Goal: Task Accomplishment & Management: Manage account settings

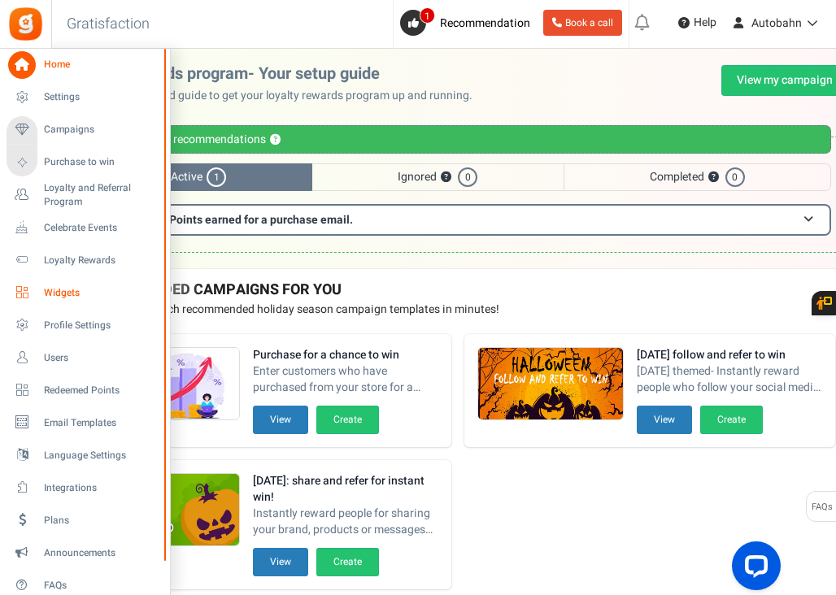
click at [54, 289] on span "Widgets" at bounding box center [101, 293] width 114 height 14
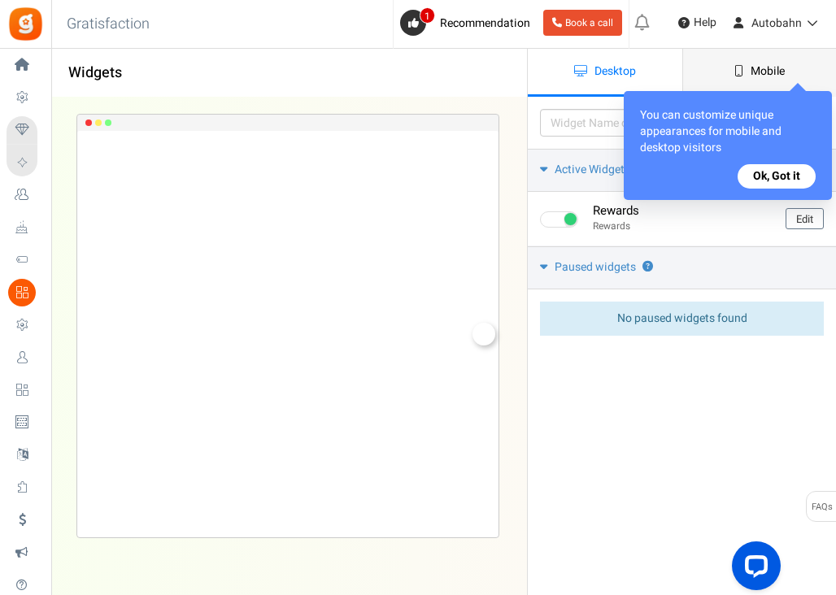
click at [751, 75] on span "Mobile" at bounding box center [767, 71] width 34 height 17
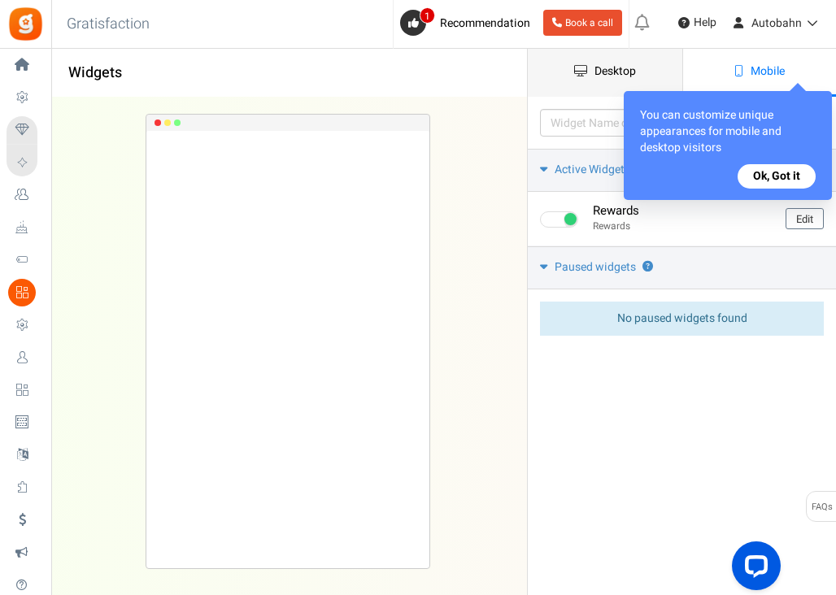
click at [628, 72] on span "Desktop" at bounding box center [614, 71] width 41 height 17
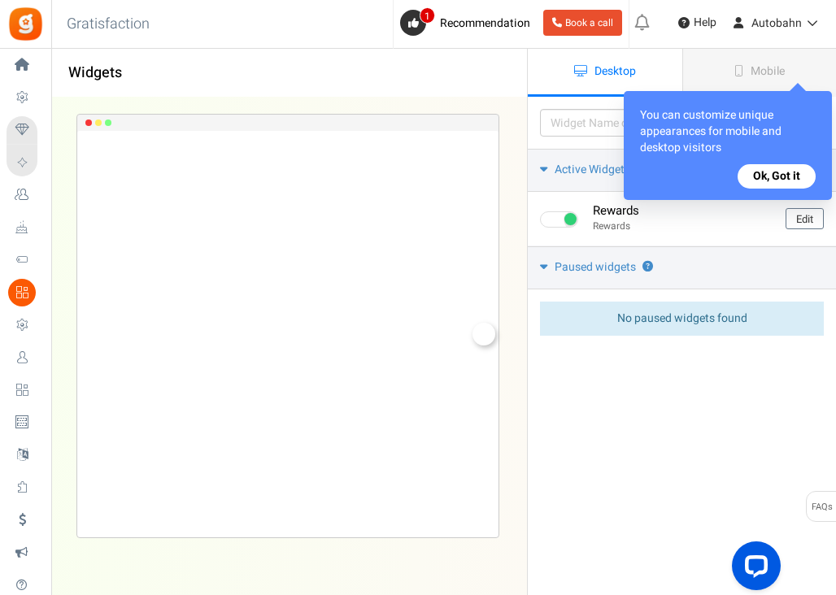
click at [509, 100] on div "Rewards Loading.. × To configure LightBox layout please Click here" at bounding box center [287, 326] width 445 height 457
click at [780, 175] on button "Ok, Got it" at bounding box center [776, 176] width 78 height 24
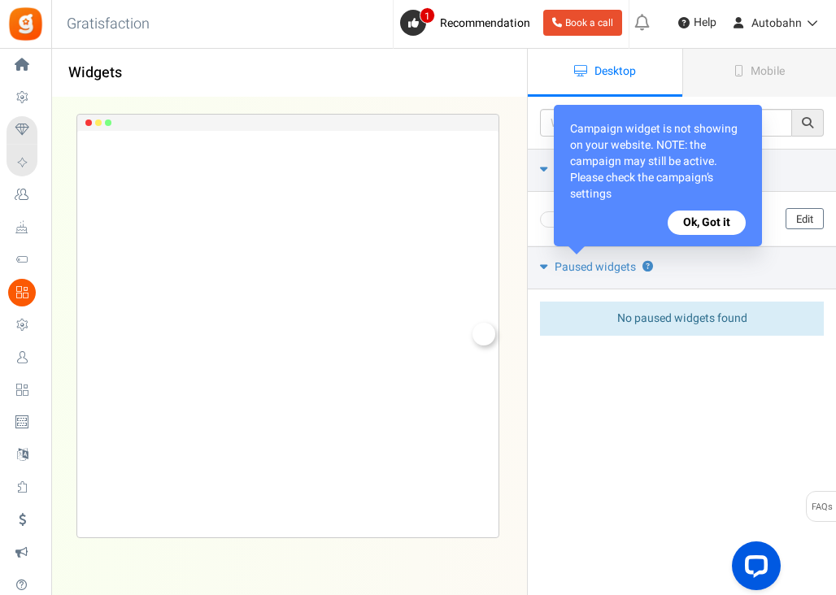
click at [720, 222] on button "Ok, Got it" at bounding box center [706, 223] width 78 height 24
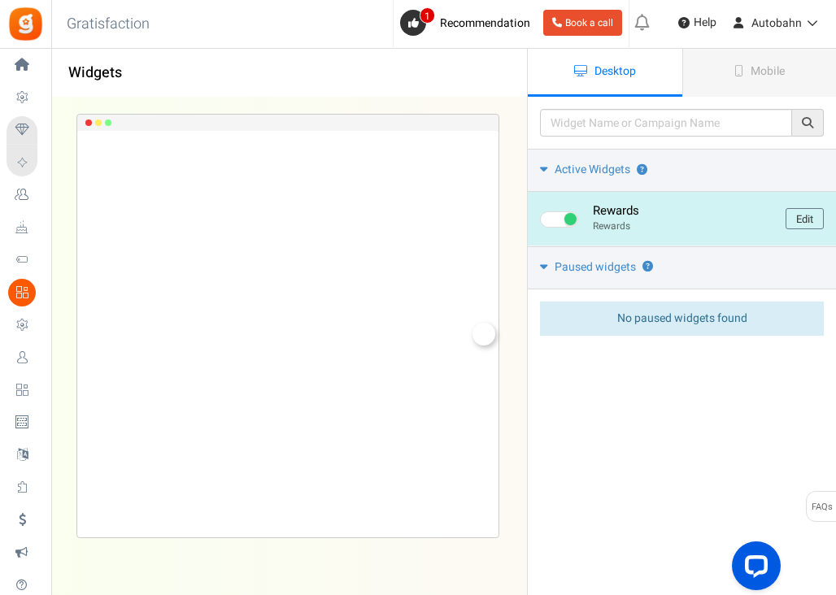
click at [492, 345] on div "Rewards Loading.. × To configure LightBox layout please Click here" at bounding box center [288, 334] width 422 height 406
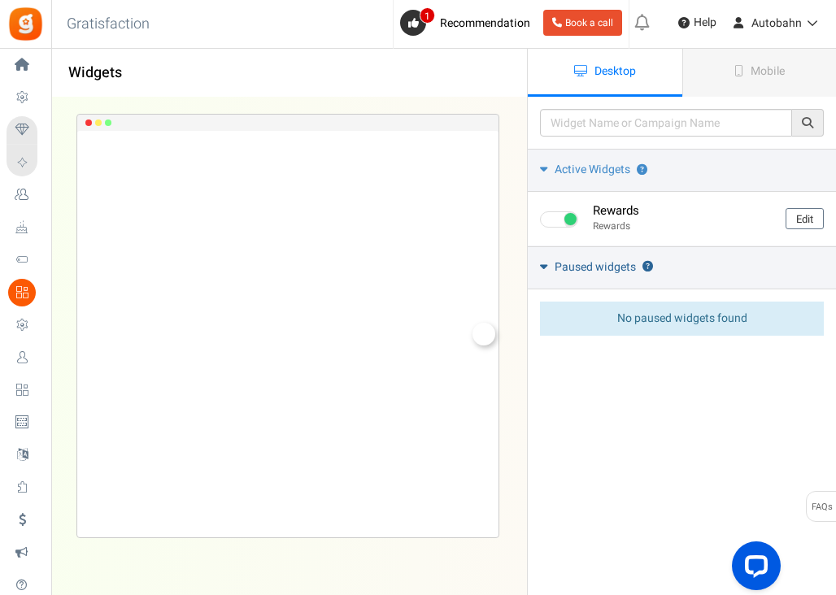
click at [540, 266] on icon at bounding box center [543, 266] width 7 height 12
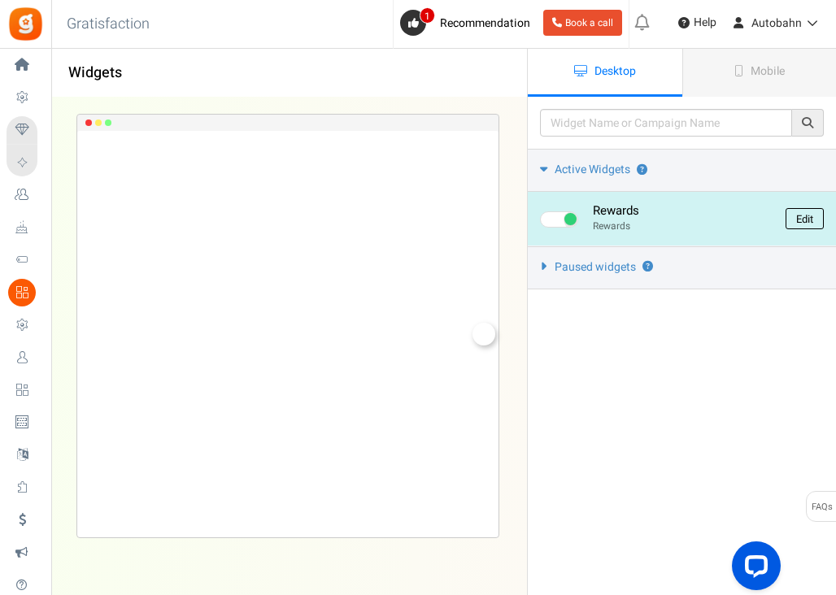
click at [807, 225] on link "Edit" at bounding box center [804, 218] width 38 height 21
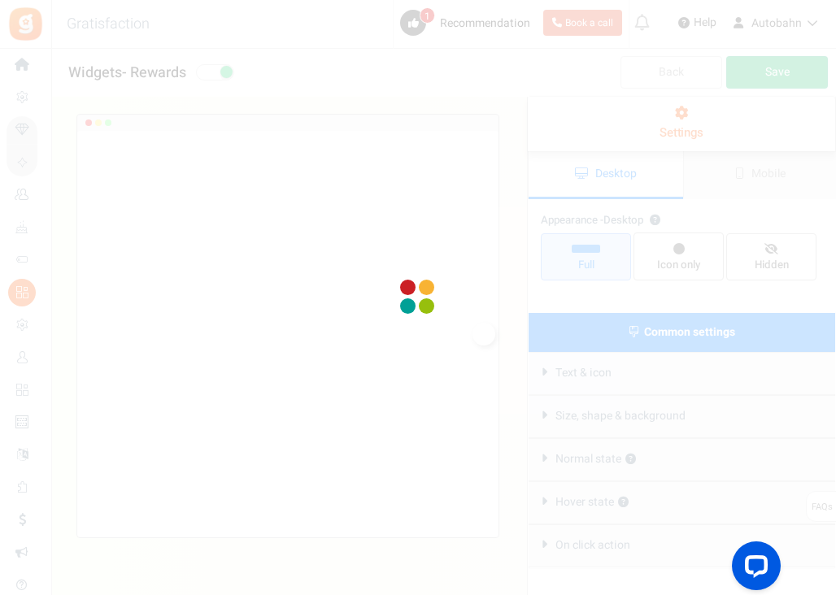
radio input "true"
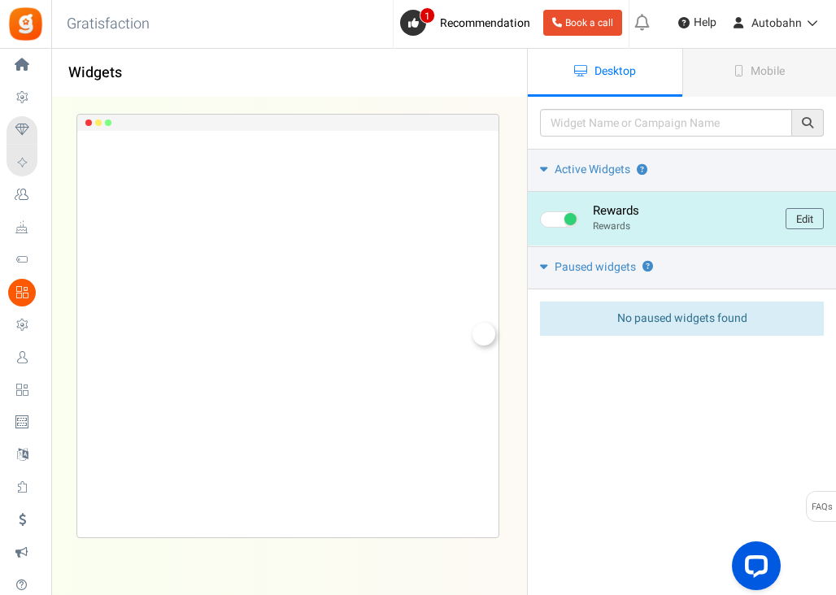
click at [781, 214] on div "Rewards Rewards Edit" at bounding box center [682, 219] width 308 height 54
click at [795, 218] on link "Edit" at bounding box center [804, 218] width 38 height 21
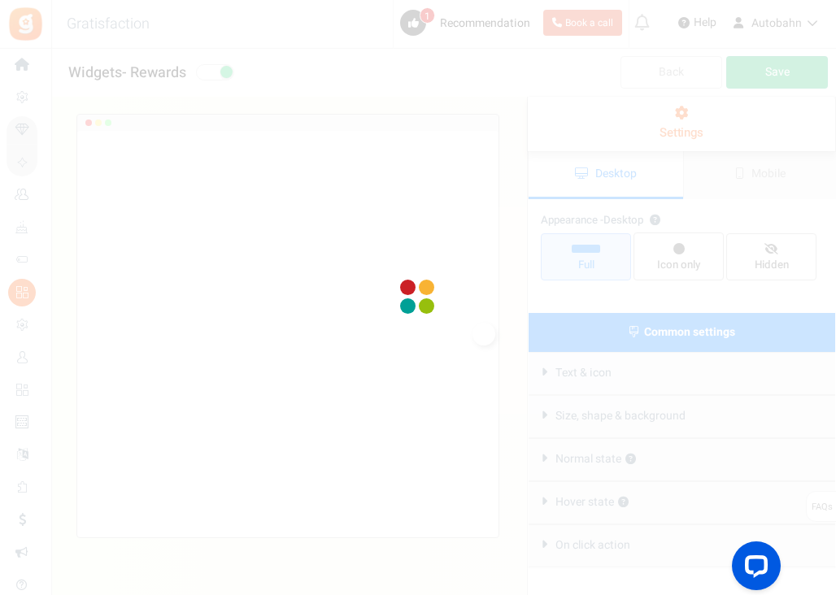
radio input "true"
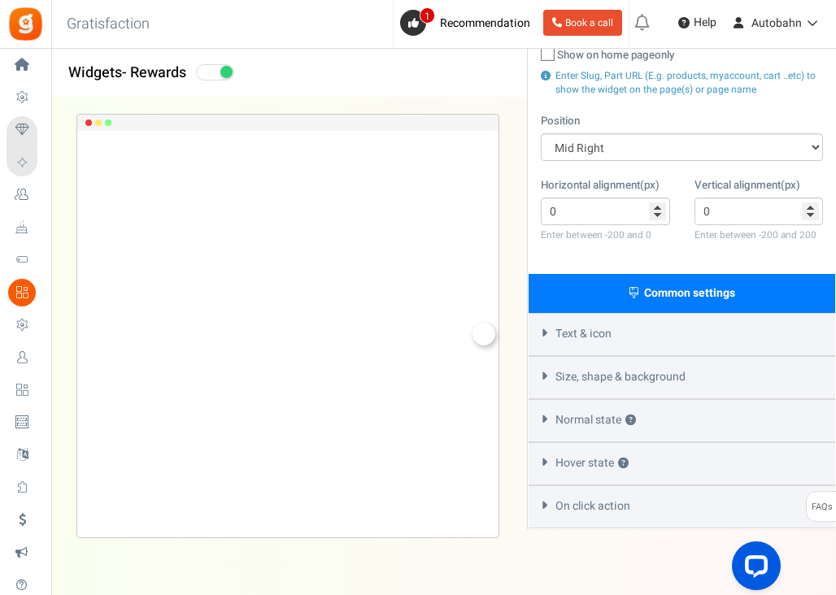
scroll to position [268, 0]
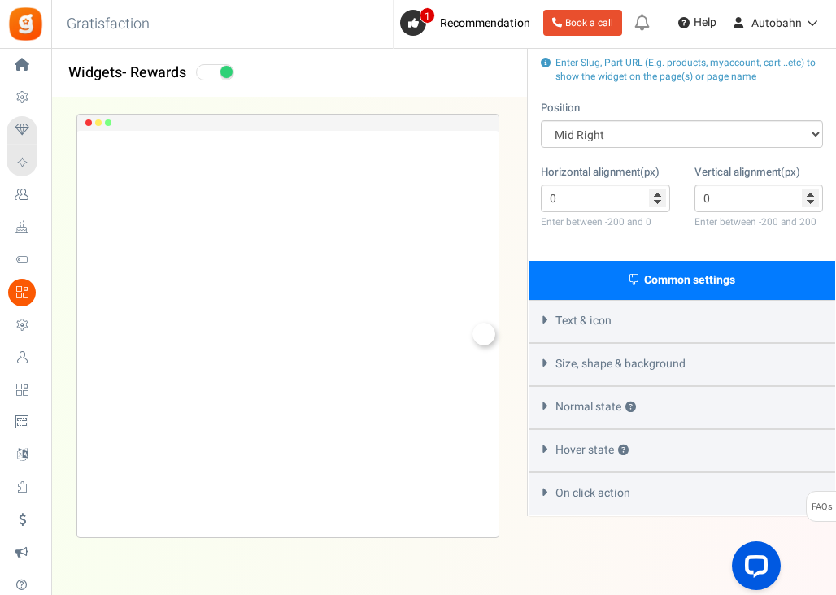
click at [543, 325] on div "Text & icon" at bounding box center [681, 321] width 306 height 43
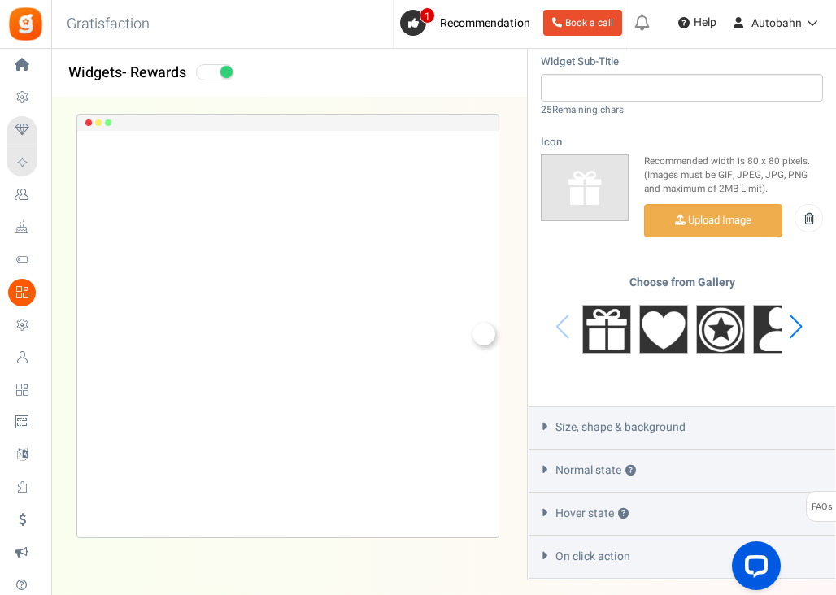
scroll to position [684, 0]
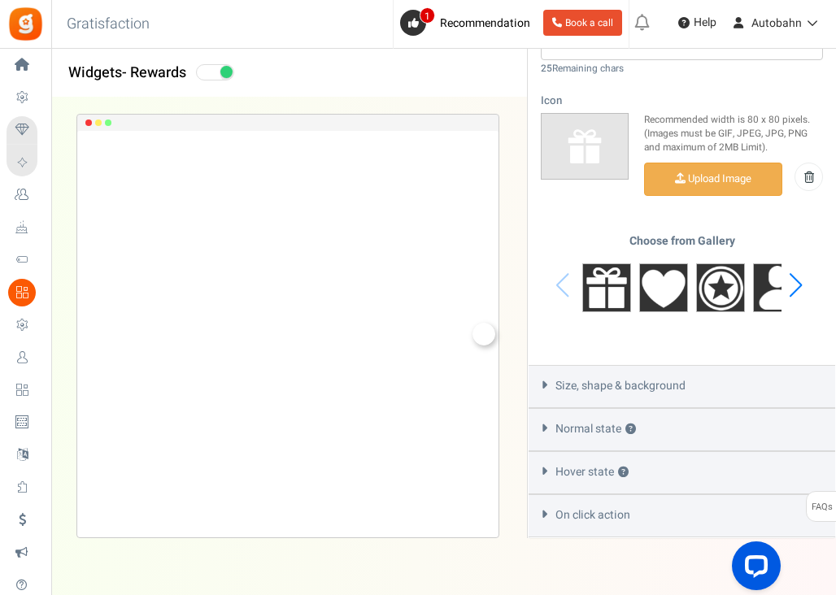
click at [544, 381] on icon at bounding box center [544, 384] width 12 height 7
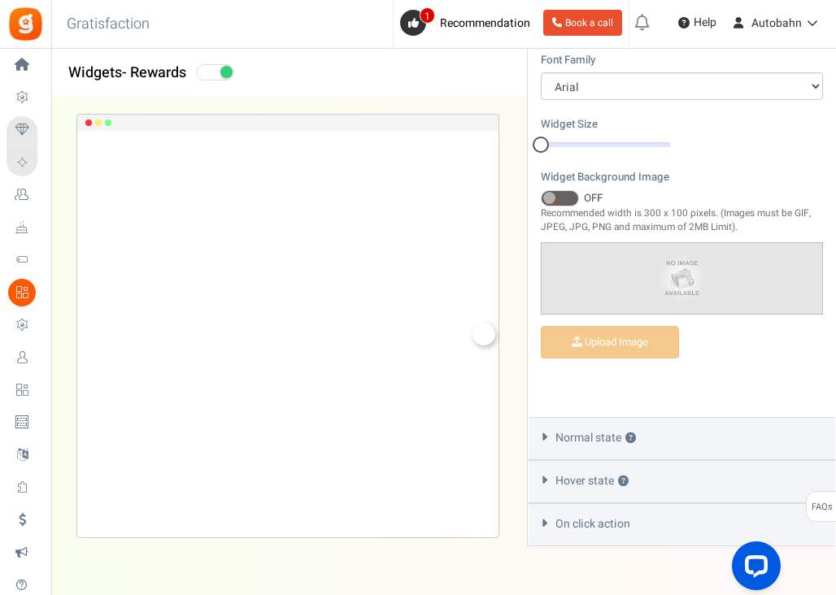
scroll to position [610, 0]
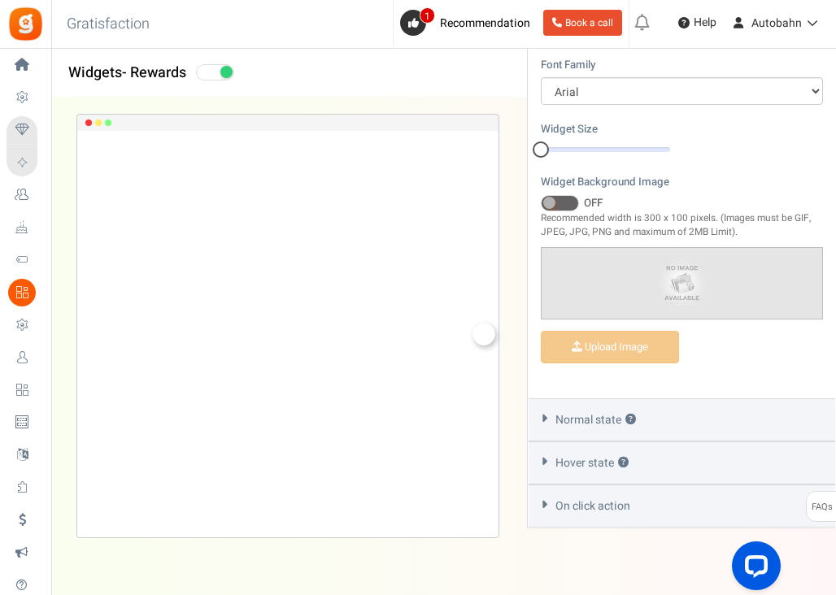
click at [541, 415] on icon at bounding box center [544, 418] width 12 height 7
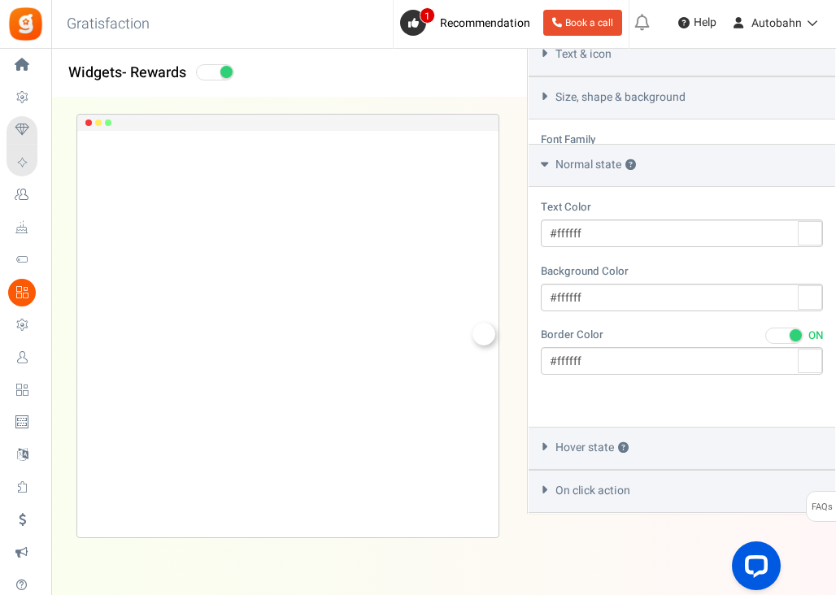
scroll to position [484, 0]
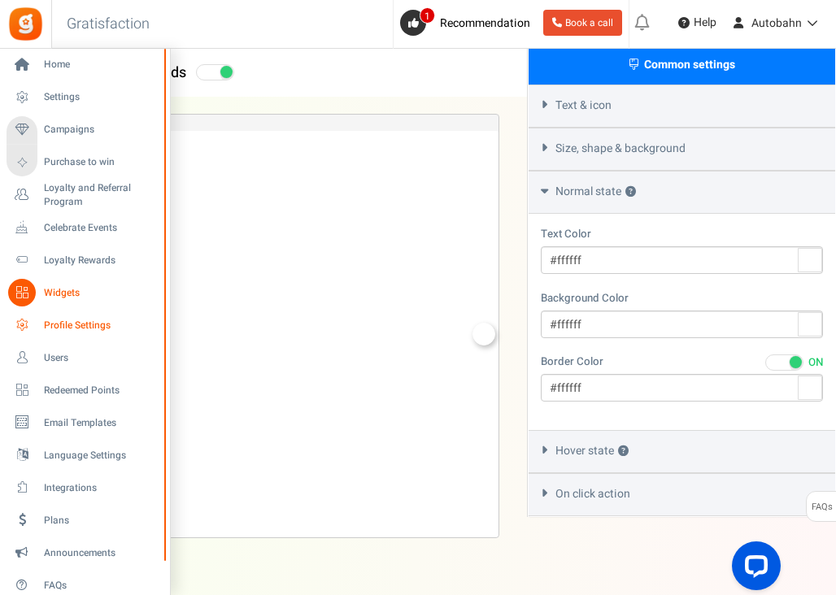
click at [33, 333] on link "Profile Settings" at bounding box center [85, 325] width 156 height 28
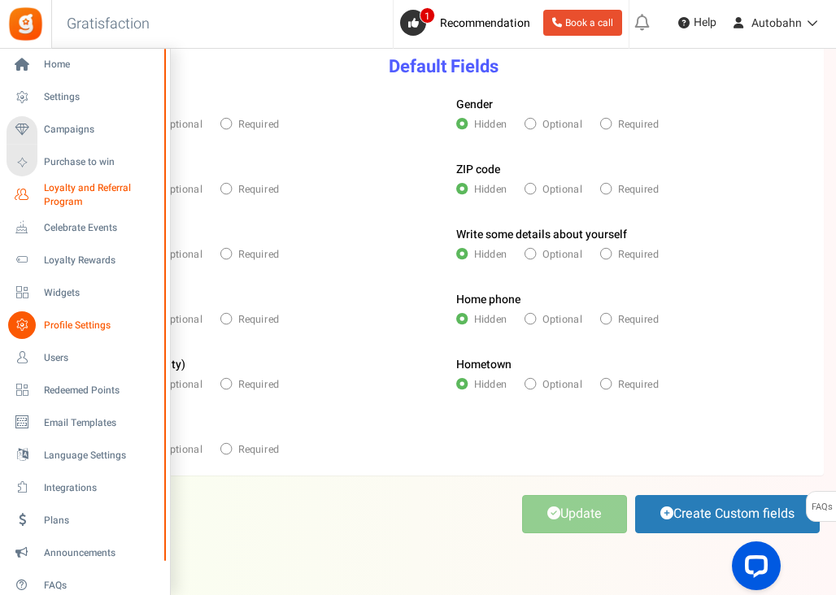
scroll to position [141, 0]
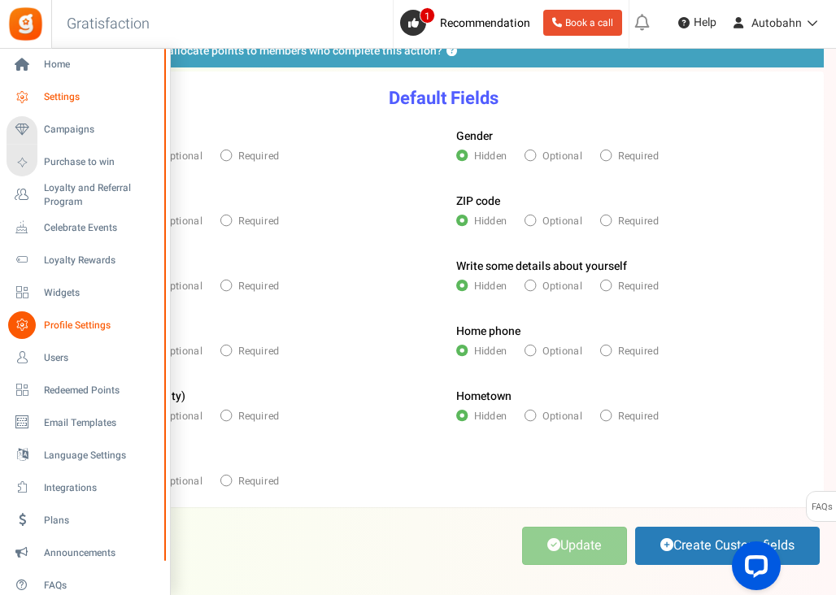
click at [51, 92] on span "Settings" at bounding box center [101, 97] width 114 height 14
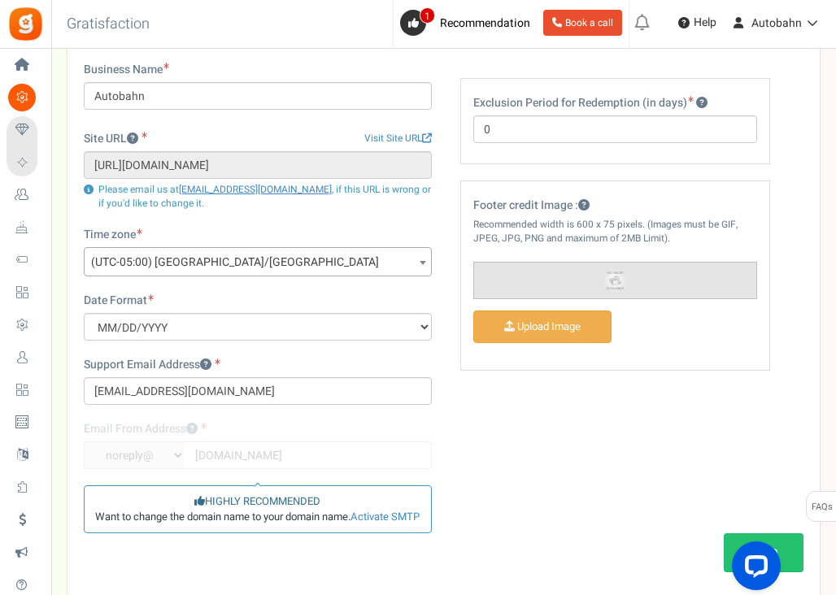
scroll to position [160, 0]
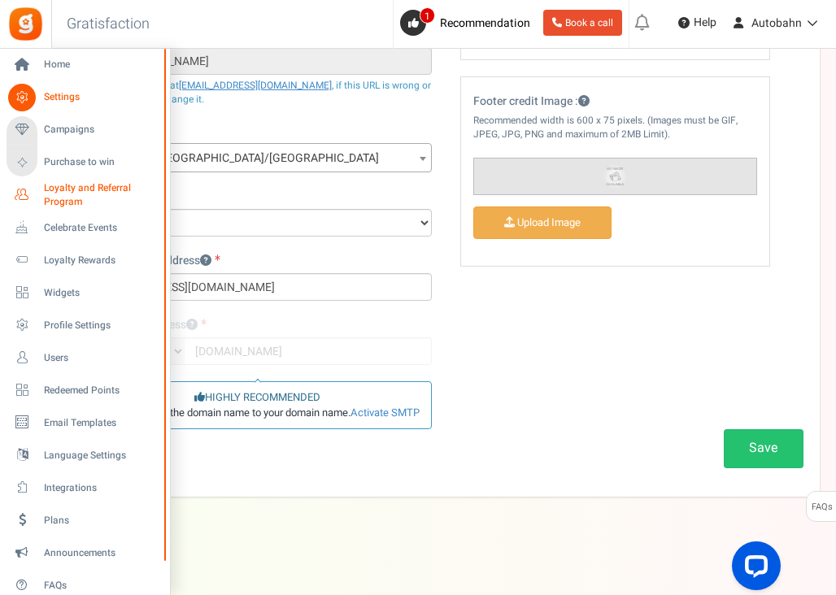
click at [59, 193] on span "Loyalty and Referral Program" at bounding box center [103, 195] width 119 height 28
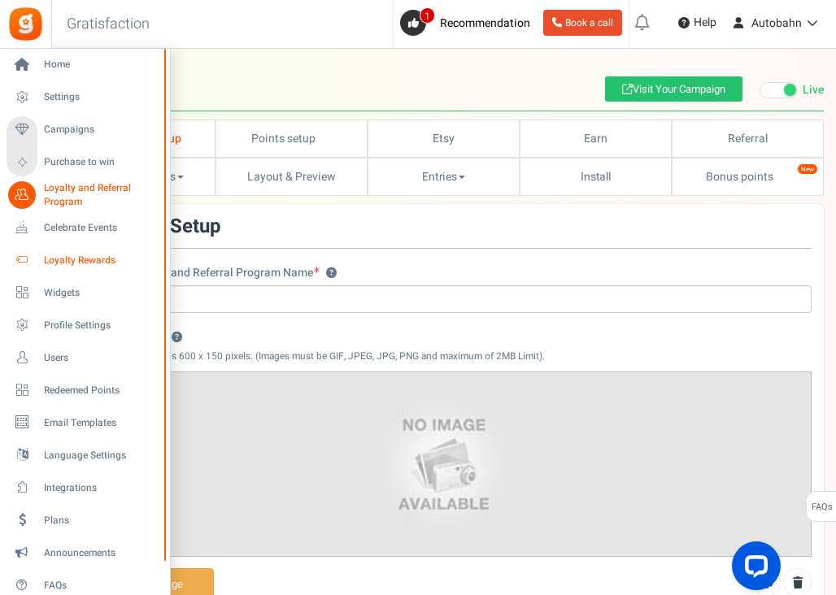
click at [52, 258] on span "Loyalty Rewards" at bounding box center [101, 261] width 114 height 14
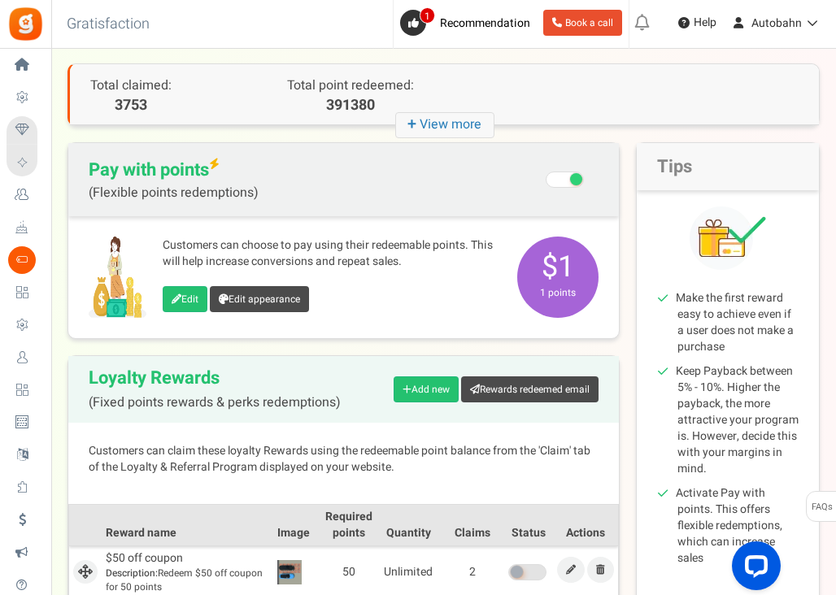
scroll to position [76, 0]
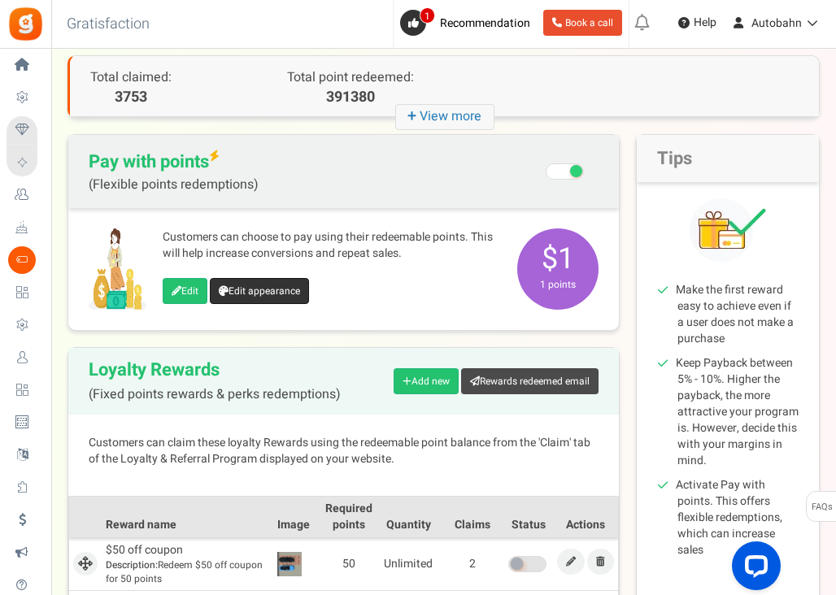
click at [255, 293] on link "Edit appearance" at bounding box center [259, 291] width 99 height 26
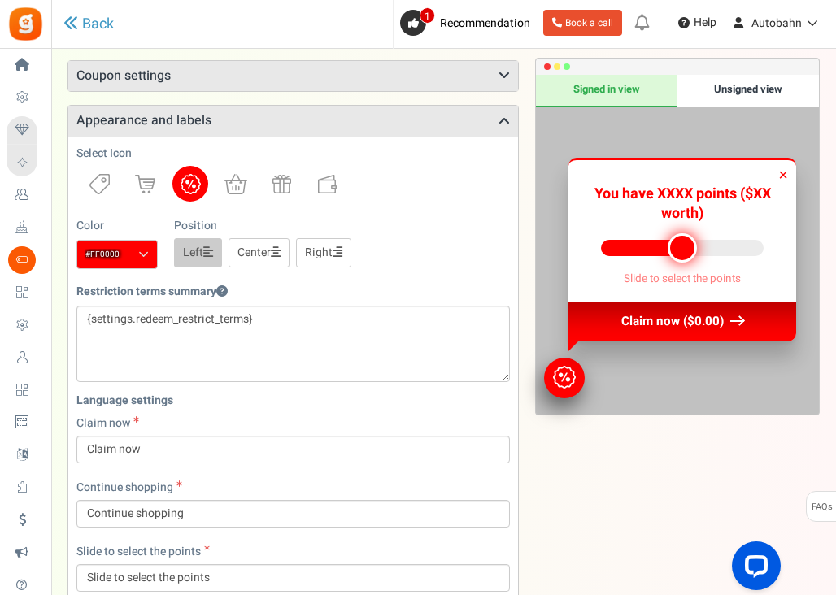
scroll to position [141, 0]
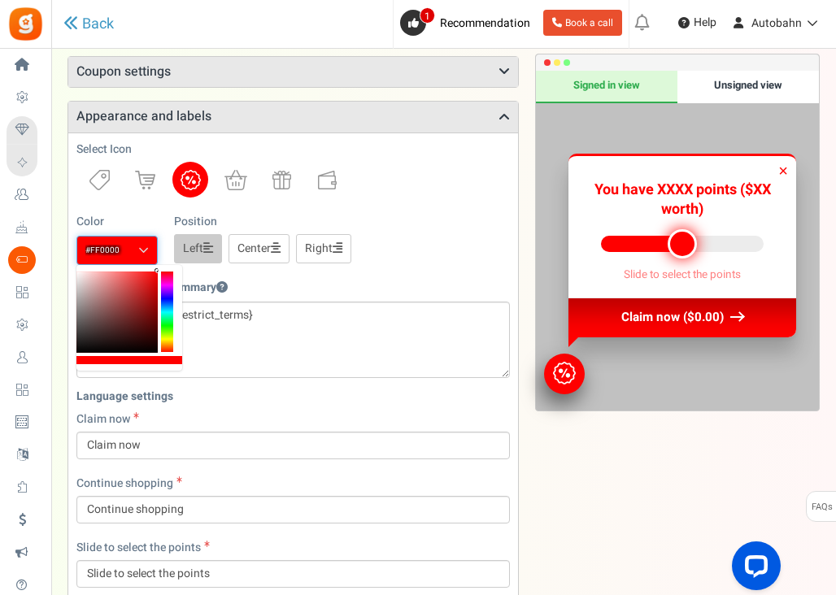
click at [135, 248] on input "#ff0000" at bounding box center [116, 250] width 81 height 29
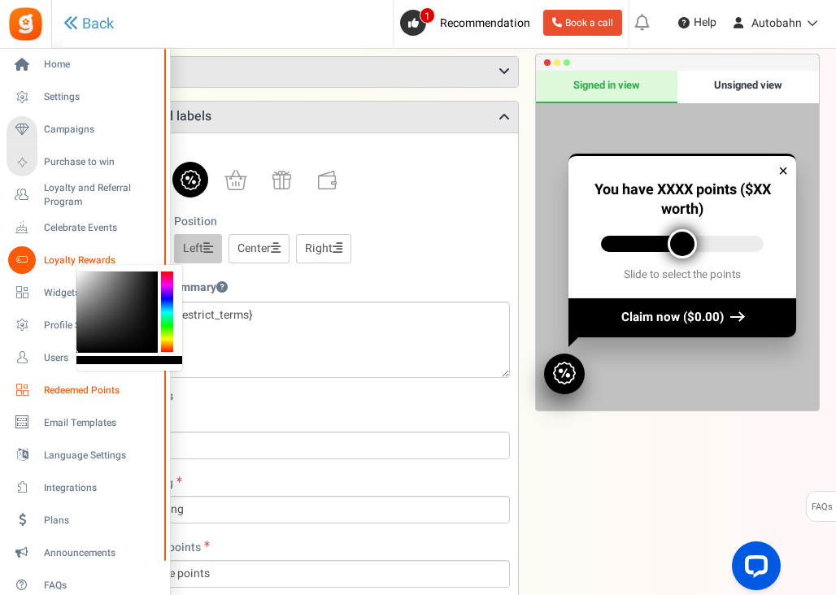
drag, startPoint x: 102, startPoint y: 332, endPoint x: 34, endPoint y: 399, distance: 96.0
click at [34, 399] on body "Install now Back to Home Back to program setup Home Settings Campaigns Purchase…" at bounding box center [418, 435] width 836 height 1152
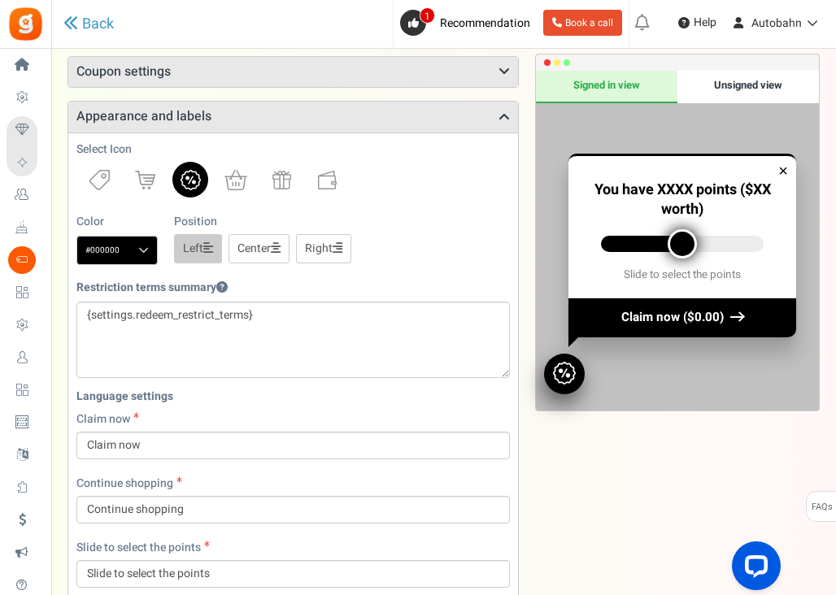
click at [470, 245] on div "Color #000000 We recommend a darker color Position Left Center Right" at bounding box center [292, 239] width 433 height 51
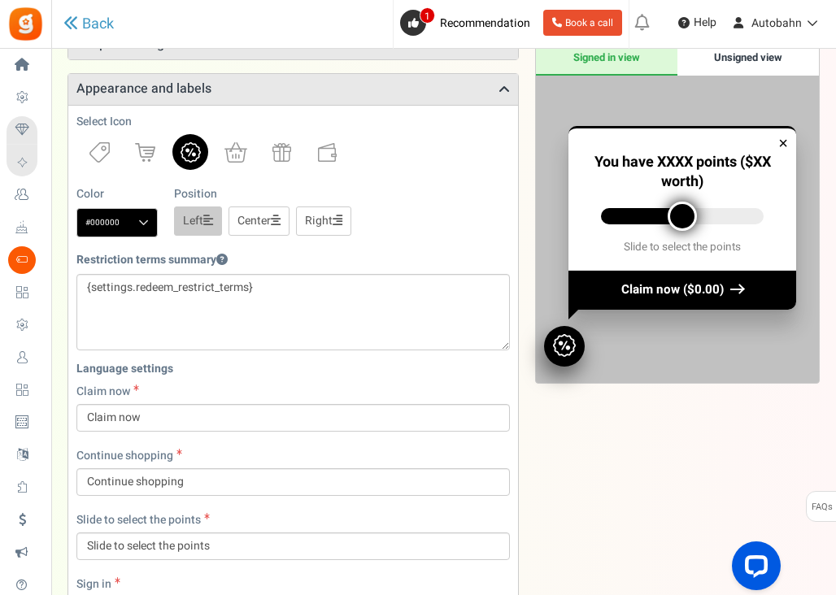
scroll to position [178, 0]
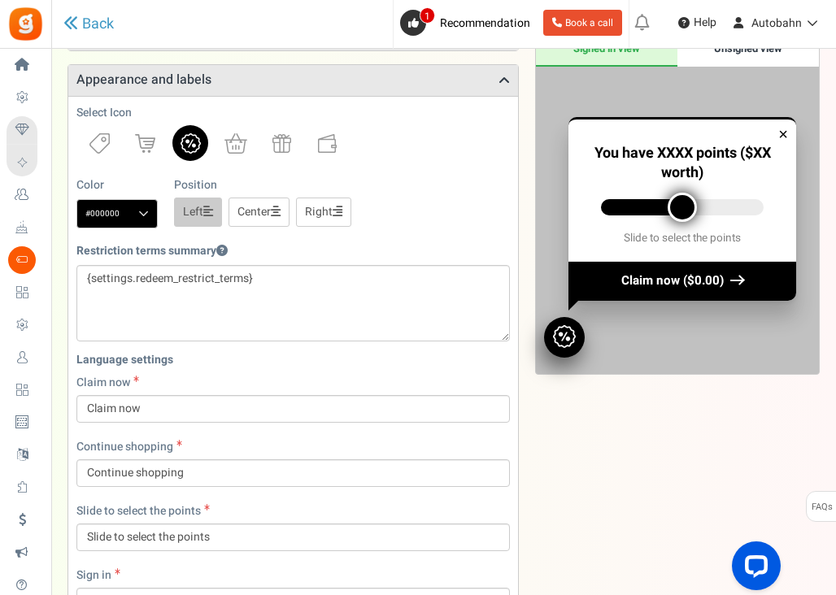
click at [142, 219] on span at bounding box center [143, 214] width 11 height 12
click at [142, 219] on input "#000000" at bounding box center [116, 213] width 81 height 29
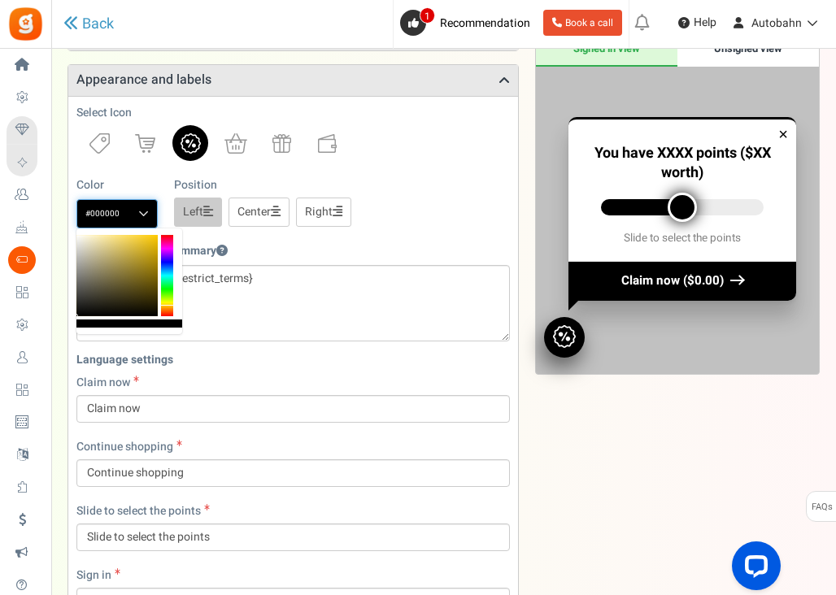
click at [167, 305] on div at bounding box center [167, 275] width 12 height 81
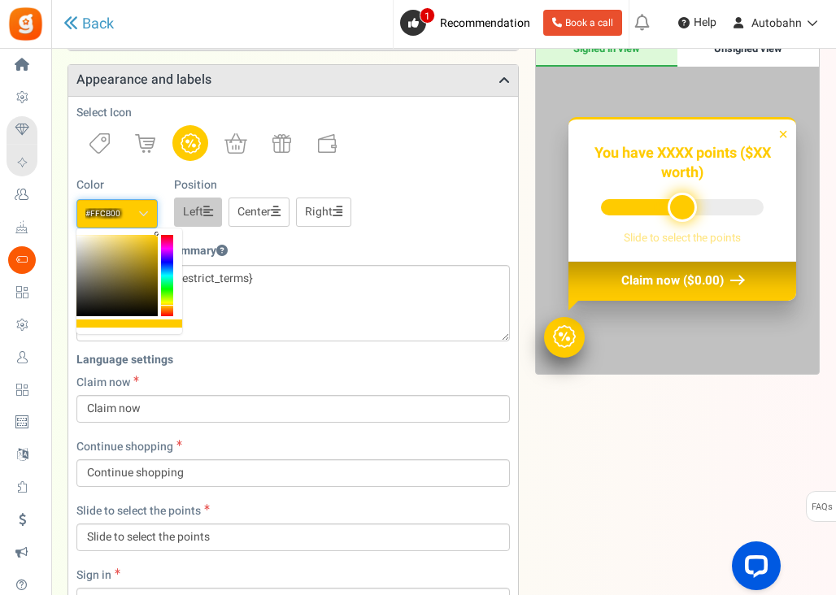
drag, startPoint x: 105, startPoint y: 279, endPoint x: 201, endPoint y: 208, distance: 119.2
click at [201, 208] on body "Install now Back to Home Back to program setup Home Settings Campaigns Purchase…" at bounding box center [418, 398] width 836 height 1152
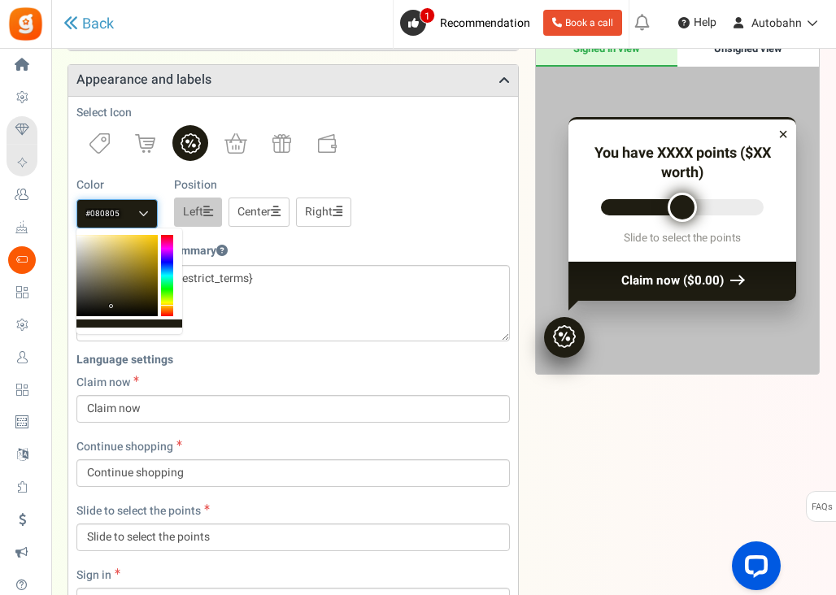
type input "#000000"
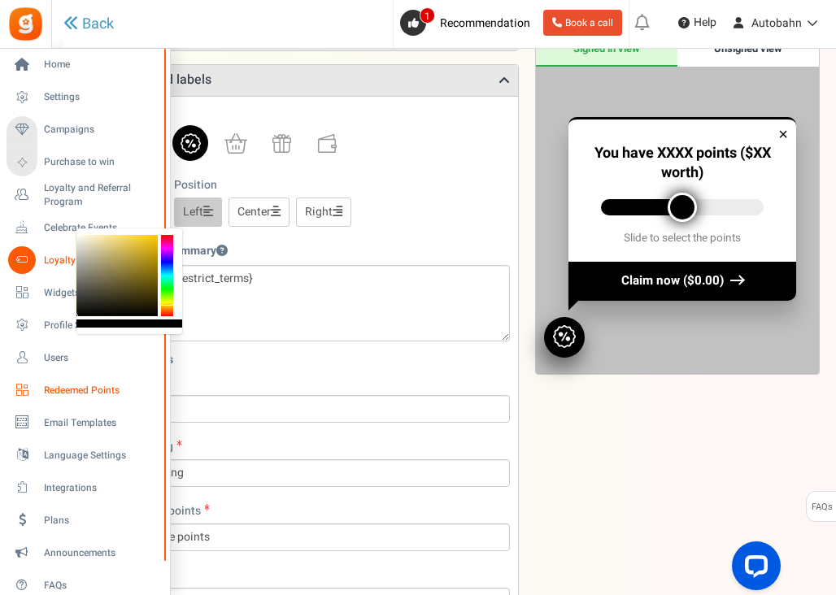
drag, startPoint x: 111, startPoint y: 271, endPoint x: 22, endPoint y: 378, distance: 139.7
click at [22, 378] on body "Install now Back to Home Back to program setup Home Settings Campaigns Purchase…" at bounding box center [418, 398] width 836 height 1152
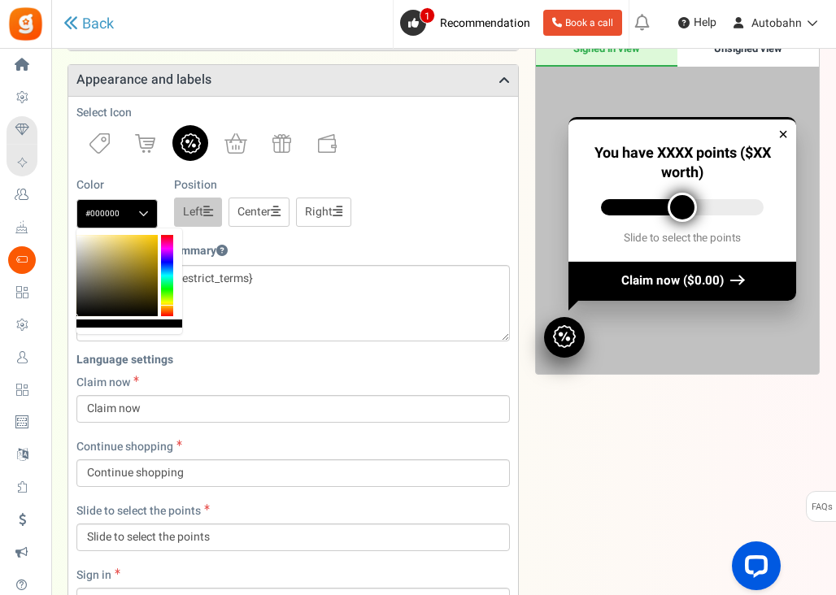
click at [454, 227] on div "Color #000000 We recommend a darker color Position Left Center Right" at bounding box center [292, 202] width 433 height 51
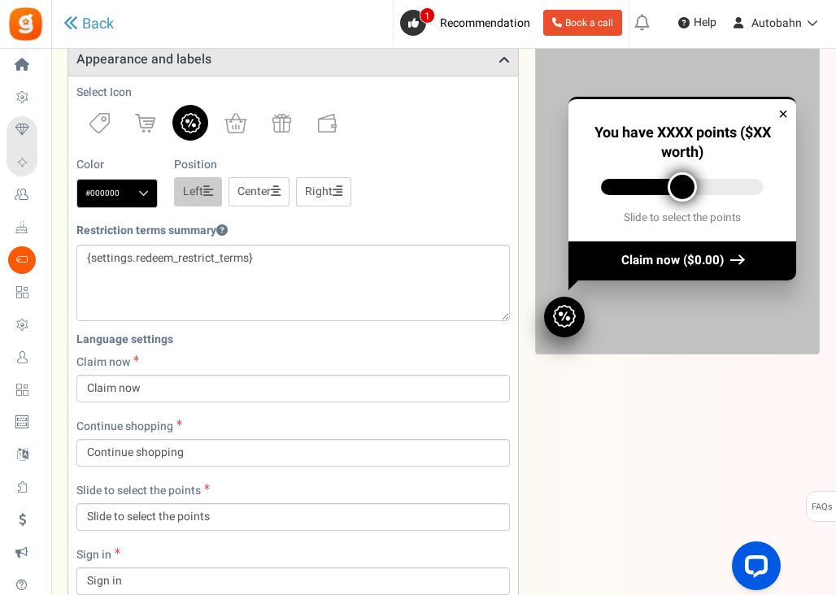
scroll to position [207, 0]
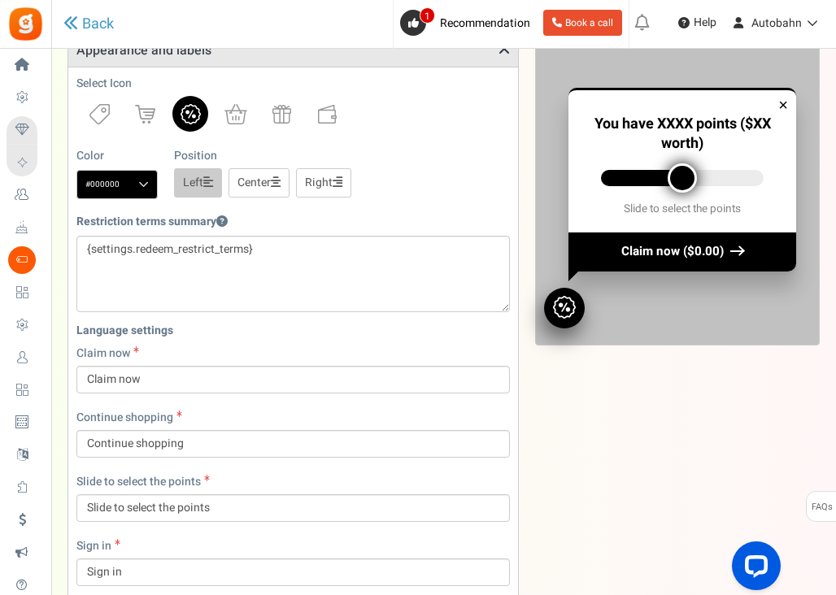
click at [325, 172] on link "Right" at bounding box center [323, 182] width 55 height 29
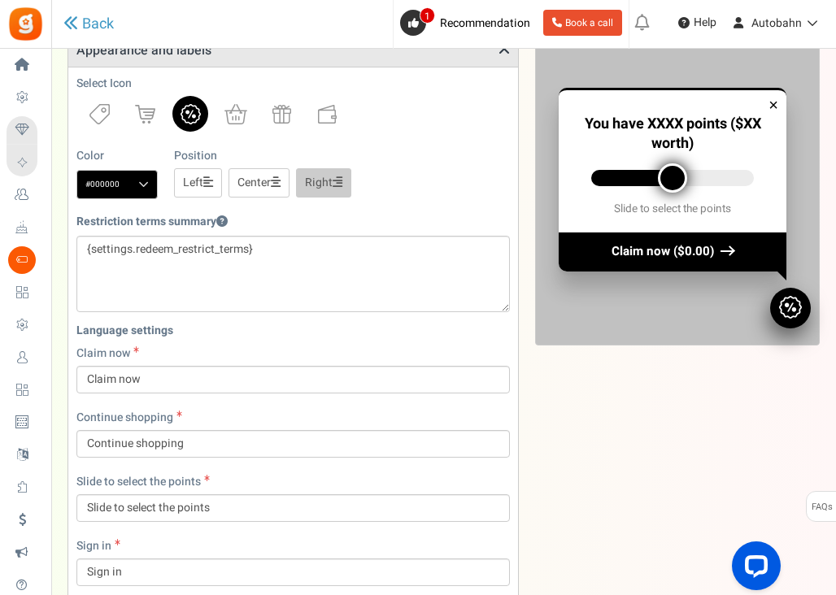
click at [553, 398] on div "Preview Cancel Save Prompt Product pages Checkout page Signed in view Unsigned …" at bounding box center [669, 368] width 301 height 847
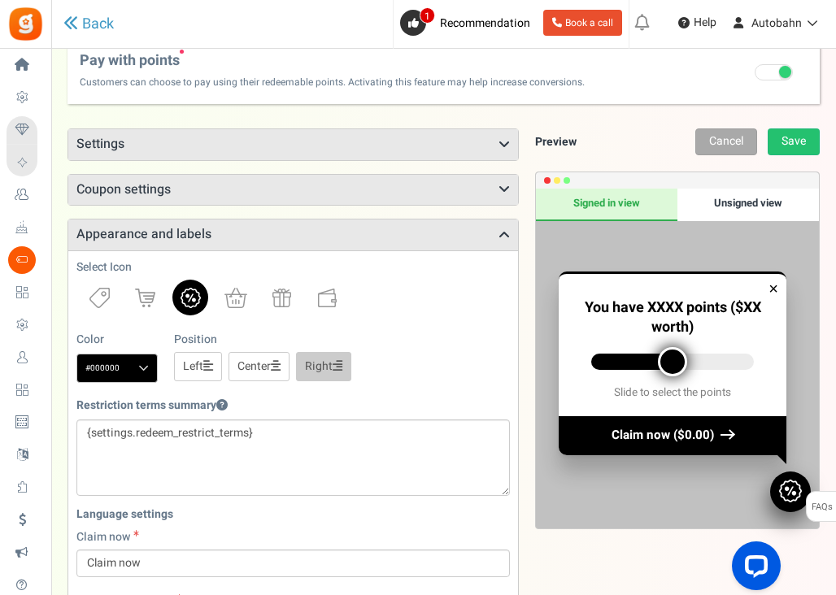
scroll to position [0, 0]
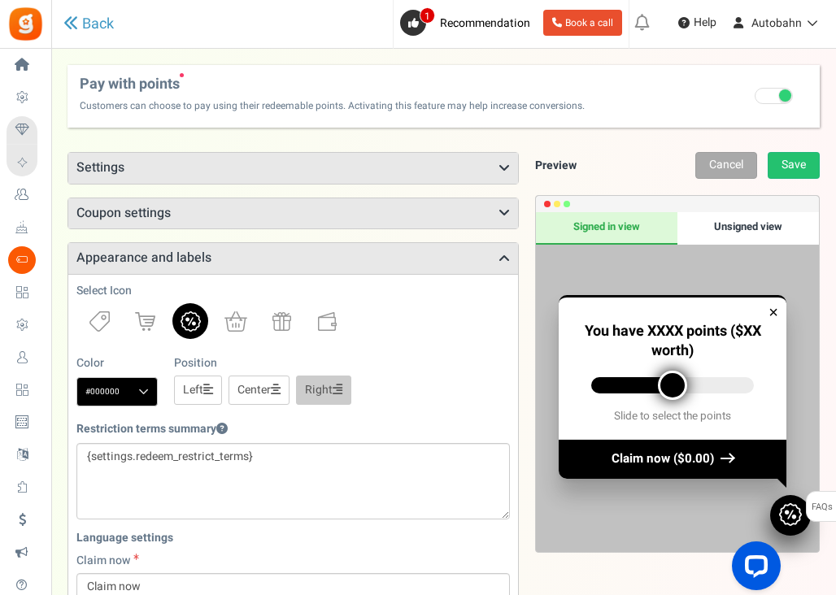
click at [735, 224] on div "Unsigned view" at bounding box center [747, 228] width 141 height 33
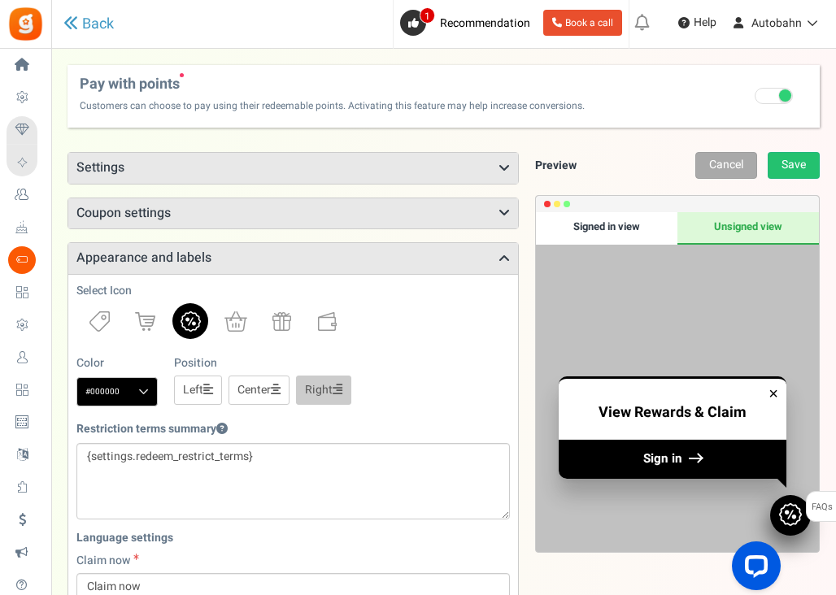
click at [671, 230] on div "Signed in view" at bounding box center [606, 228] width 141 height 33
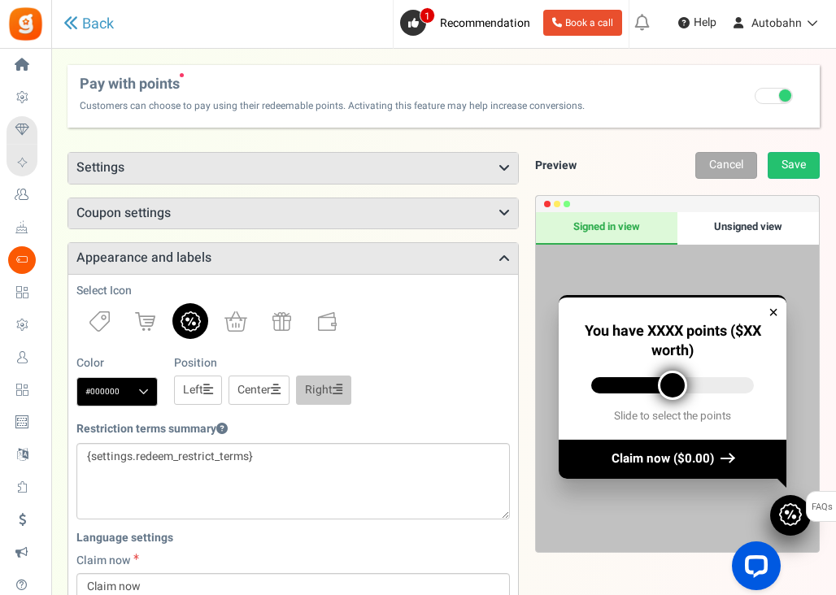
click at [440, 206] on h3 "Coupon settings" at bounding box center [293, 213] width 450 height 31
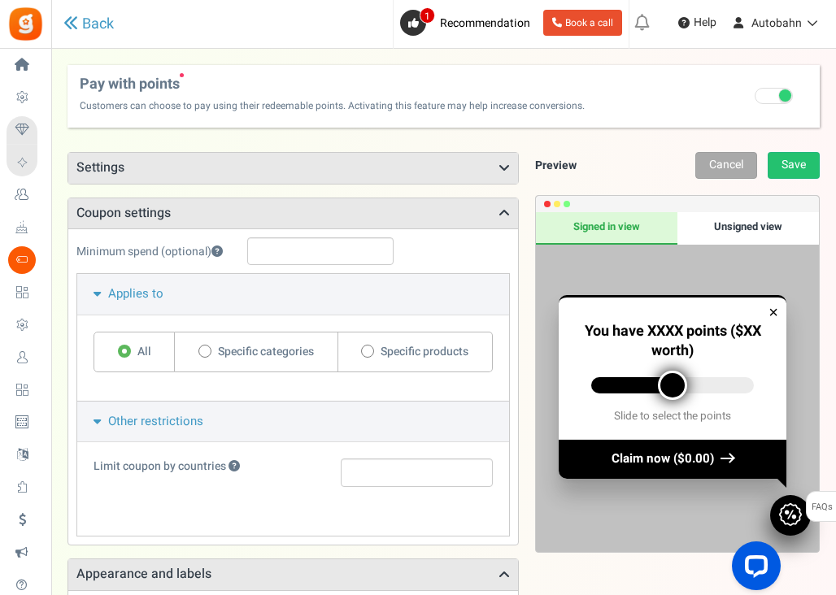
click at [428, 176] on h3 "Settings" at bounding box center [293, 168] width 450 height 31
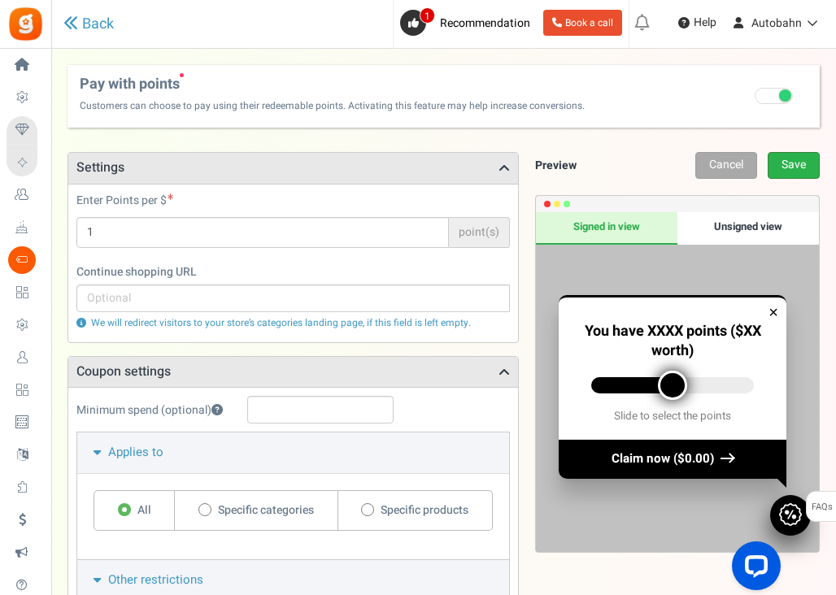
click at [793, 163] on link "Save" at bounding box center [793, 165] width 52 height 27
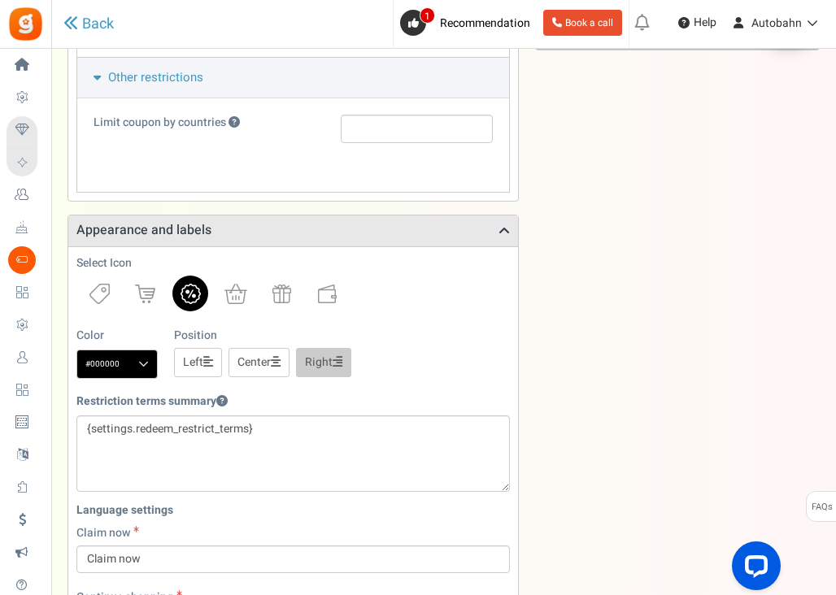
scroll to position [1032, 0]
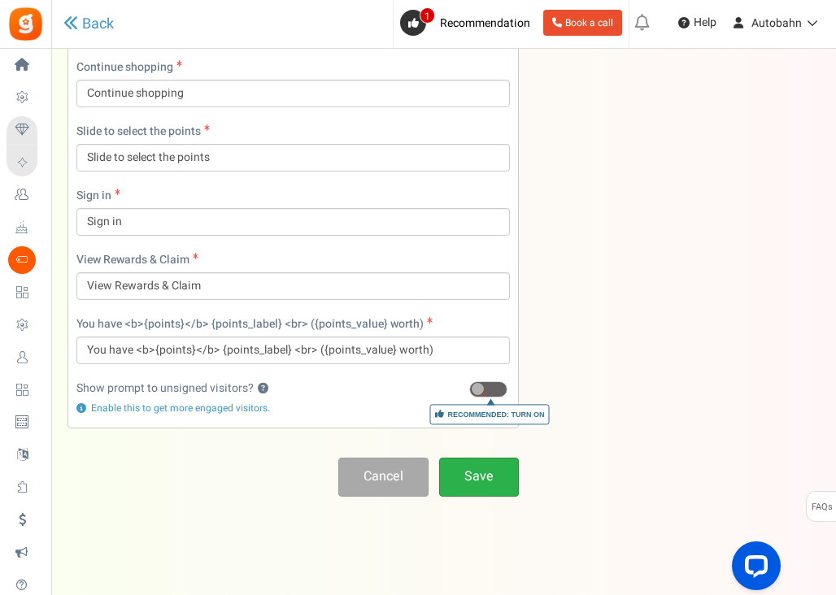
click at [491, 480] on link "Save" at bounding box center [479, 477] width 80 height 38
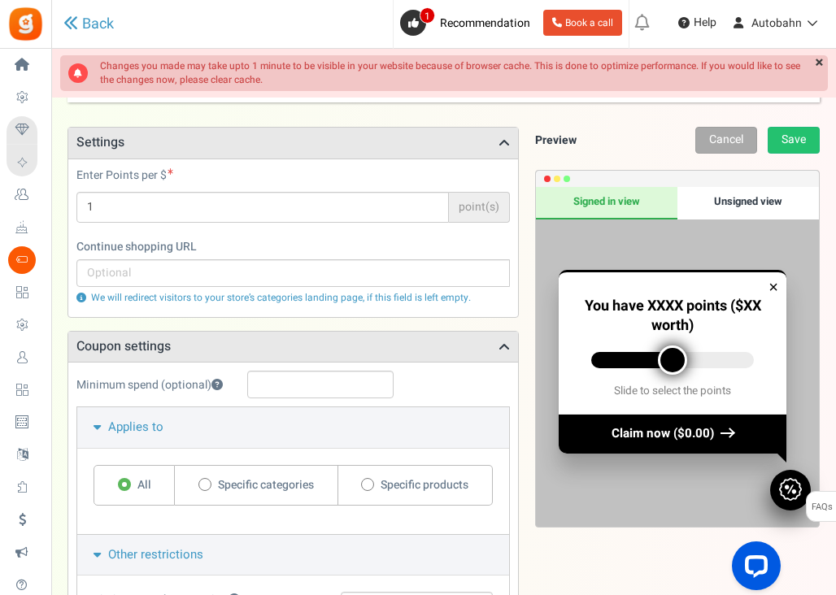
scroll to position [0, 0]
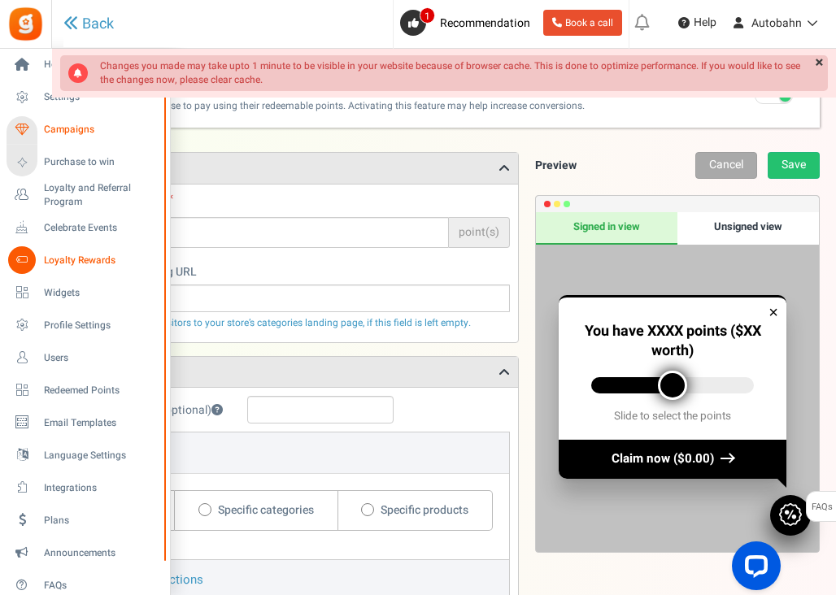
click at [69, 128] on span "Campaigns" at bounding box center [101, 130] width 114 height 14
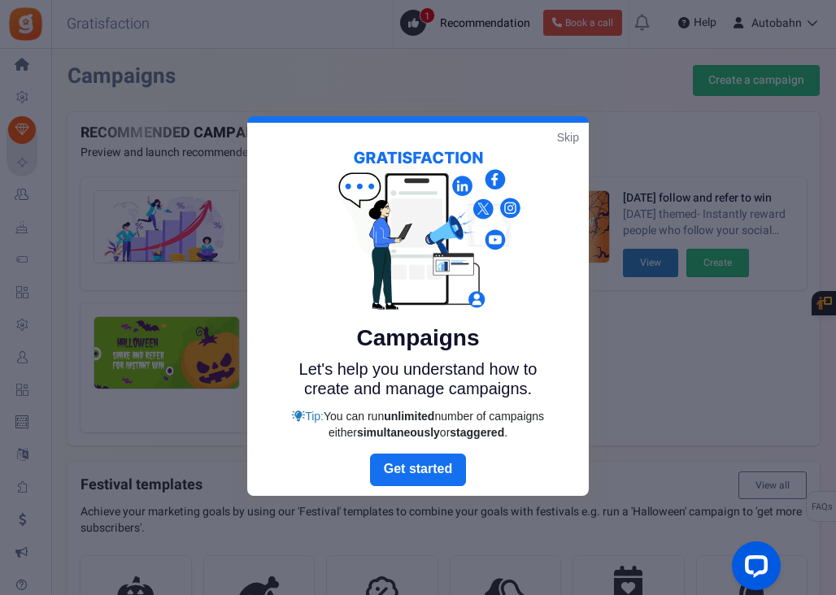
click at [576, 136] on link "Skip" at bounding box center [568, 137] width 22 height 16
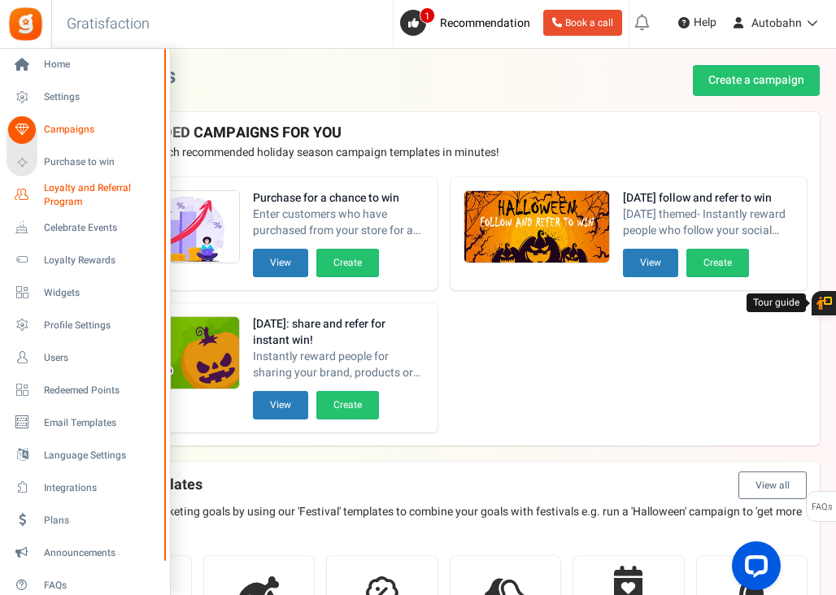
click at [72, 187] on span "Loyalty and Referral Program" at bounding box center [103, 195] width 119 height 28
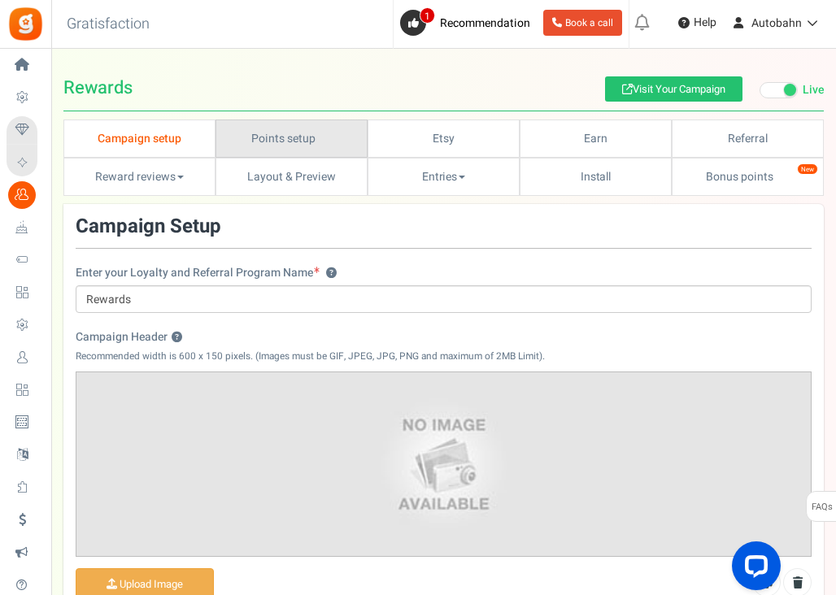
click at [293, 129] on link "Points setup New" at bounding box center [291, 139] width 152 height 38
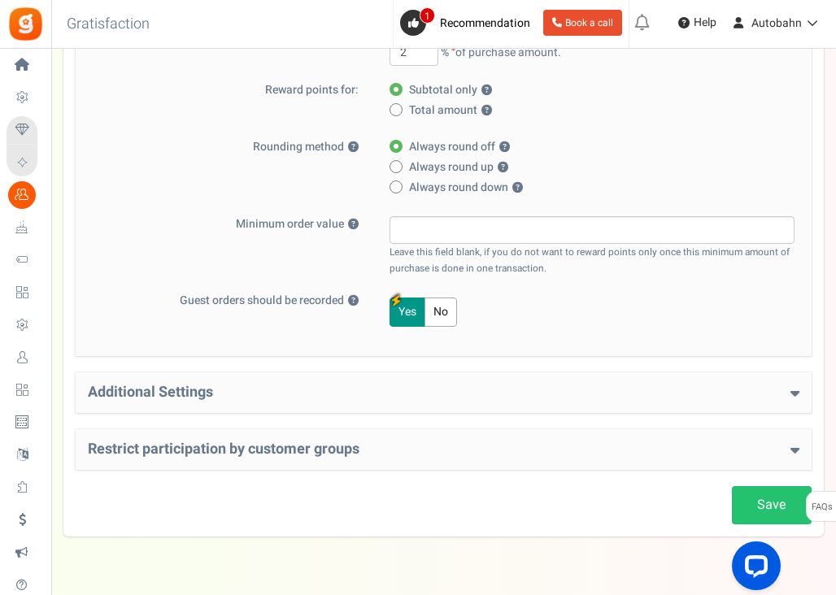
scroll to position [419, 0]
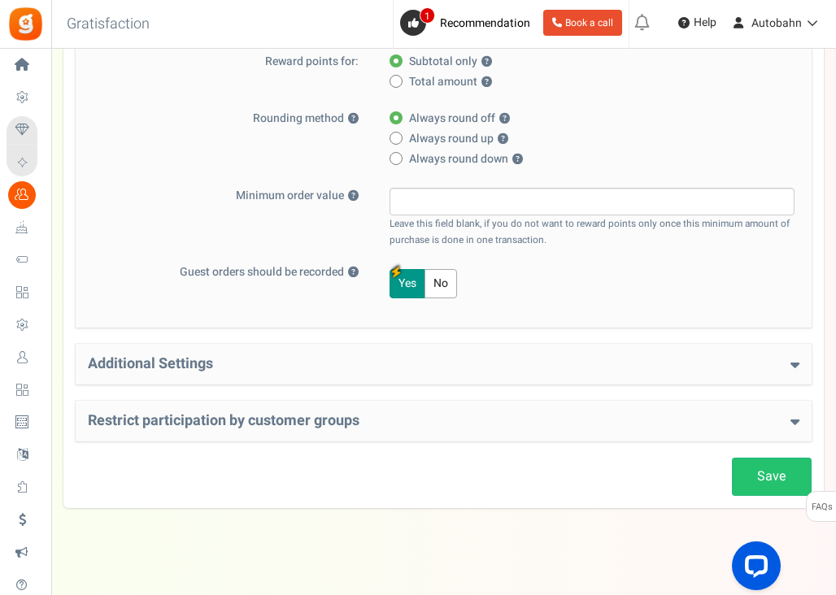
click at [568, 353] on div "Additional Settings Welcome Bonus ? Yes No Enter Welcome Points 100 Welcome Not…" at bounding box center [444, 364] width 736 height 41
click at [571, 364] on h4 "Additional Settings" at bounding box center [443, 364] width 711 height 16
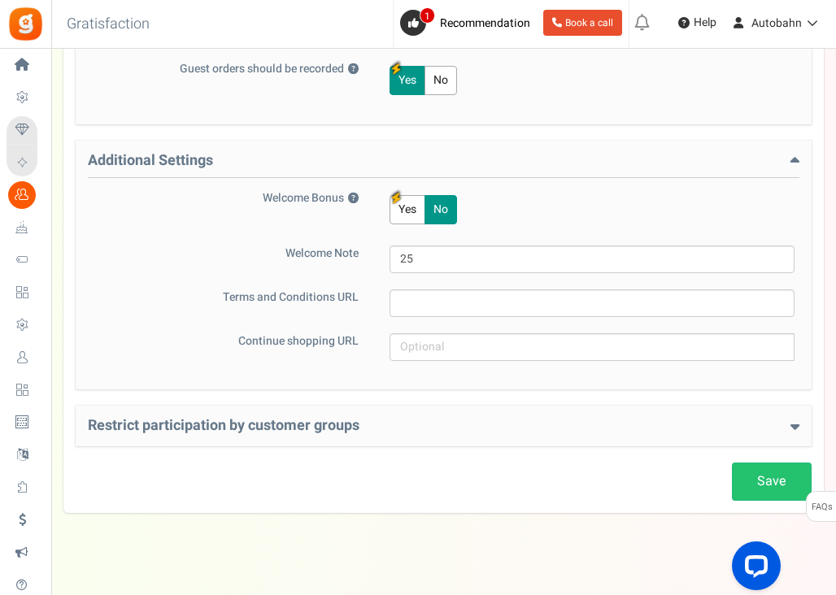
scroll to position [639, 0]
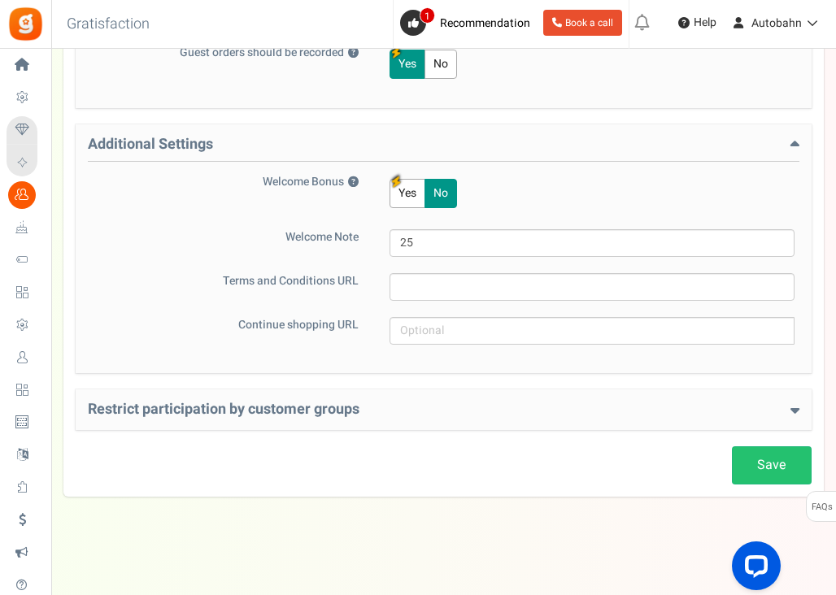
click at [576, 411] on h4 "Restrict participation by customer groups" at bounding box center [443, 410] width 711 height 16
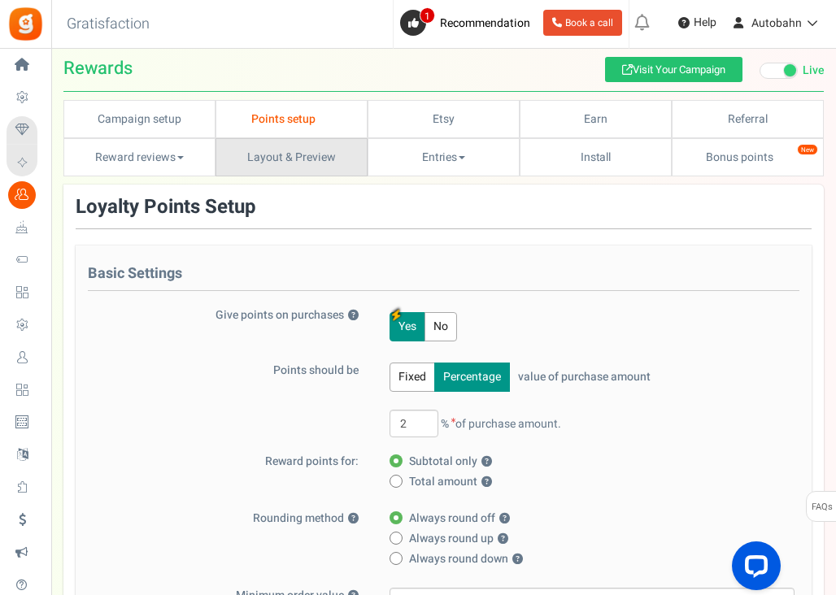
scroll to position [41, 0]
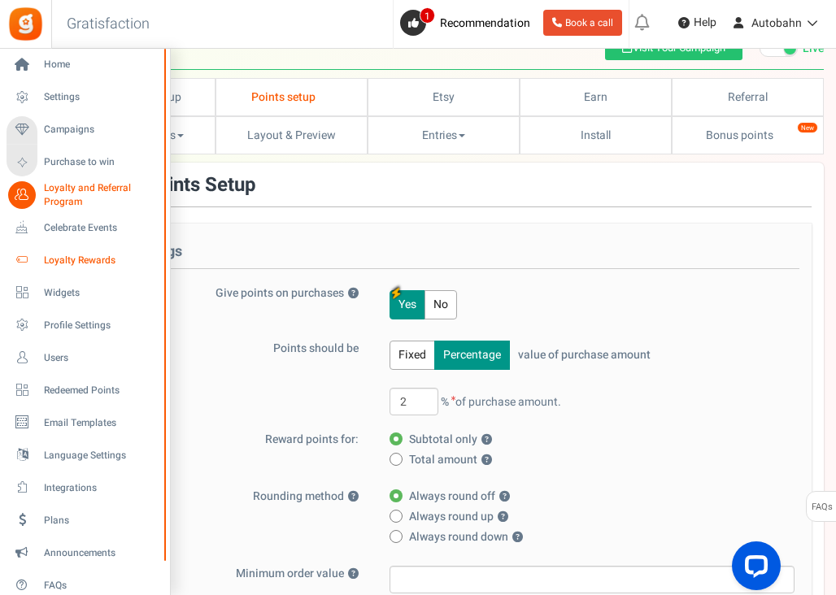
click at [51, 260] on span "Loyalty Rewards" at bounding box center [101, 261] width 114 height 14
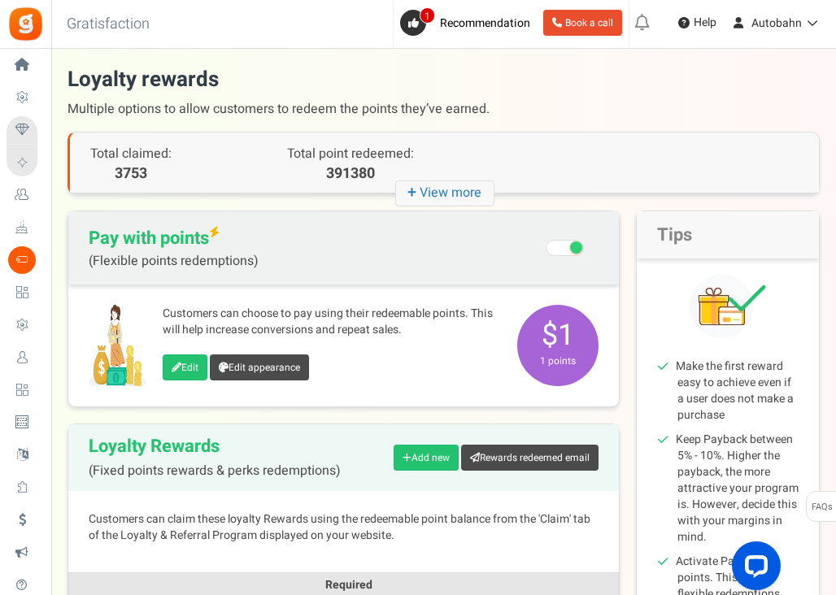
click at [411, 196] on strong "+" at bounding box center [413, 193] width 12 height 24
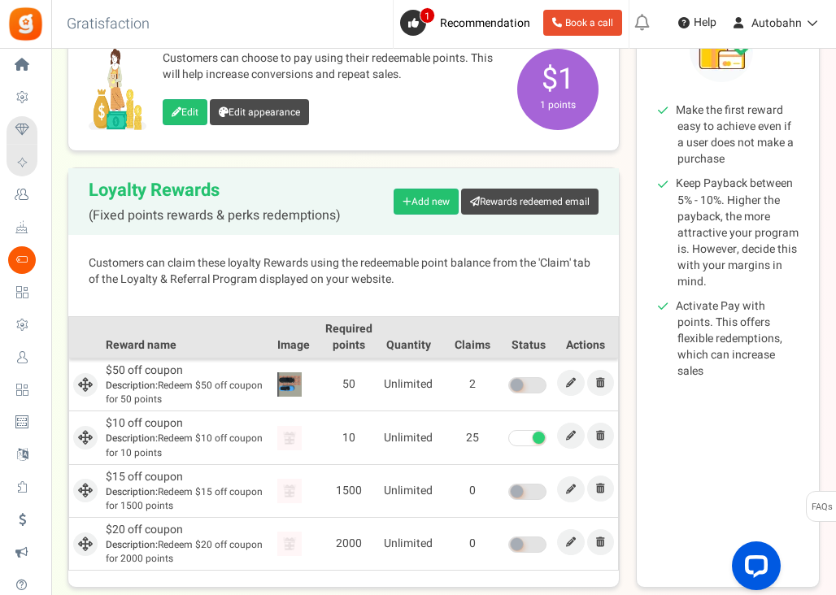
scroll to position [367, 0]
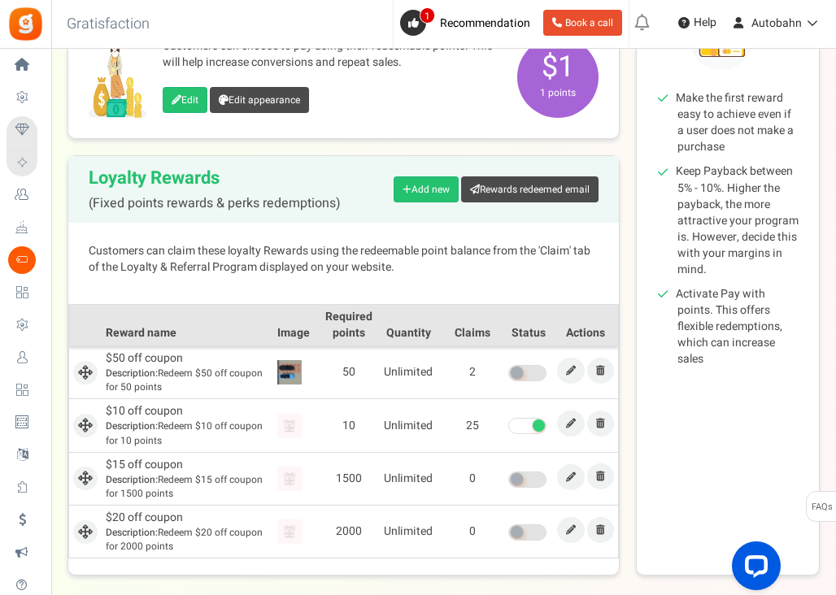
click at [535, 422] on span at bounding box center [538, 425] width 12 height 12
click at [508, 422] on input "checkbox" at bounding box center [508, 426] width 0 height 11
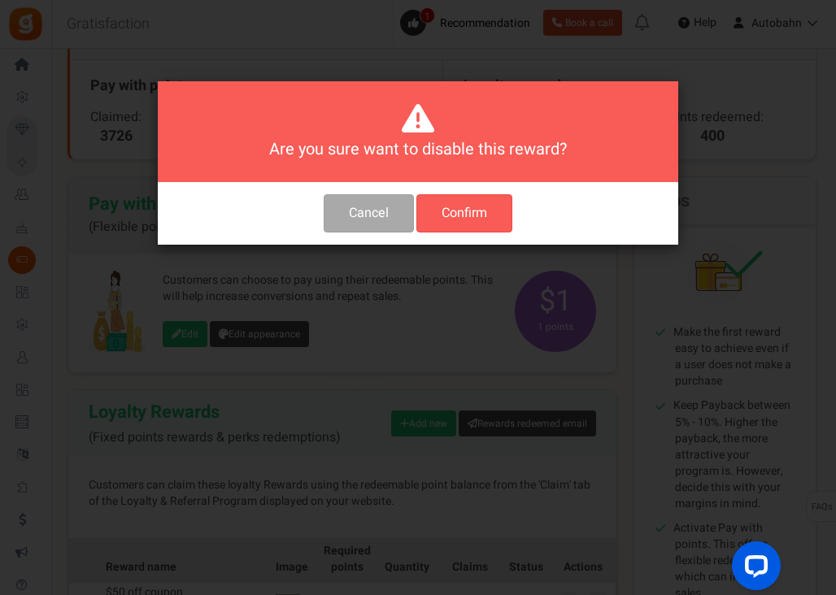
scroll to position [136, 0]
click at [464, 215] on button "Confirm" at bounding box center [464, 213] width 96 height 38
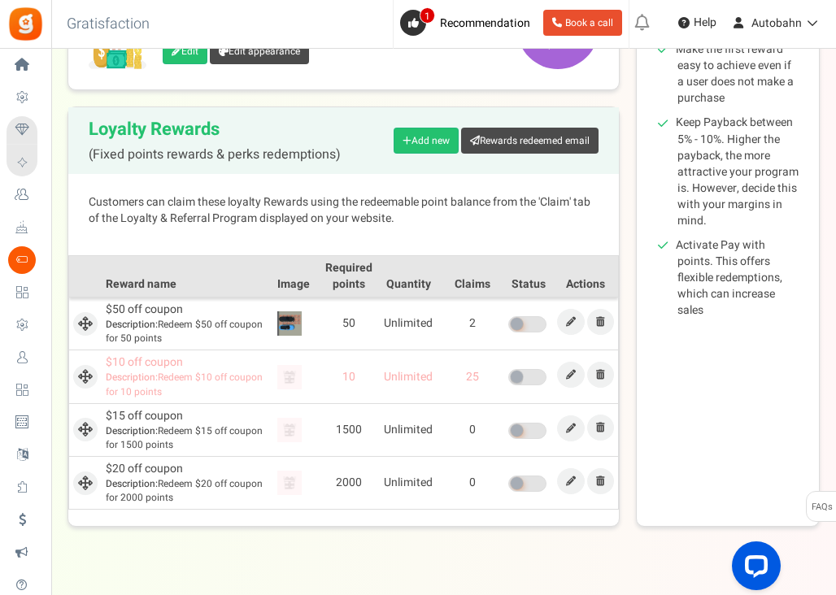
scroll to position [442, 0]
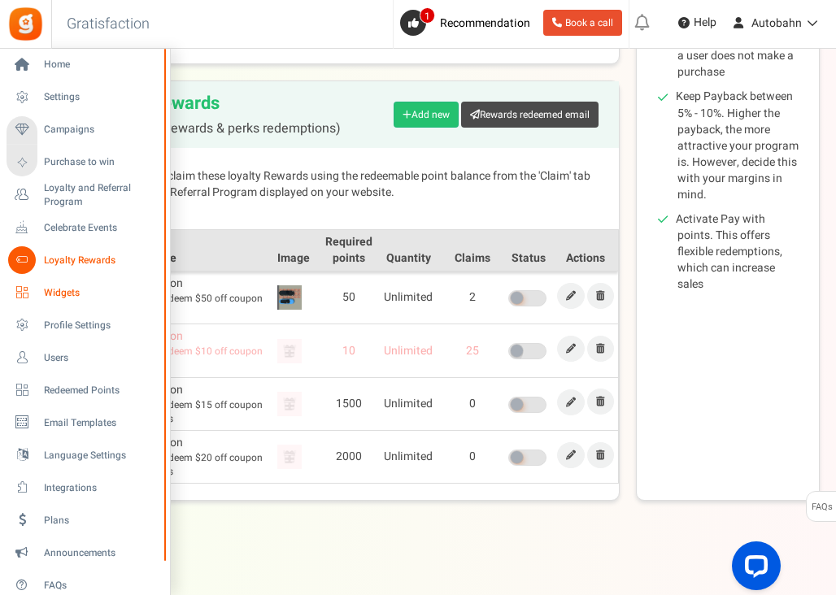
click at [43, 297] on link "Widgets" at bounding box center [85, 293] width 156 height 28
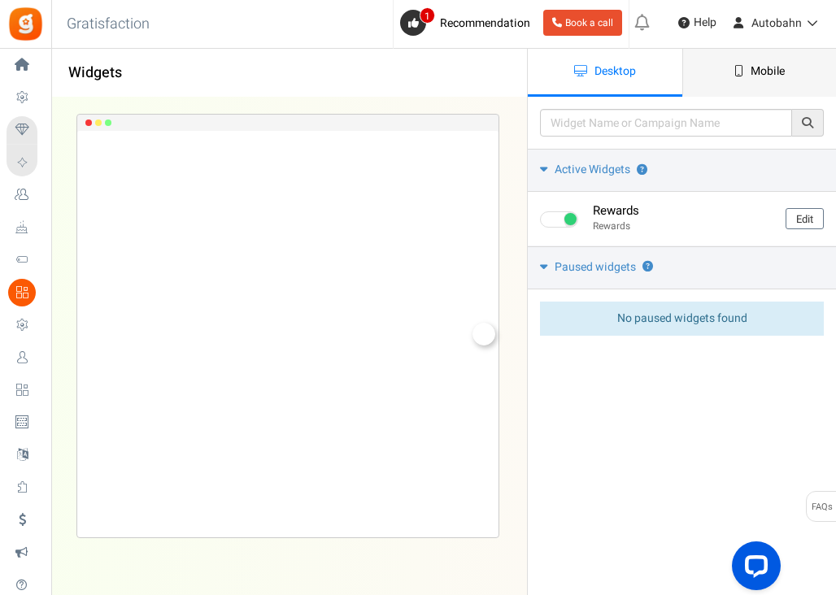
click at [741, 63] on link "Mobile" at bounding box center [759, 73] width 154 height 48
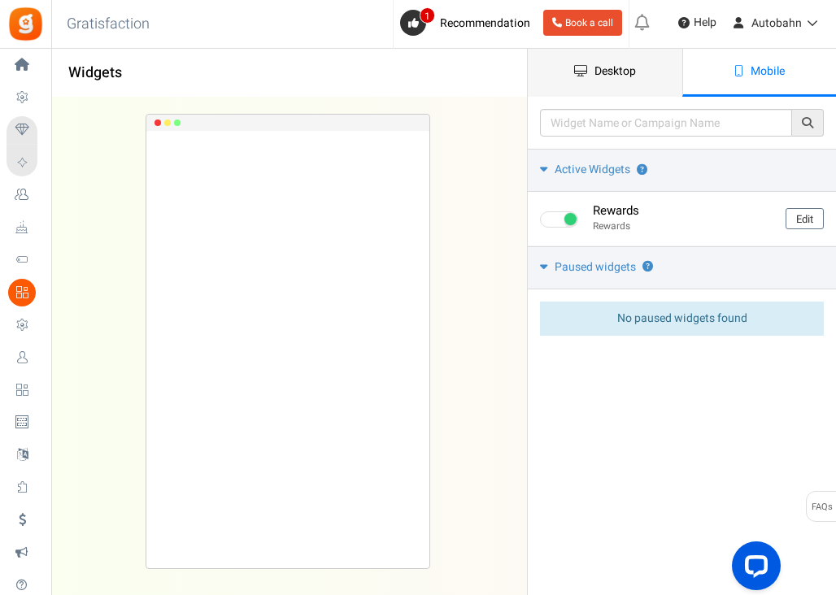
click at [609, 70] on span "Desktop" at bounding box center [614, 71] width 41 height 17
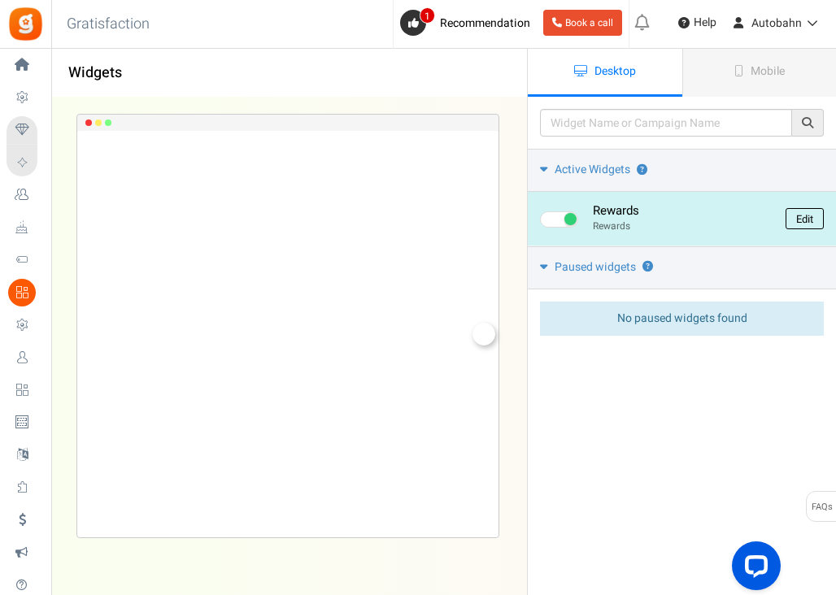
click at [789, 219] on link "Edit" at bounding box center [804, 218] width 38 height 21
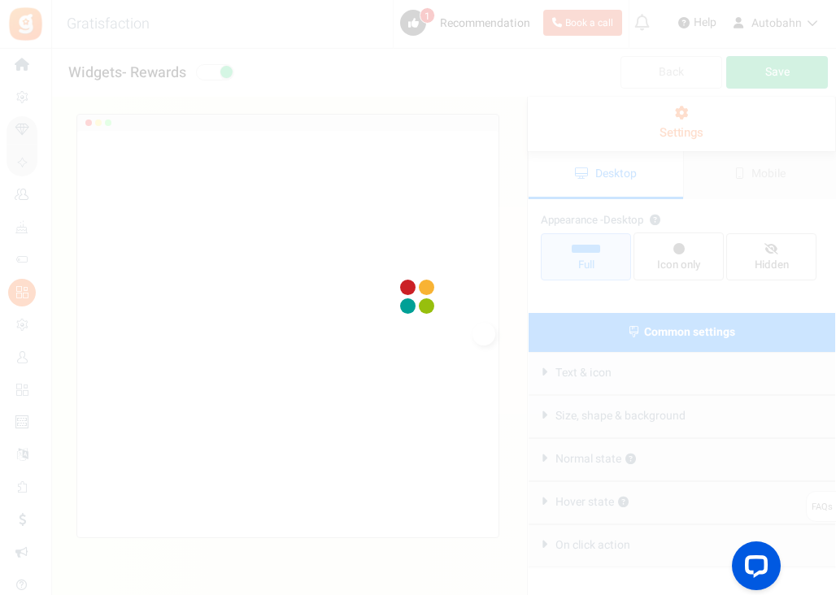
radio input "true"
select select "right"
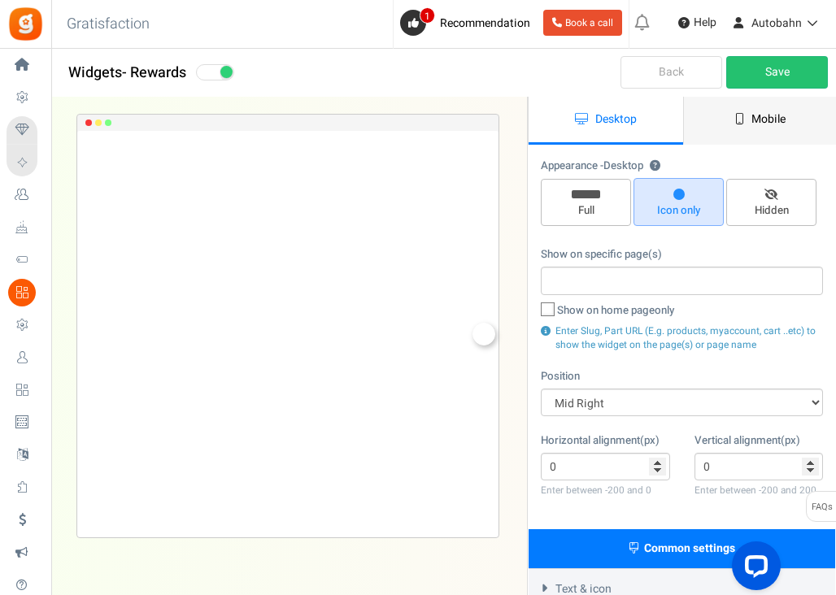
click at [754, 119] on span "Mobile" at bounding box center [768, 119] width 34 height 17
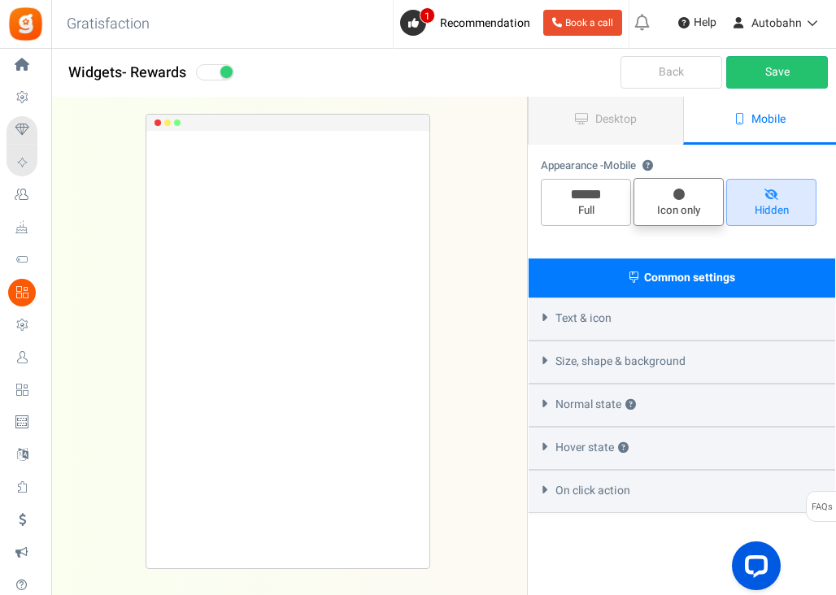
click at [664, 206] on span "Icon only" at bounding box center [679, 210] width 76 height 15
click at [679, 192] on input "Icon only" at bounding box center [684, 186] width 11 height 11
radio input "true"
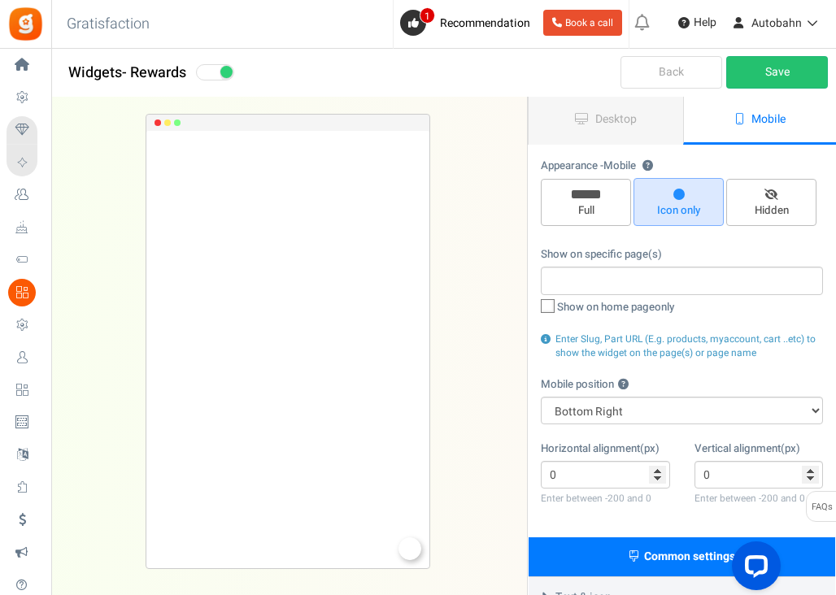
scroll to position [2, 0]
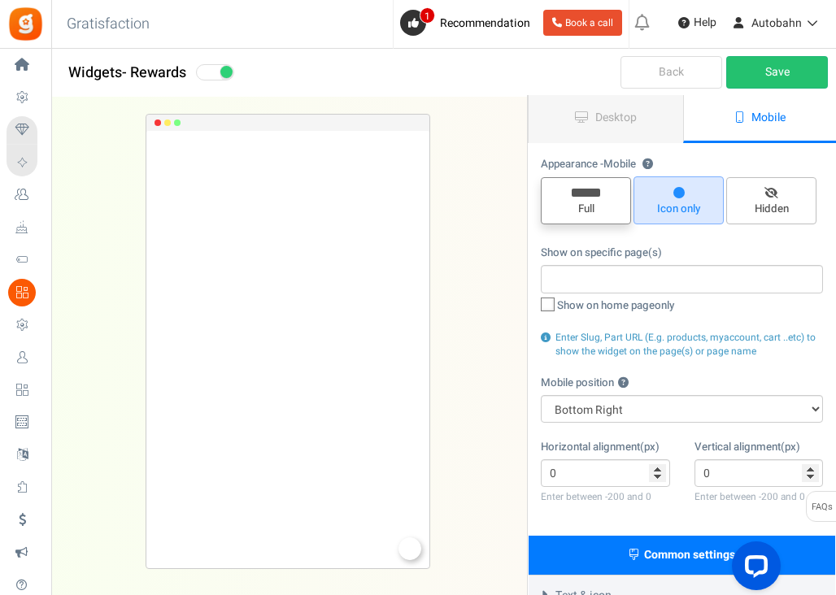
click at [588, 212] on span "Full" at bounding box center [586, 209] width 76 height 15
click at [588, 191] on input "Full" at bounding box center [591, 185] width 11 height 11
radio input "true"
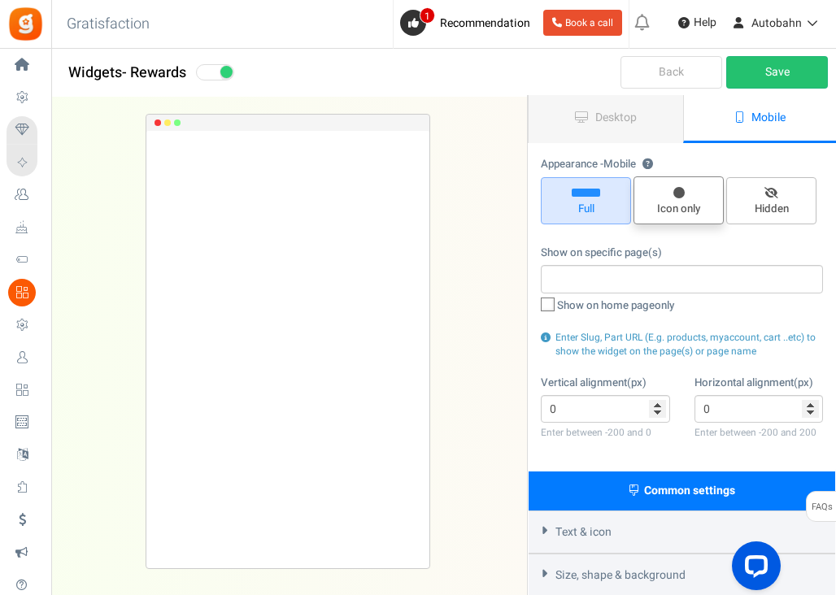
click at [653, 214] on span "Icon only" at bounding box center [679, 209] width 76 height 15
click at [679, 190] on input "Icon only" at bounding box center [684, 185] width 11 height 11
radio input "true"
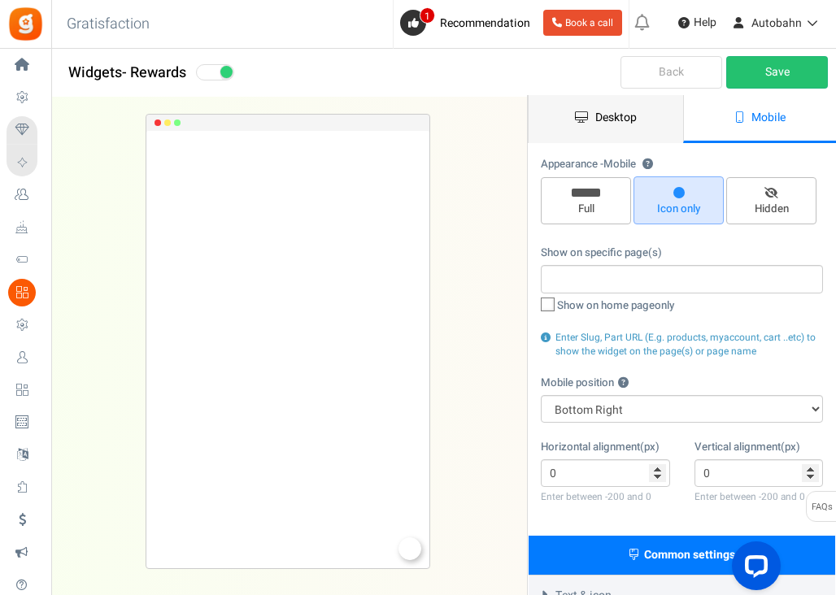
click at [633, 137] on link "Desktop" at bounding box center [605, 119] width 154 height 48
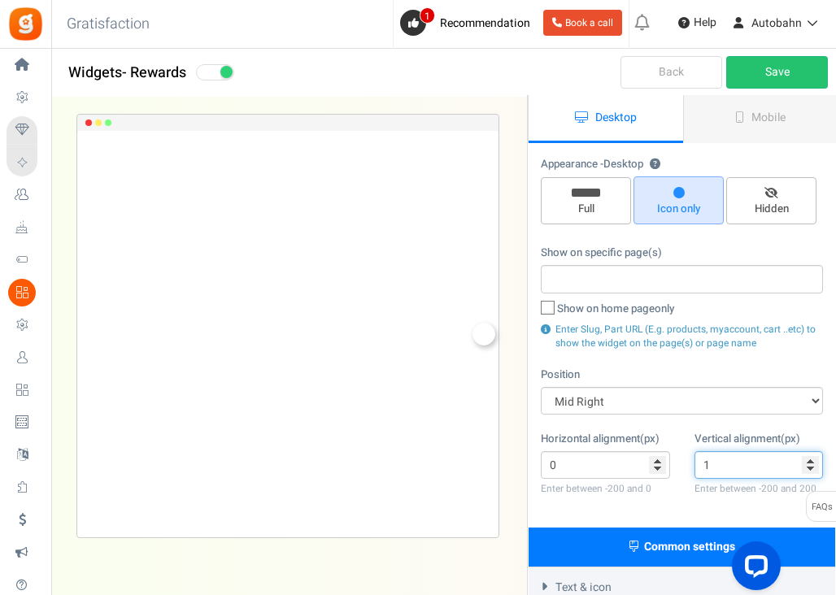
click at [814, 454] on input "1" at bounding box center [758, 465] width 129 height 28
click at [814, 454] on input "2" at bounding box center [758, 465] width 129 height 28
click at [814, 454] on input "3" at bounding box center [758, 465] width 129 height 28
click at [814, 454] on input "4" at bounding box center [758, 465] width 129 height 28
click at [814, 454] on input "5" at bounding box center [758, 465] width 129 height 28
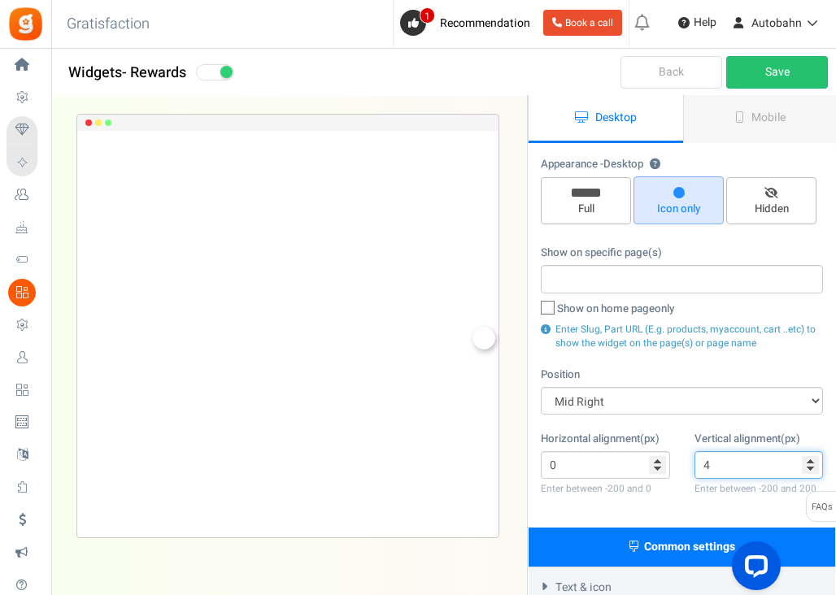
type input "4"
click at [813, 467] on input "4" at bounding box center [758, 465] width 129 height 28
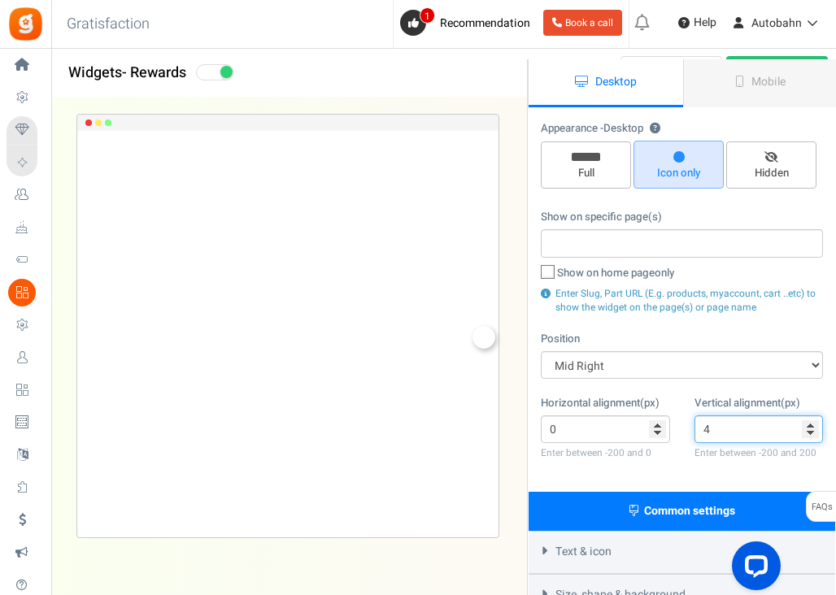
scroll to position [0, 0]
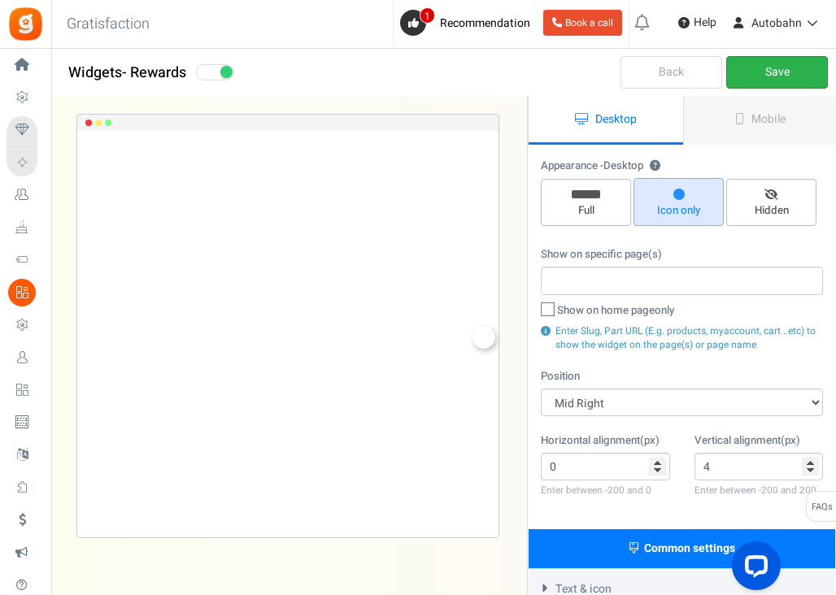
click at [777, 66] on link "Save" at bounding box center [777, 72] width 102 height 33
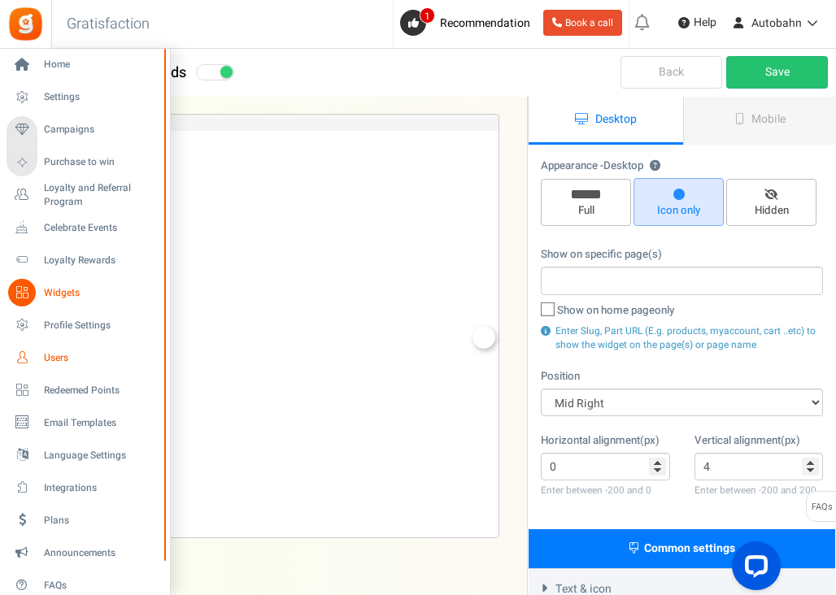
click at [54, 358] on span "Users" at bounding box center [101, 358] width 114 height 14
click at [47, 348] on link "Users" at bounding box center [85, 358] width 156 height 28
click at [50, 353] on span "Users" at bounding box center [101, 358] width 114 height 14
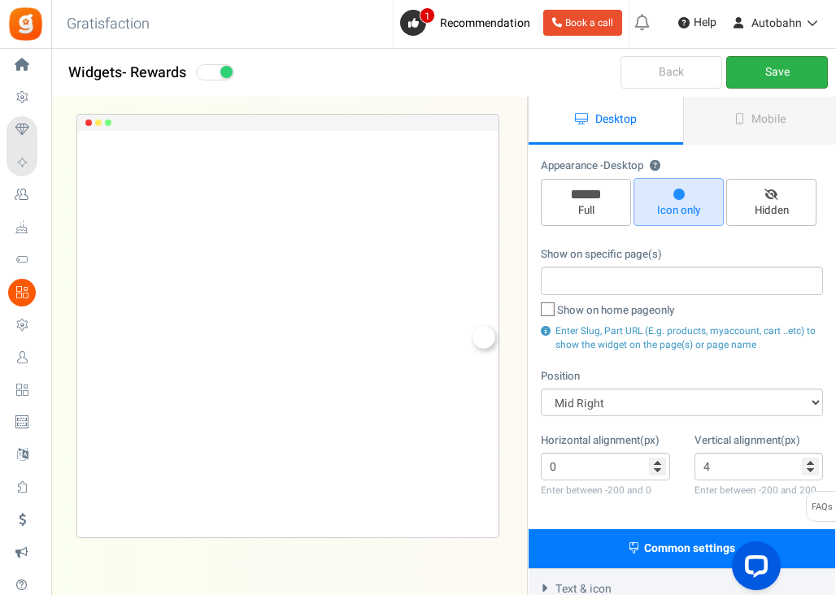
click at [763, 72] on link "Save" at bounding box center [777, 72] width 102 height 33
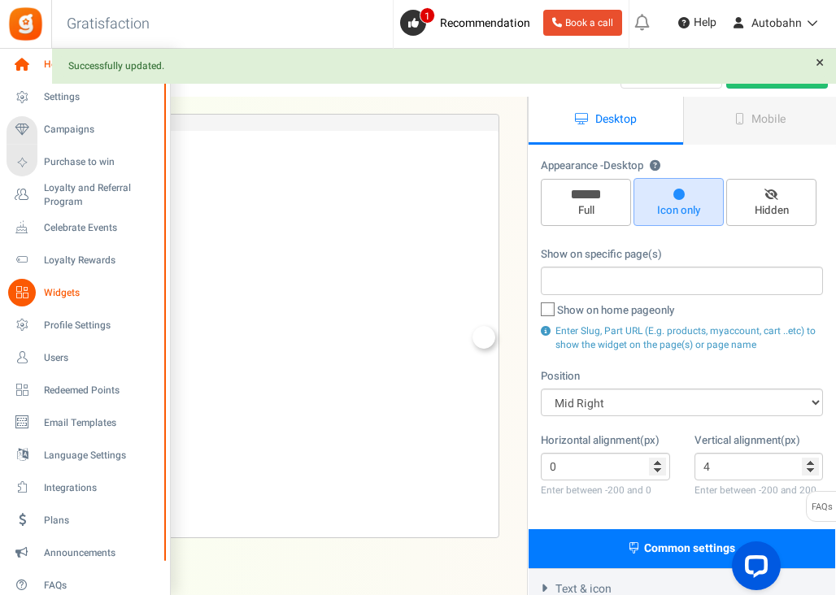
click at [38, 77] on link "Home" at bounding box center [85, 65] width 156 height 28
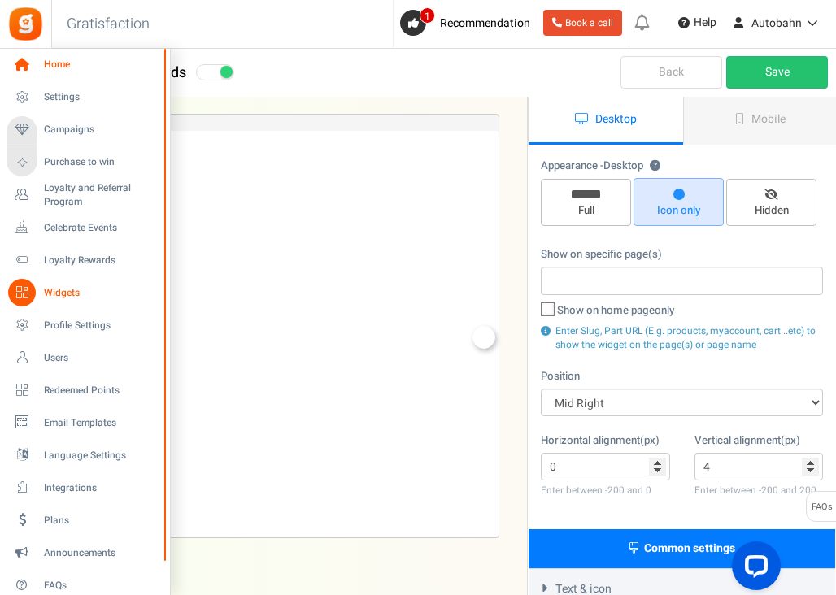
click at [31, 68] on icon at bounding box center [22, 65] width 28 height 28
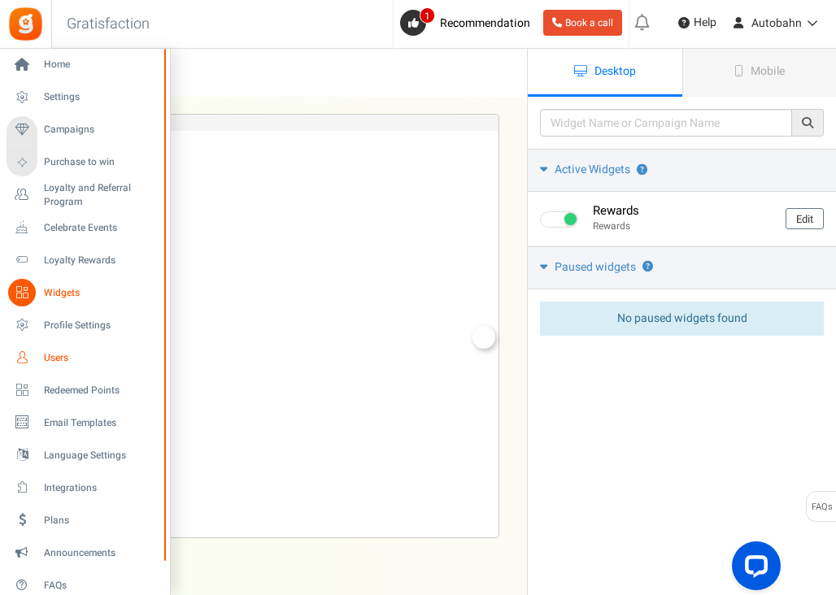
click at [54, 358] on span "Users" at bounding box center [101, 358] width 114 height 14
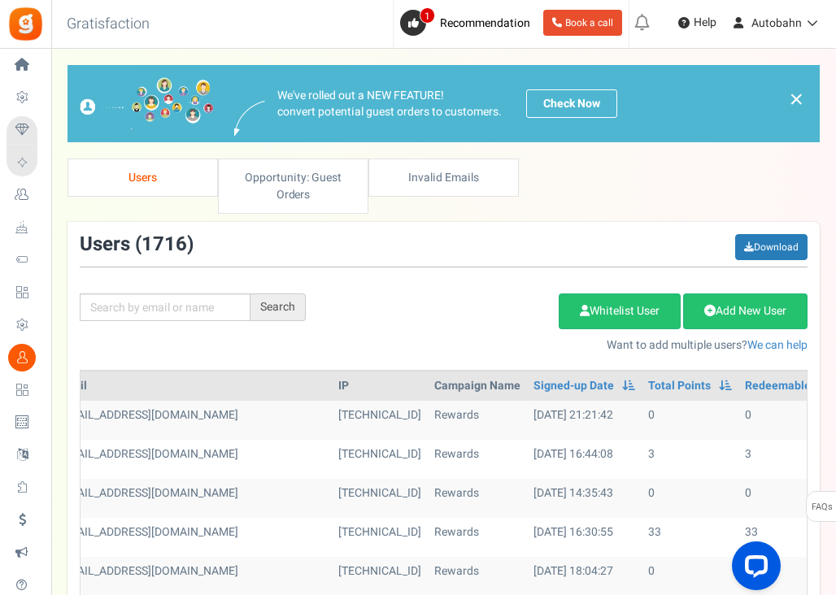
scroll to position [0, 254]
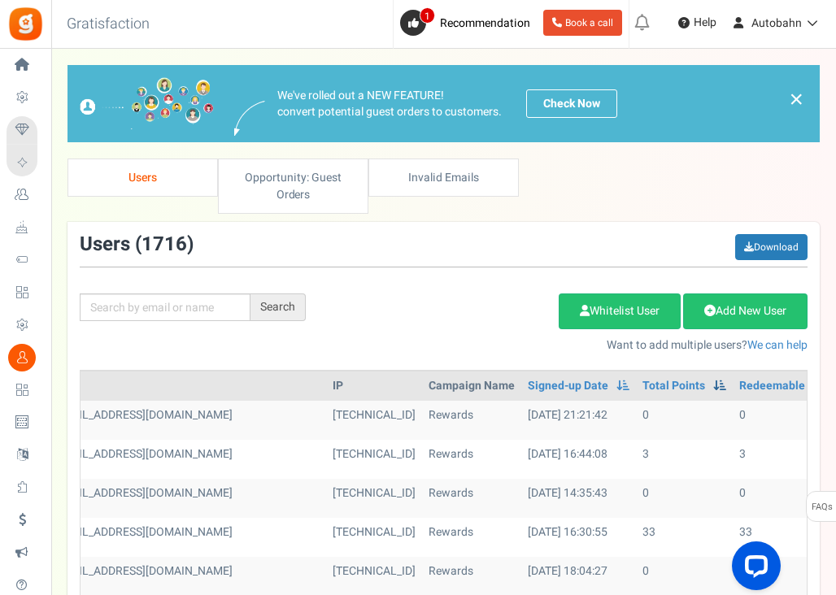
click at [713, 385] on span at bounding box center [719, 385] width 13 height 11
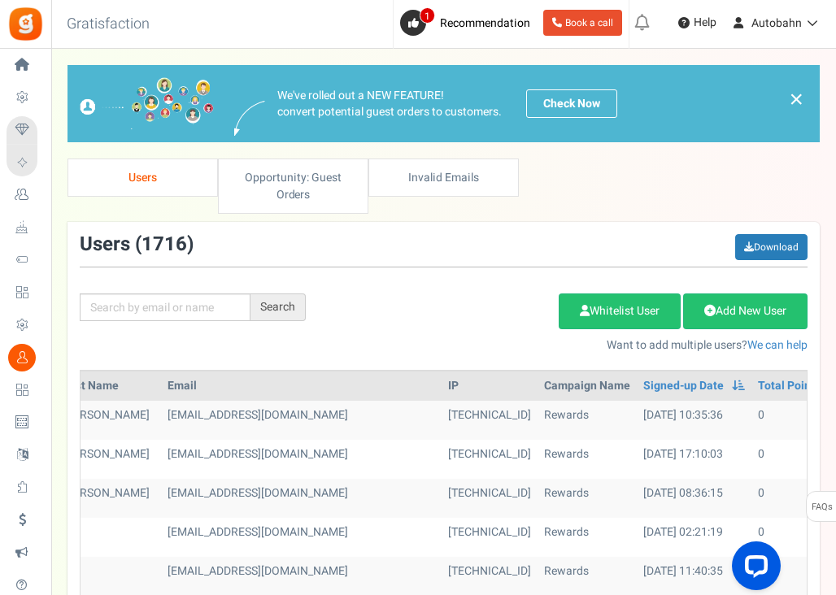
click at [828, 388] on span at bounding box center [834, 385] width 13 height 11
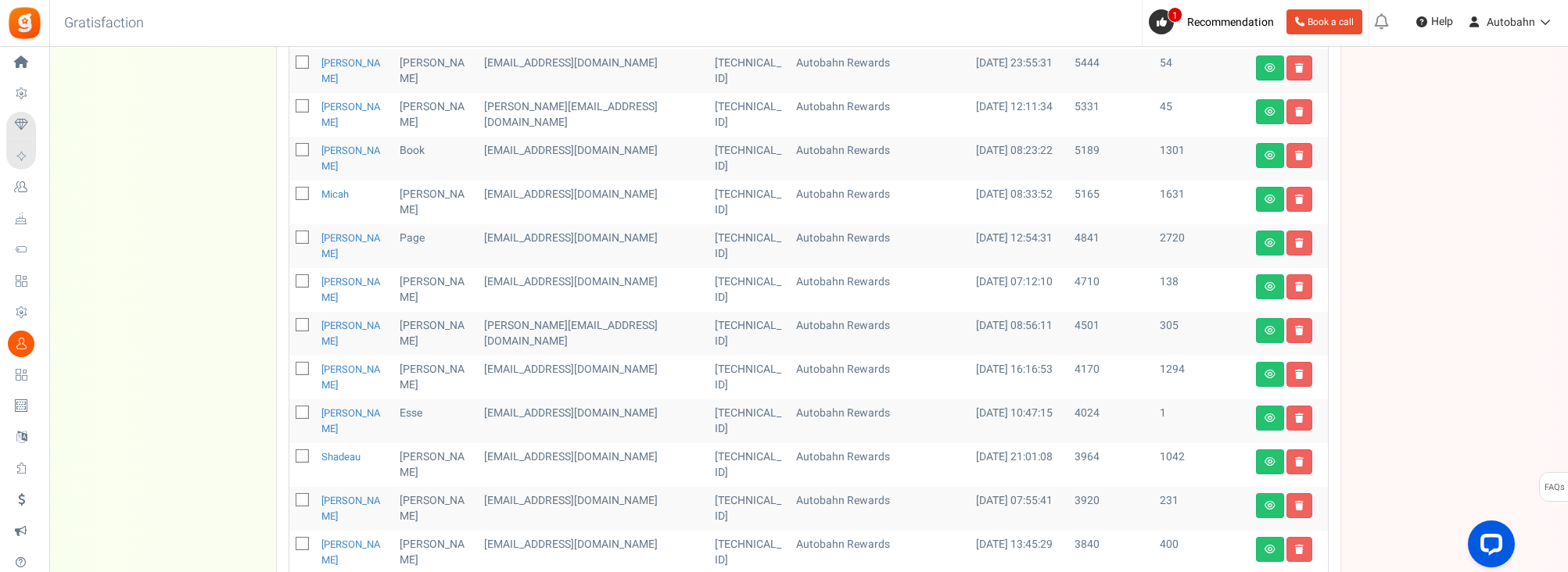
scroll to position [684, 0]
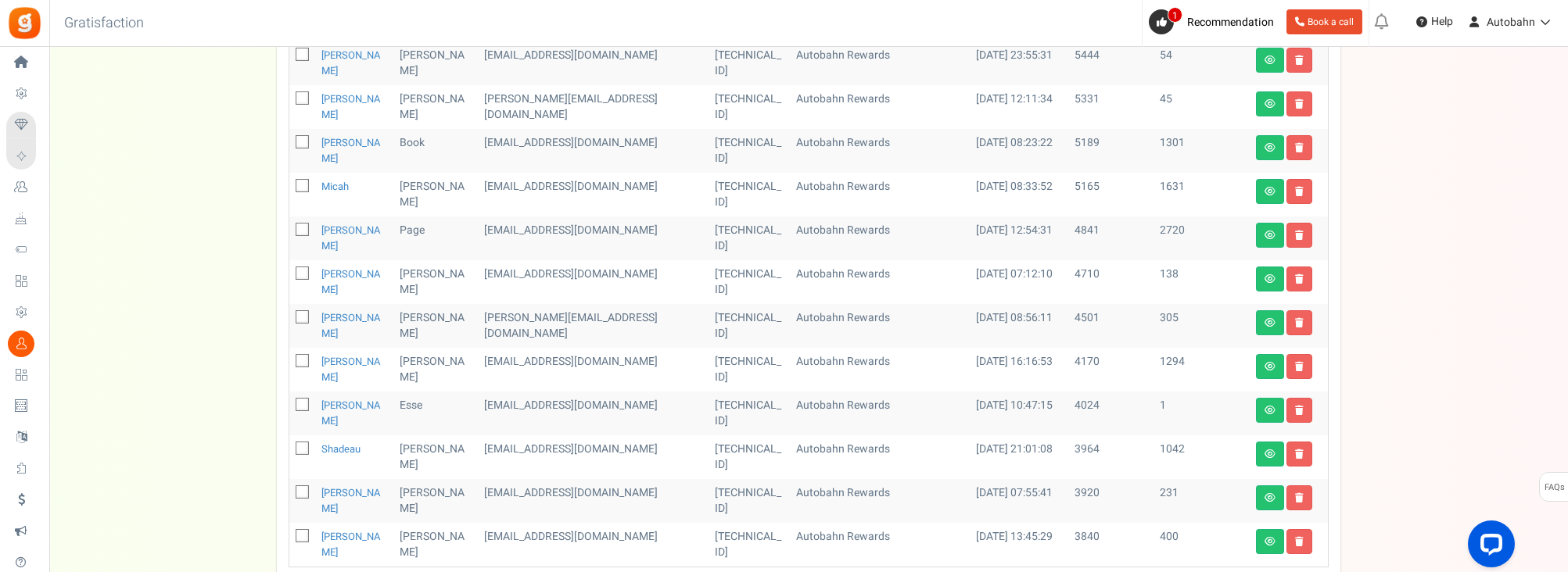
click at [302, 532] on icon at bounding box center [303, 536] width 11 height 11
click at [291, 533] on input "checkbox" at bounding box center [285, 537] width 11 height 11
checkbox input "true"
click at [806, 529] on link at bounding box center [1299, 541] width 26 height 25
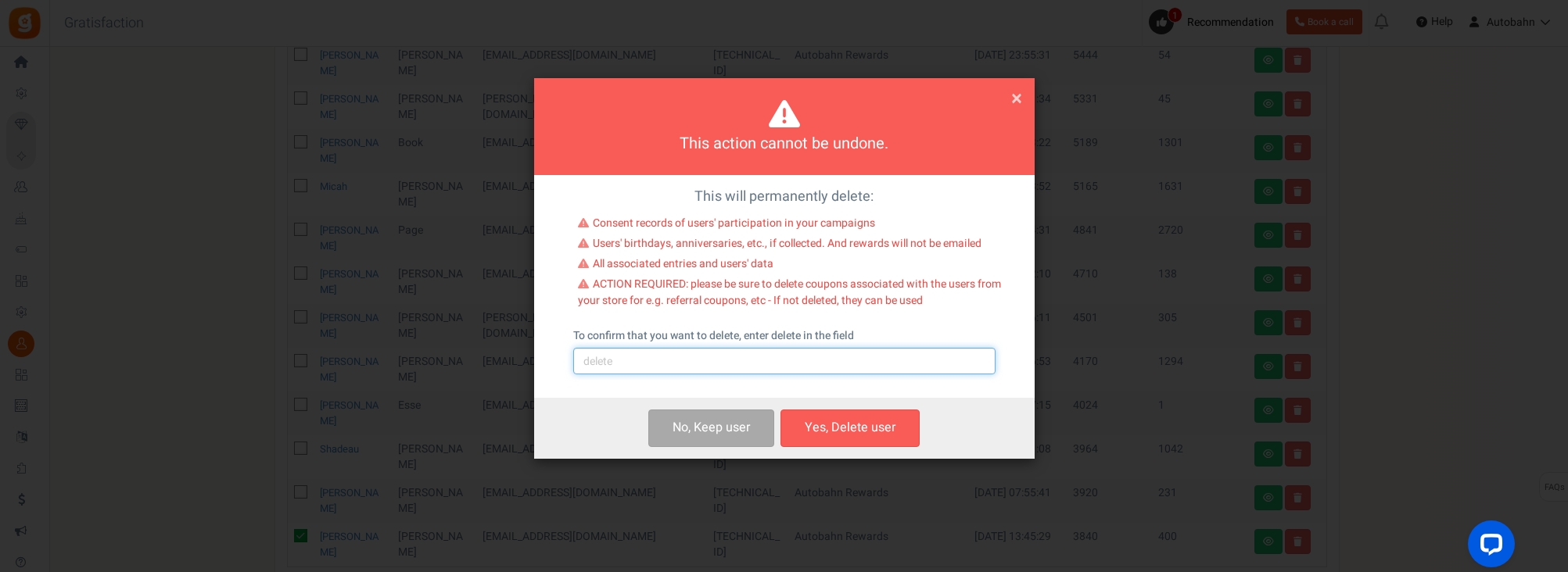
click at [779, 353] on input "text" at bounding box center [784, 361] width 422 height 27
type input "delete"
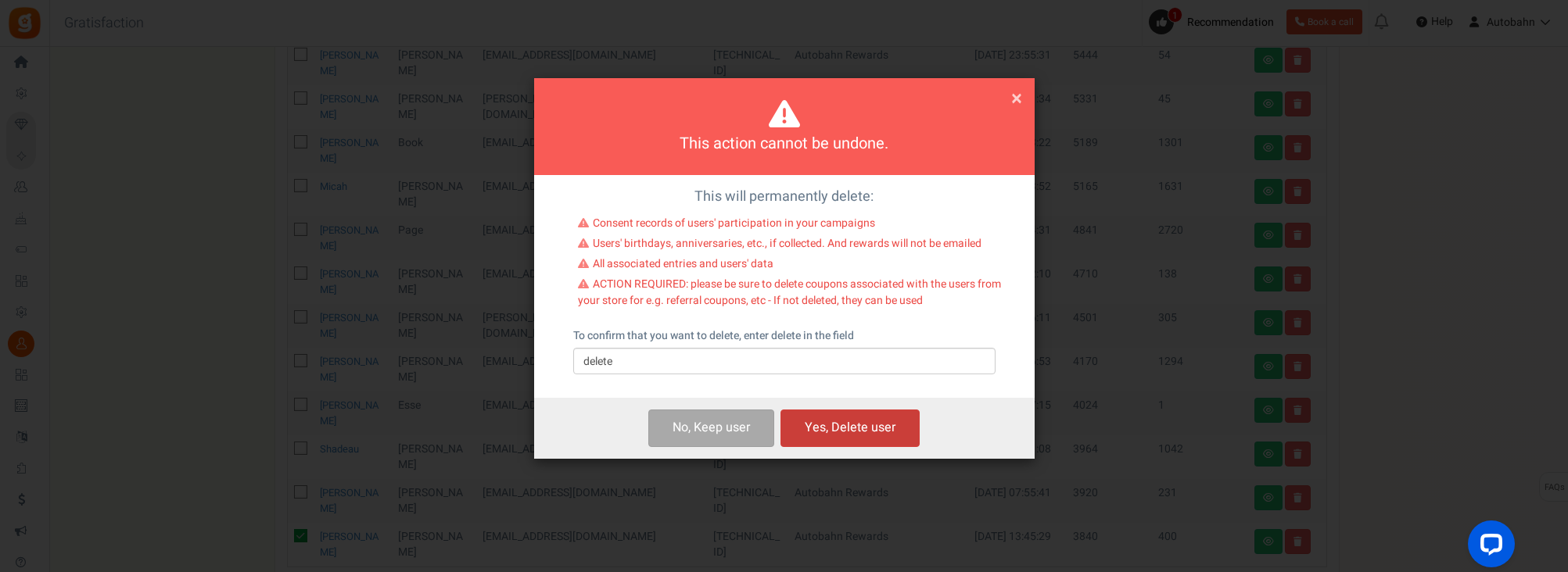
click at [806, 433] on button "Yes, Delete user" at bounding box center [849, 428] width 139 height 37
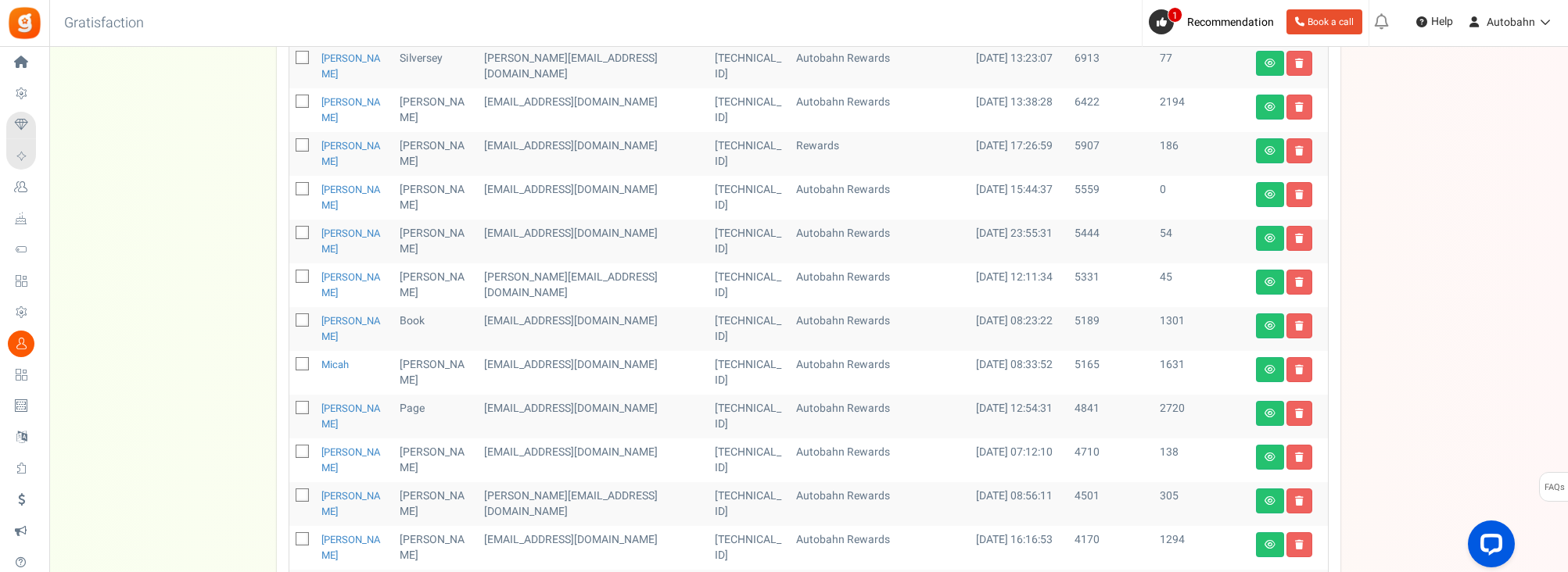
scroll to position [620, 0]
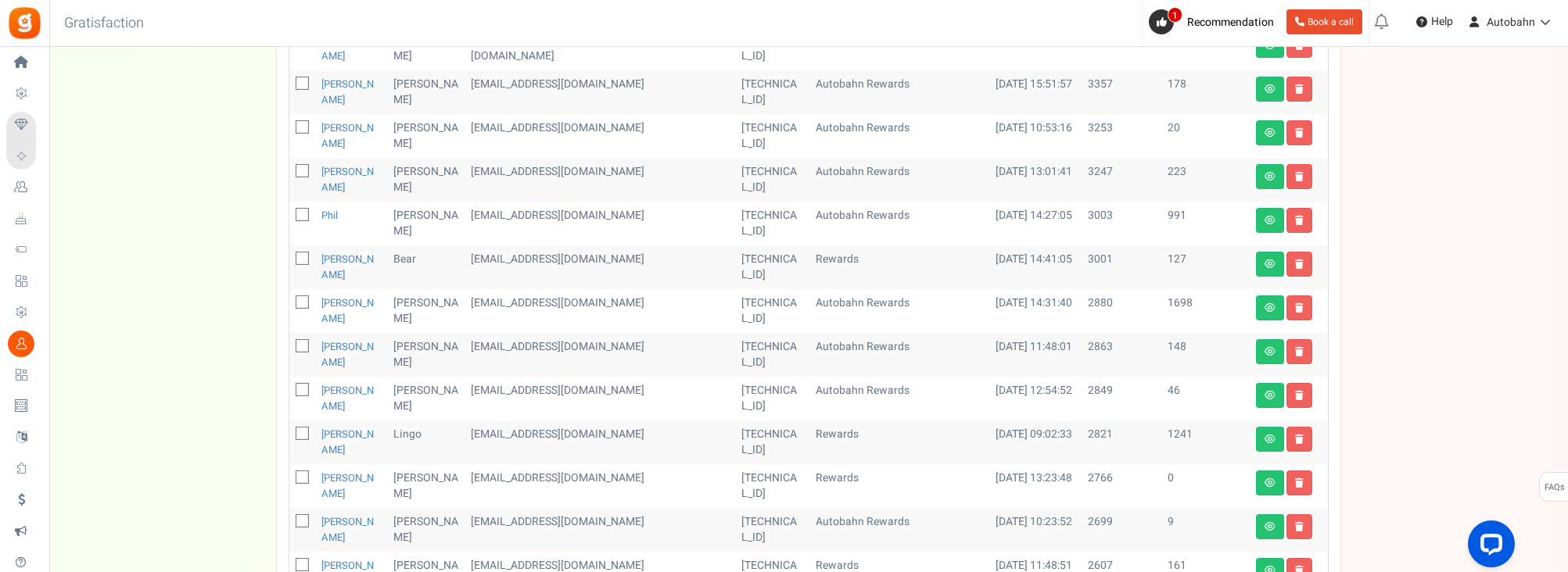
scroll to position [685, 0]
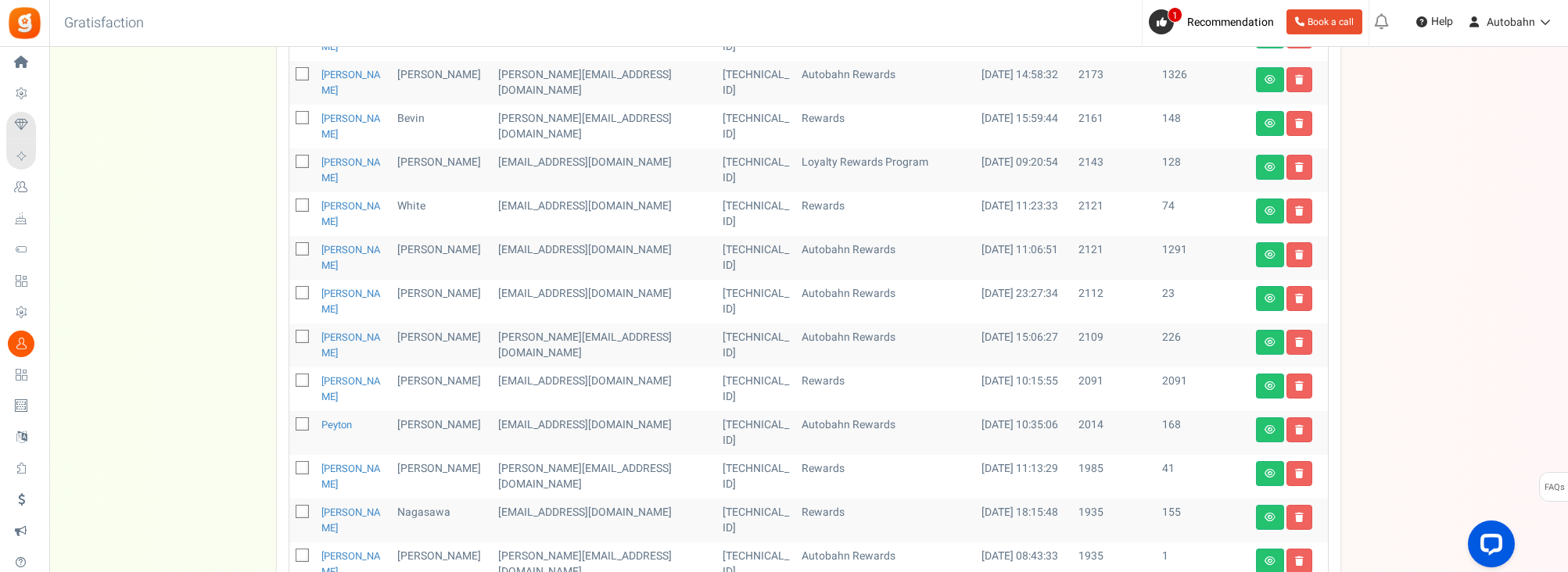
scroll to position [676, 0]
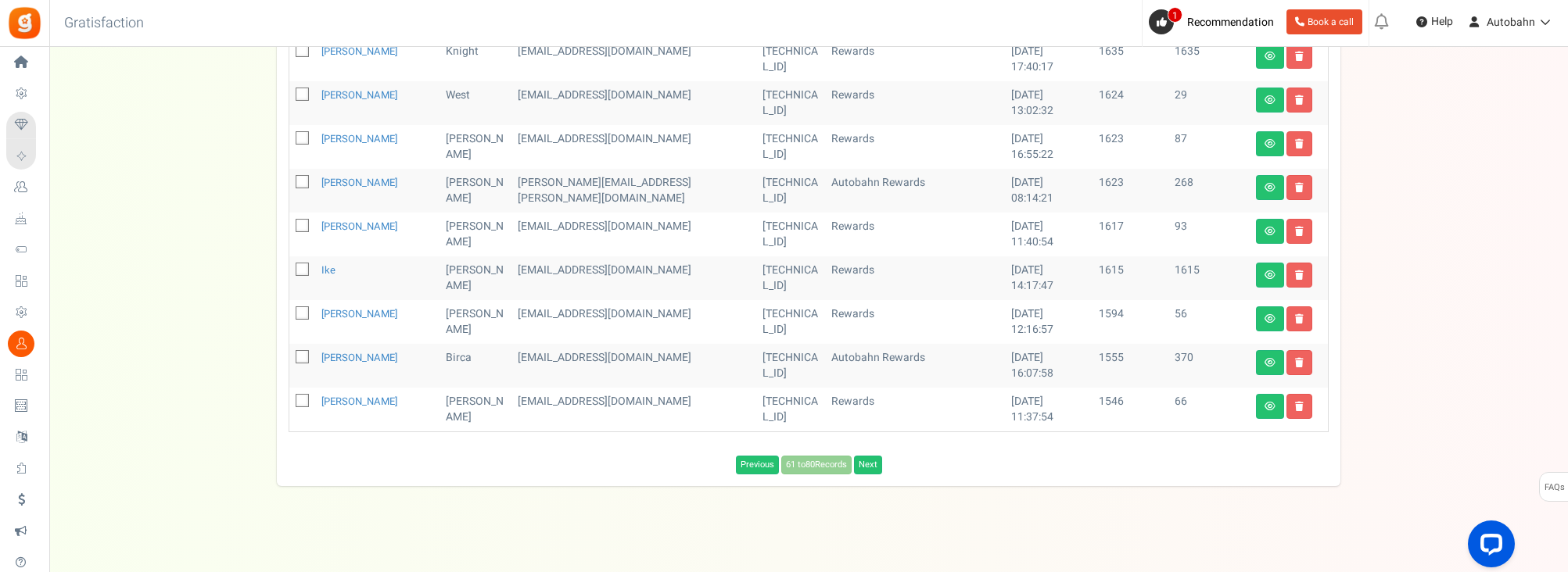
scroll to position [821, 0]
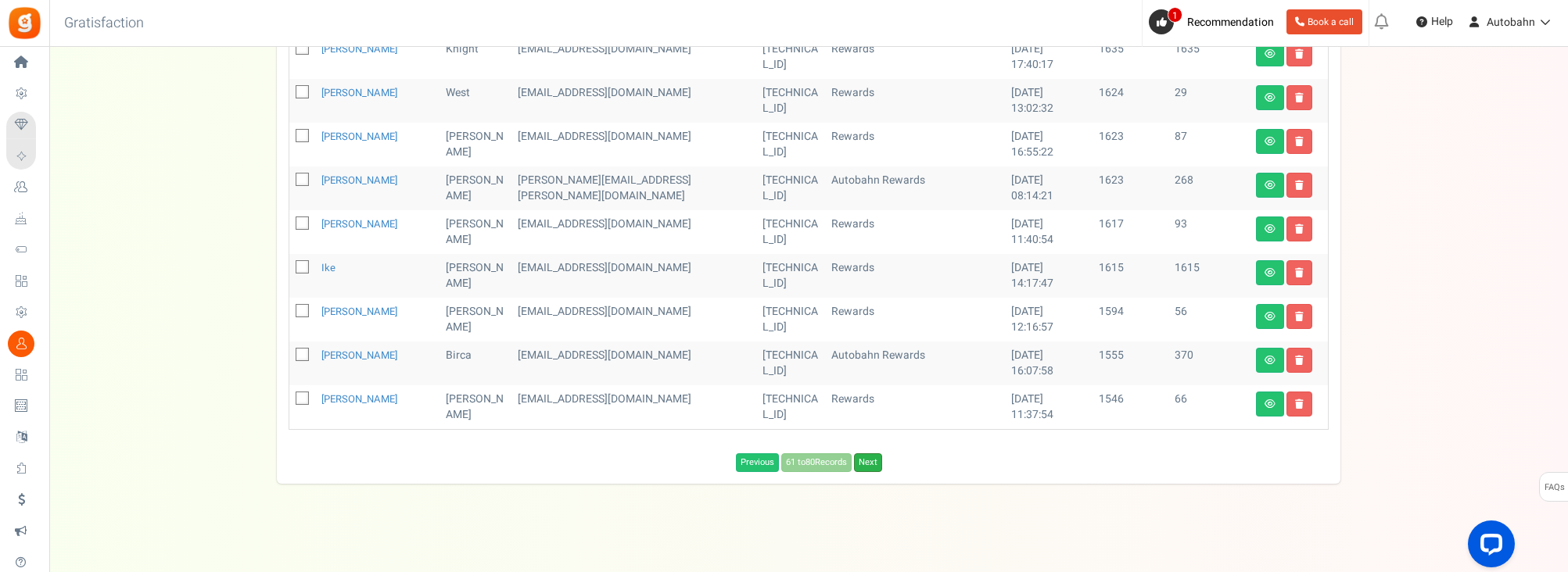
click at [806, 464] on link "Next" at bounding box center [868, 462] width 28 height 19
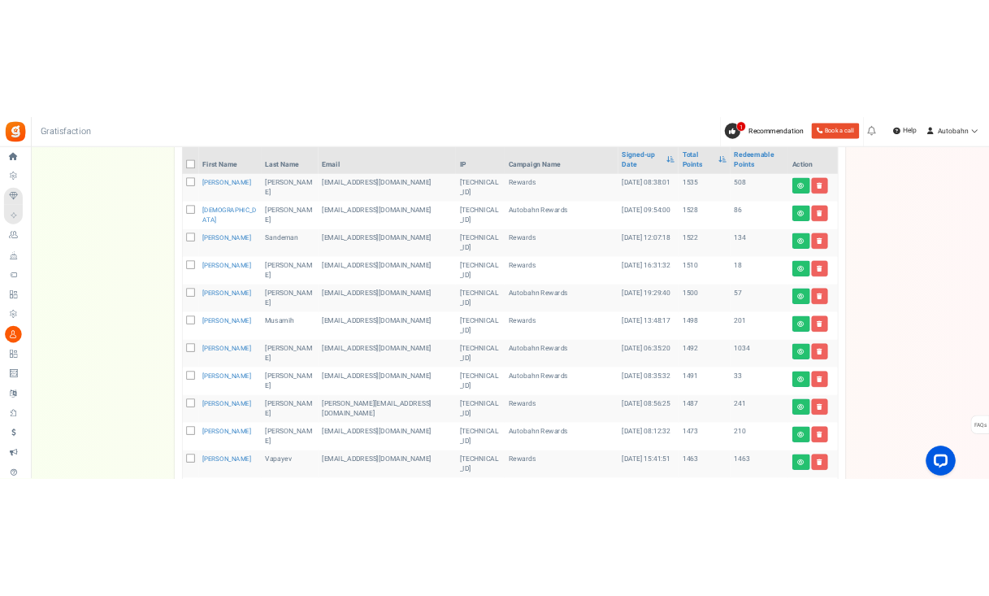
scroll to position [0, 0]
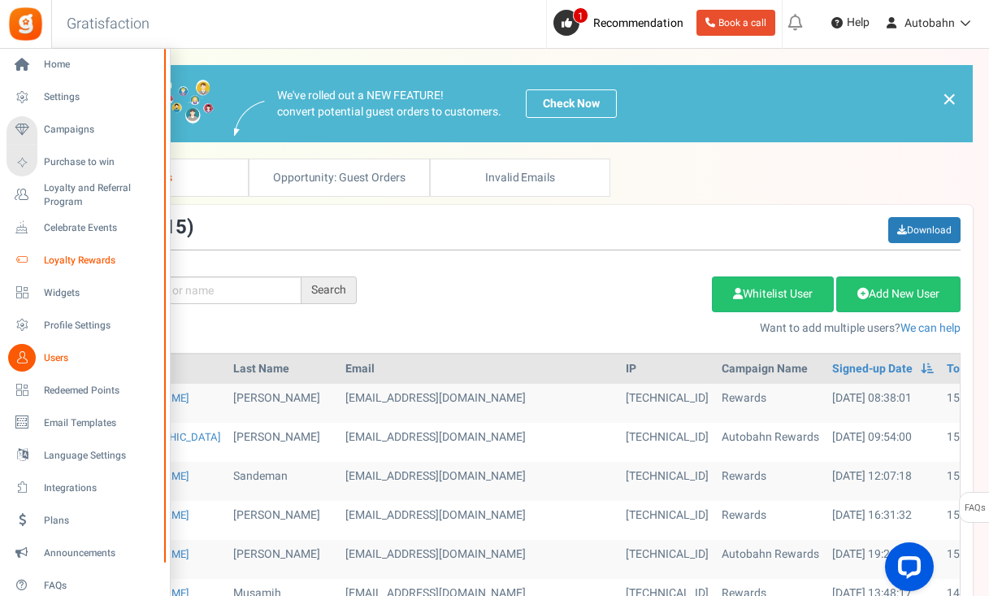
click at [38, 263] on link "Loyalty Rewards" at bounding box center [85, 260] width 156 height 28
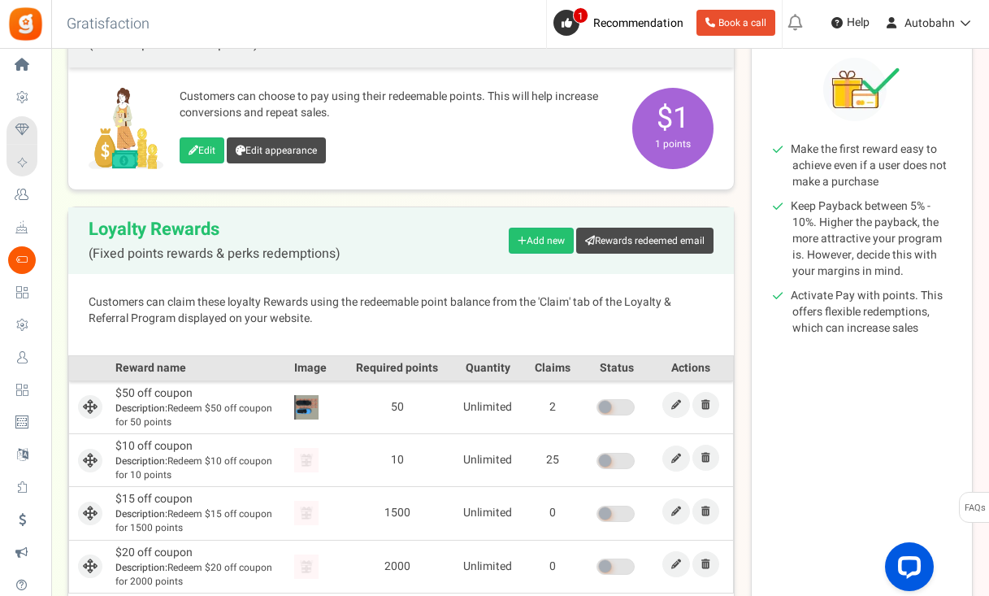
scroll to position [218, 0]
click at [202, 146] on link "Edit" at bounding box center [202, 150] width 45 height 26
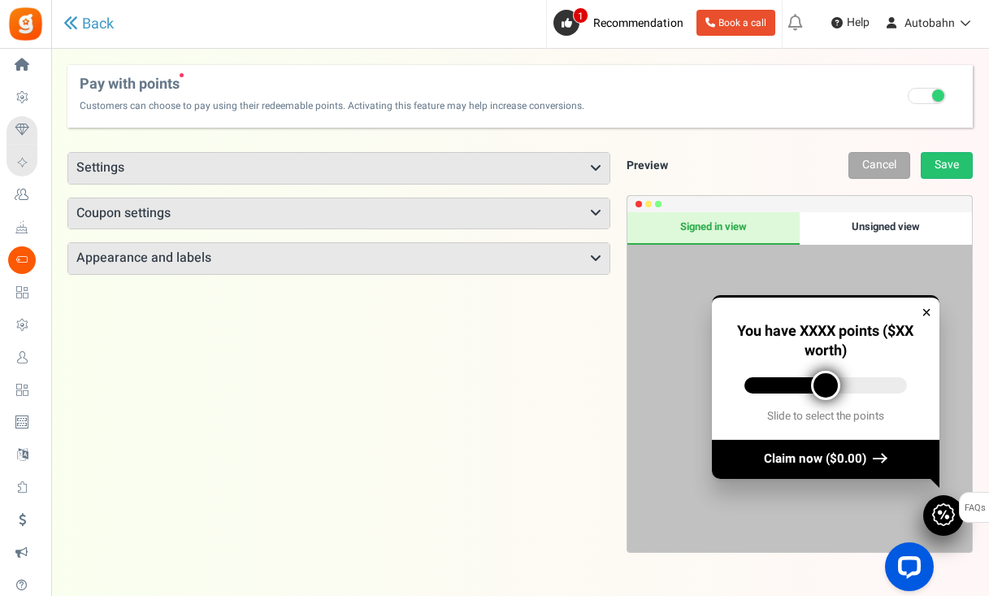
click at [515, 159] on h3 "Settings" at bounding box center [338, 168] width 541 height 31
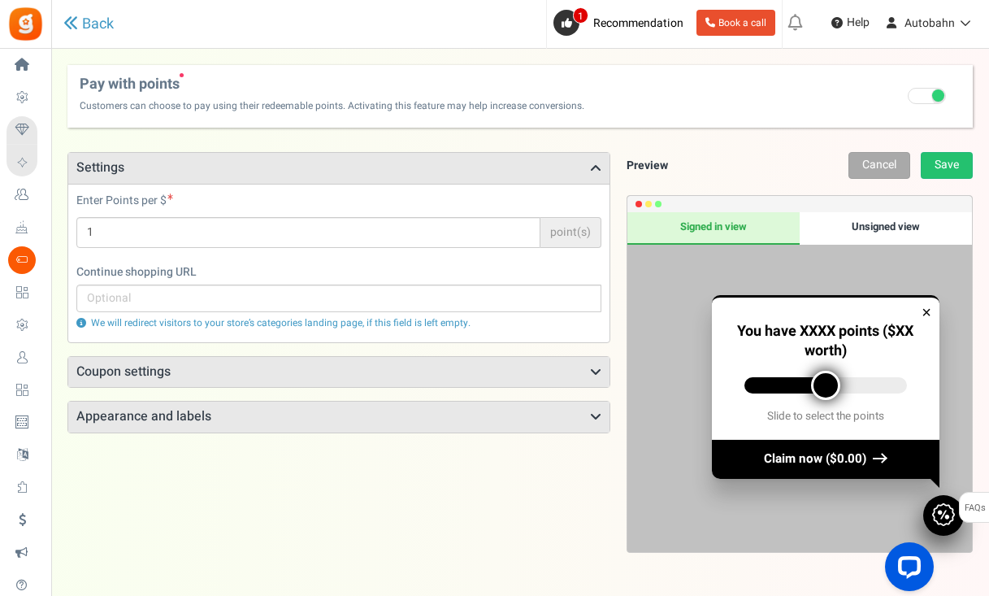
scroll to position [29, 0]
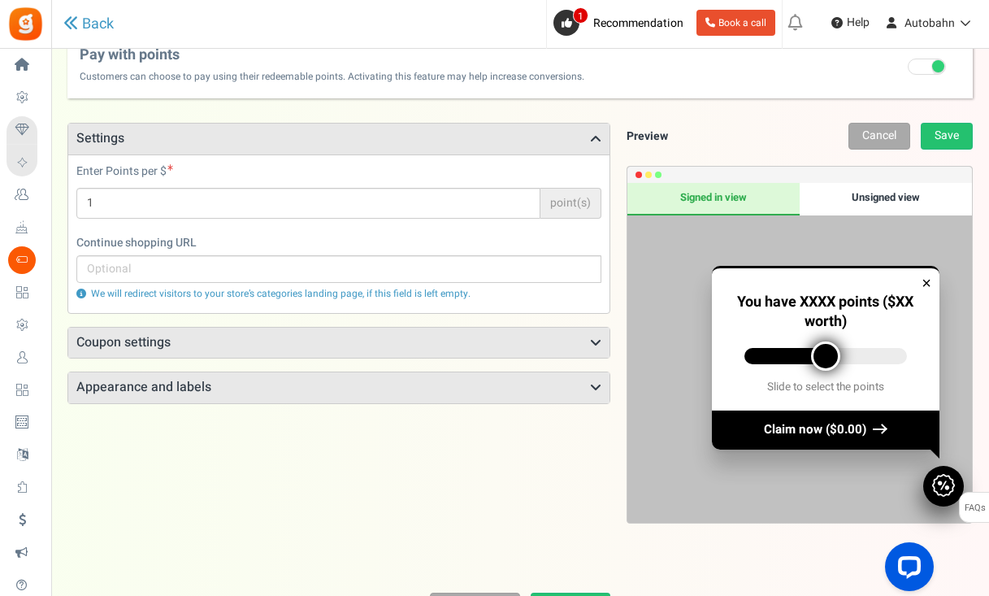
click at [472, 338] on h3 "Coupon settings" at bounding box center [338, 343] width 541 height 31
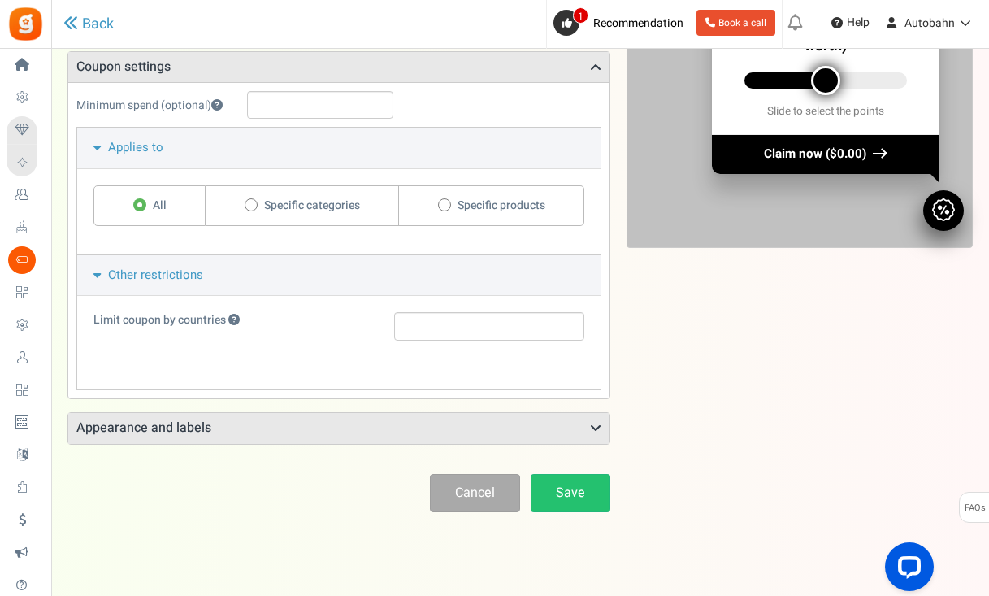
scroll to position [318, 0]
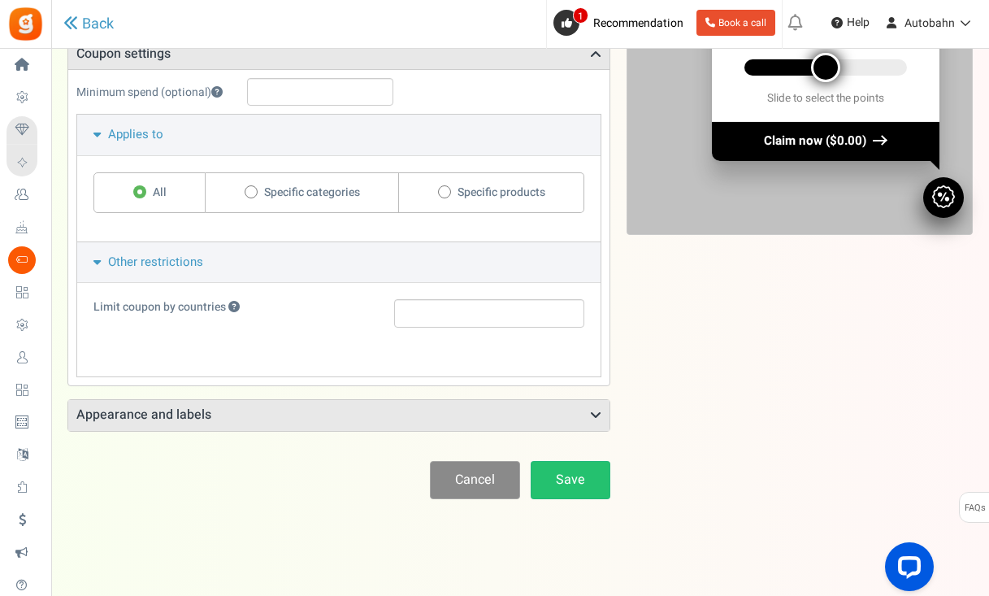
click at [468, 467] on link "Cancel" at bounding box center [475, 480] width 90 height 38
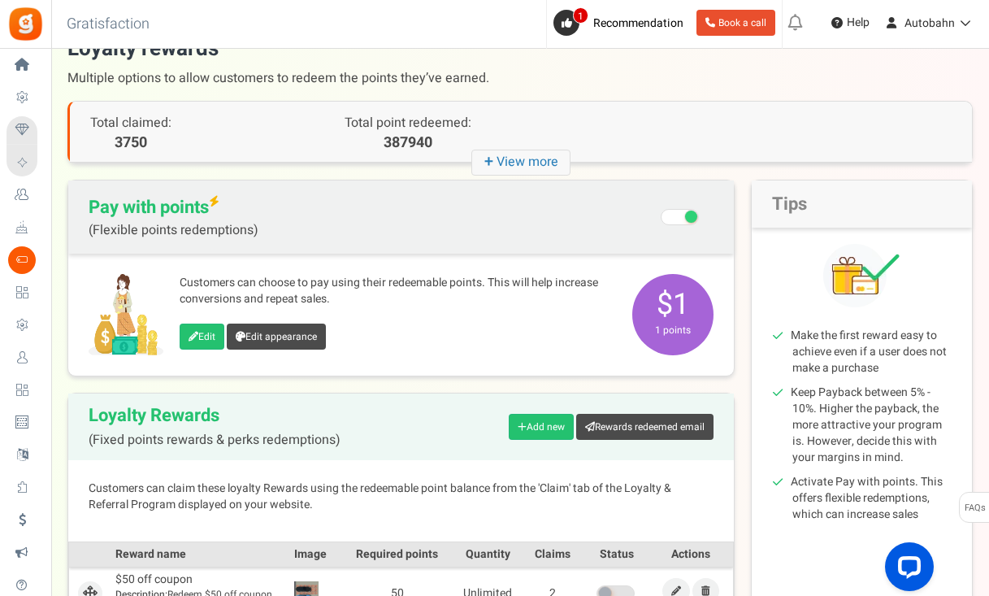
scroll to position [32, 0]
click at [207, 341] on link "Edit" at bounding box center [202, 336] width 45 height 26
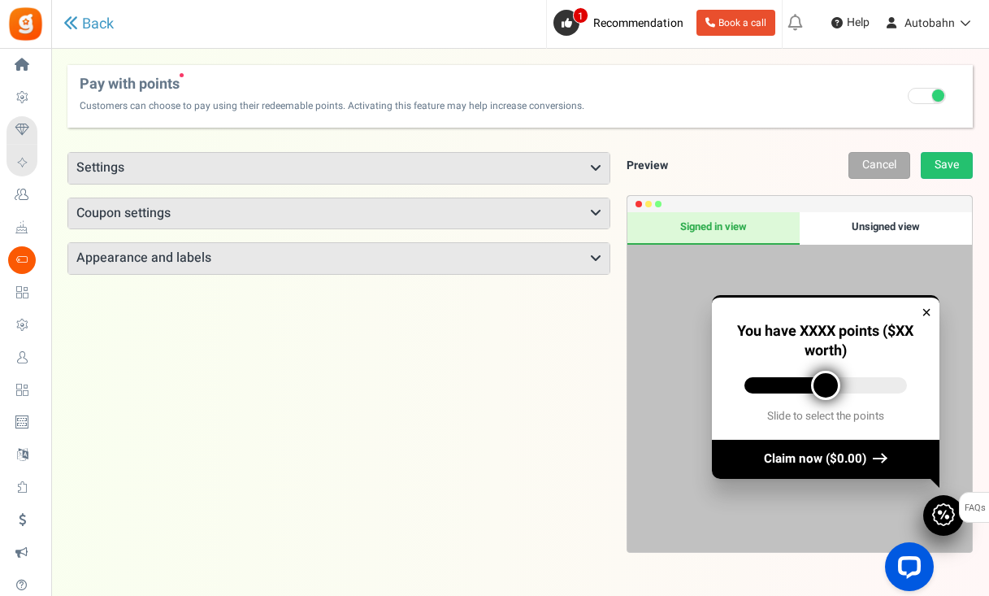
scroll to position [14, 0]
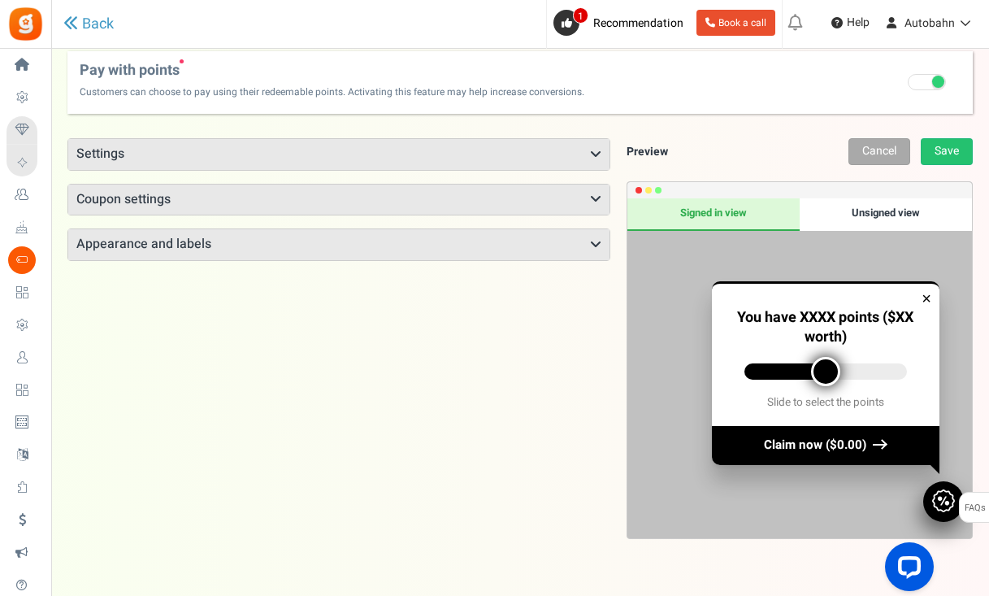
click at [432, 247] on h3 "Appearance and labels" at bounding box center [338, 244] width 541 height 31
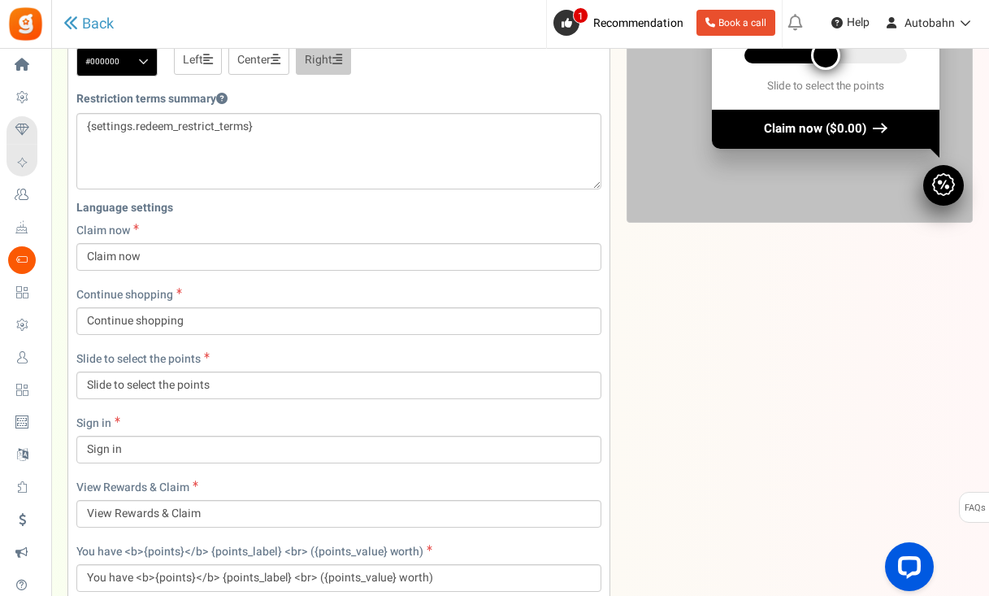
scroll to position [0, 0]
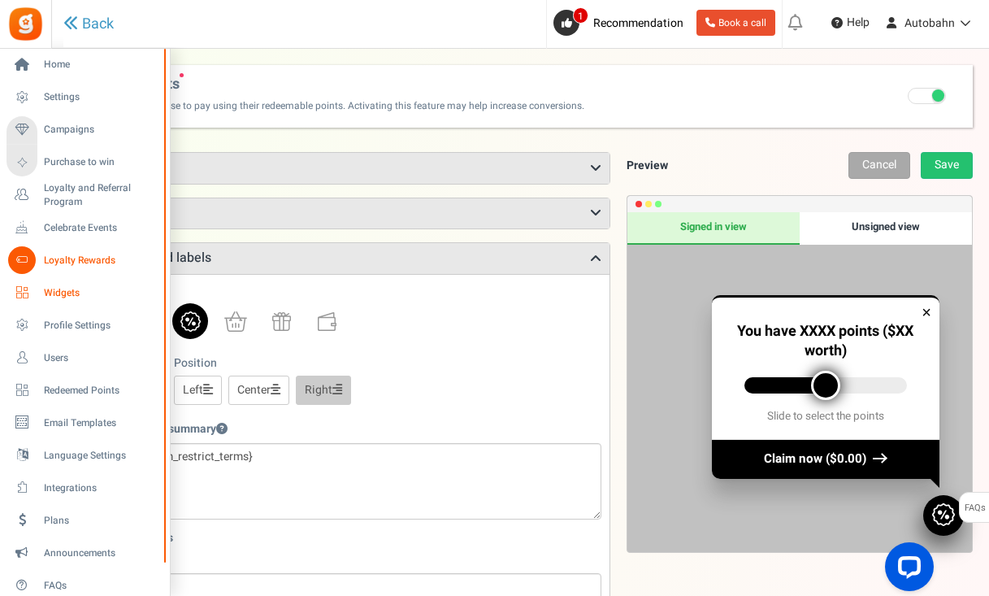
click at [53, 287] on span "Widgets" at bounding box center [101, 293] width 114 height 14
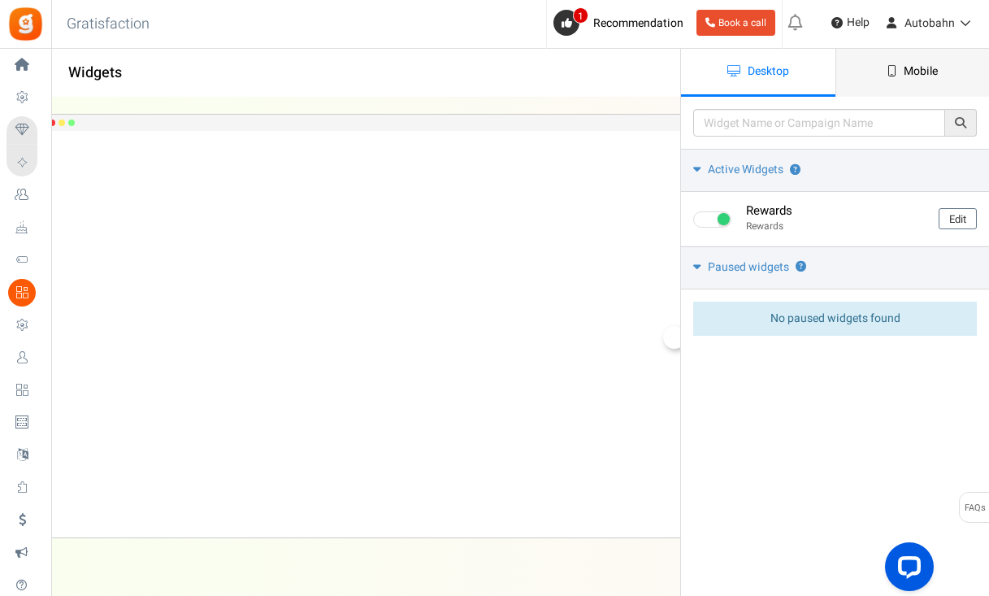
click at [838, 76] on link "Mobile" at bounding box center [913, 73] width 154 height 48
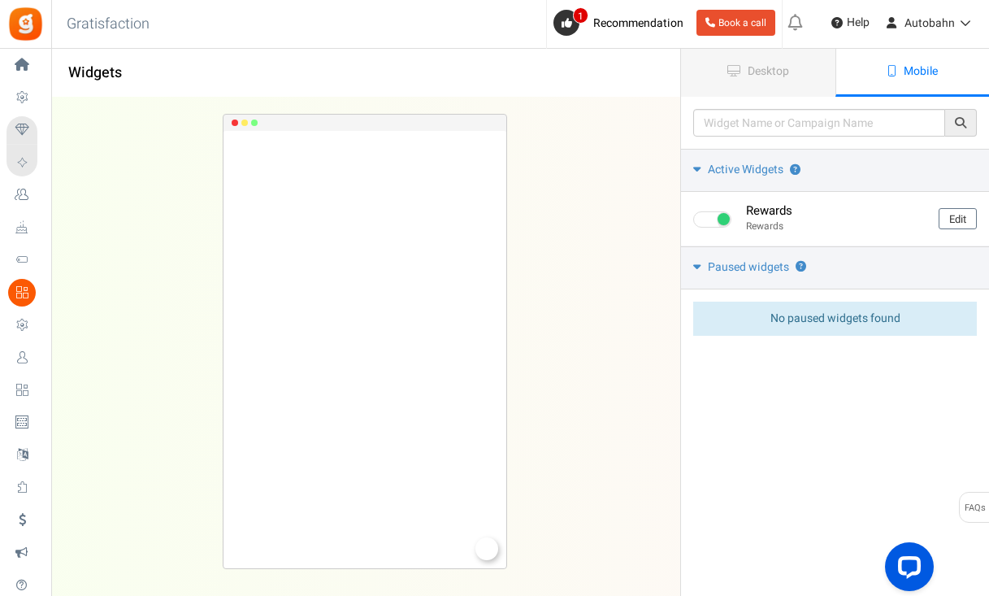
click at [771, 100] on div "Please enter a widget name or campaign name No results found" at bounding box center [835, 123] width 308 height 52
click at [769, 89] on link "Desktop" at bounding box center [758, 73] width 154 height 48
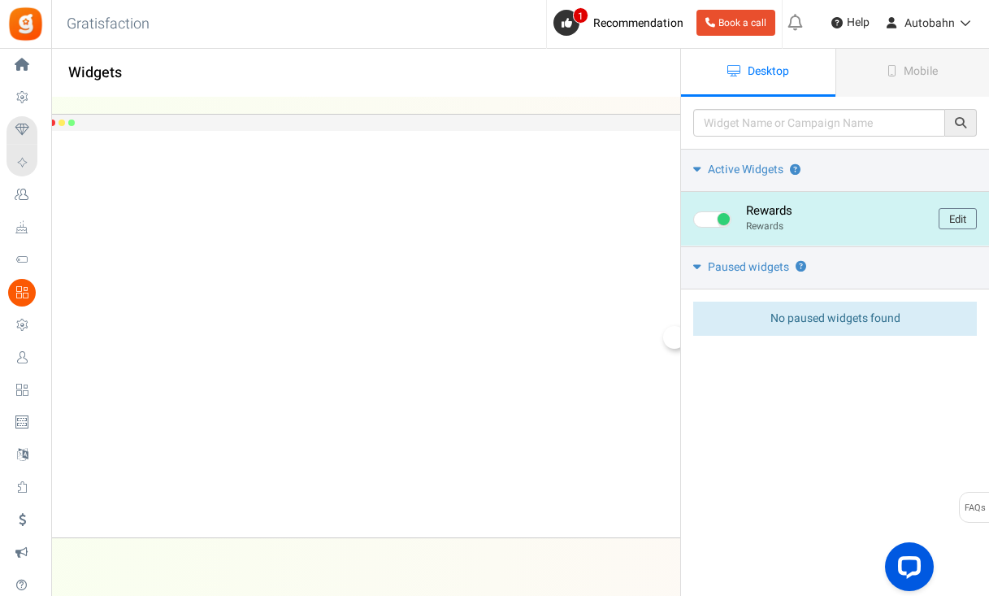
click at [838, 215] on div "Rewards Rewards Edit" at bounding box center [835, 219] width 308 height 54
click at [838, 220] on link "Edit" at bounding box center [958, 218] width 38 height 21
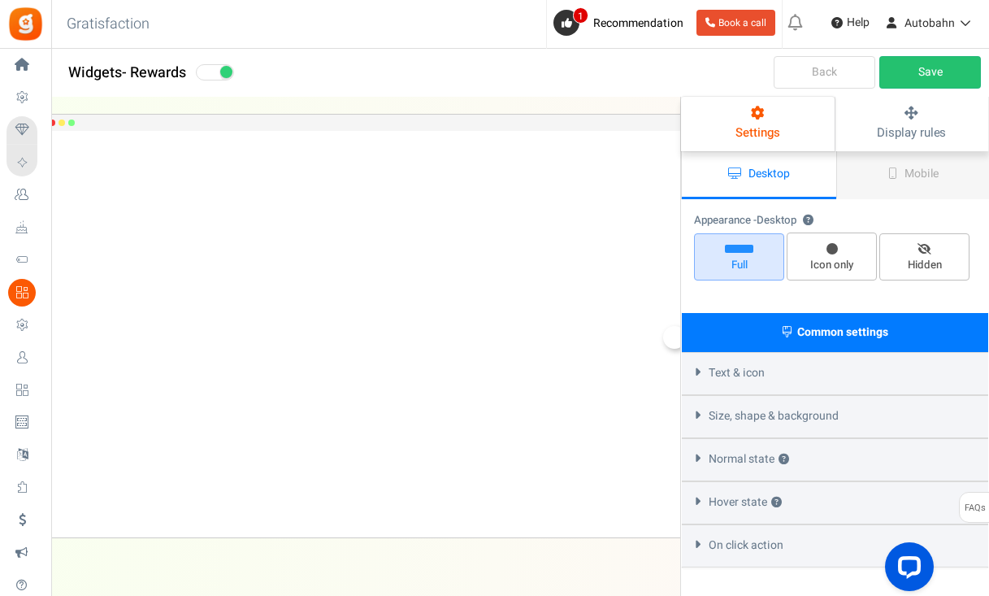
radio input "true"
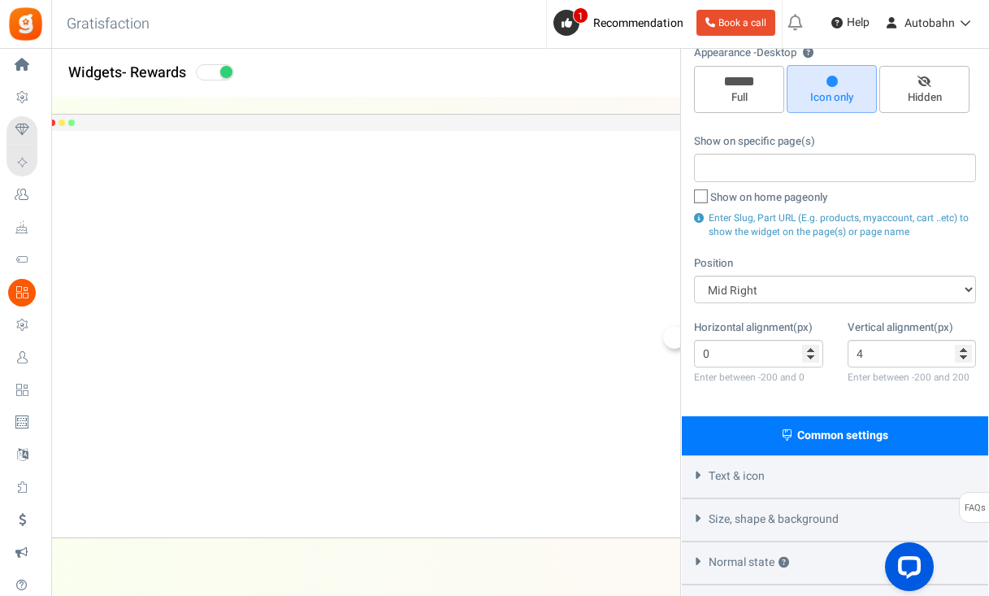
scroll to position [115, 0]
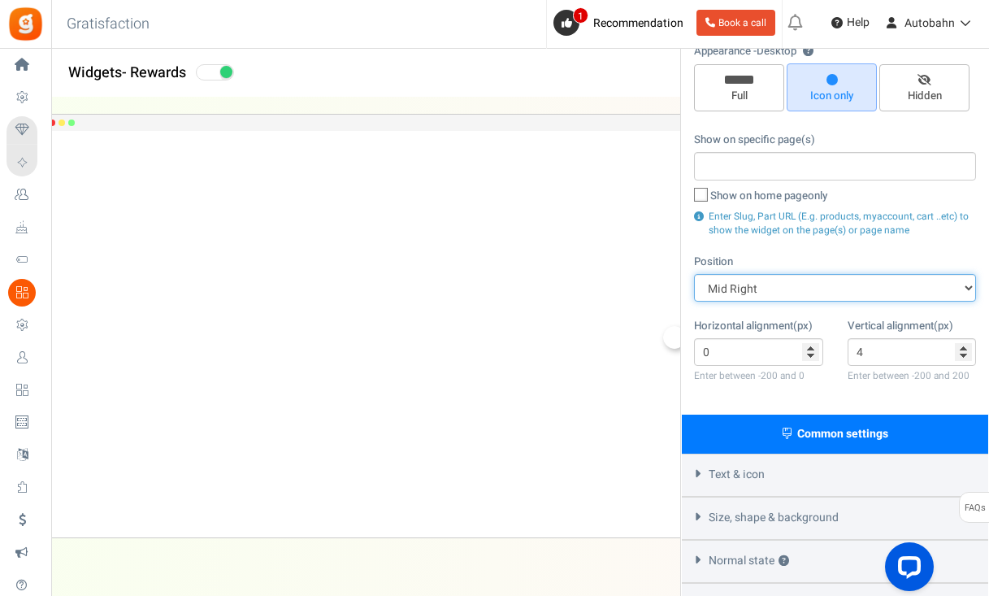
click at [805, 289] on select "Mid Right Mid Left Top Bar Top Left Top Right Top Center Bottom Bar Bottom Left…" at bounding box center [835, 288] width 282 height 28
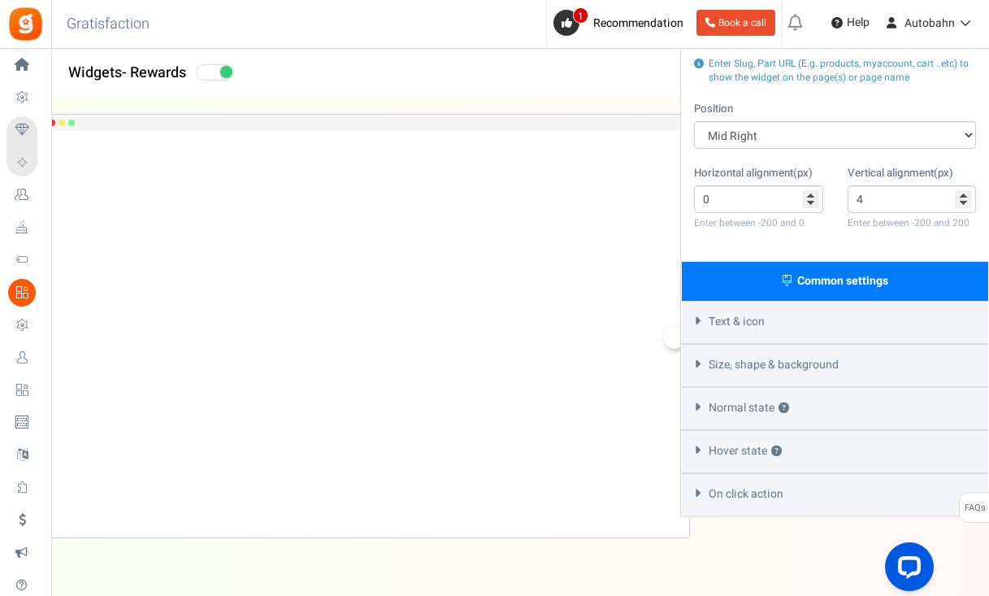
click at [705, 360] on div "Size, shape & background" at bounding box center [835, 365] width 306 height 43
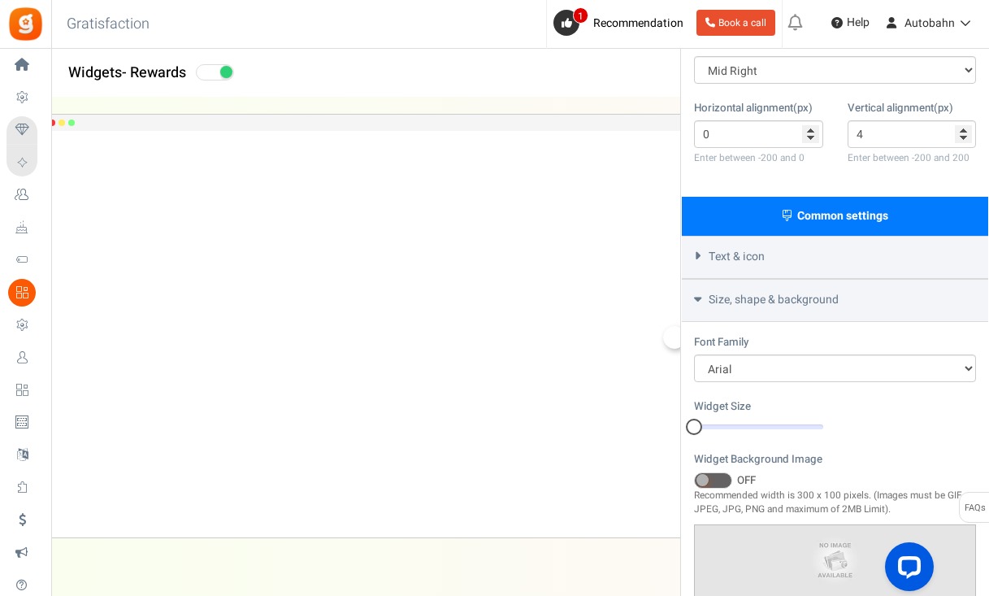
scroll to position [0, 0]
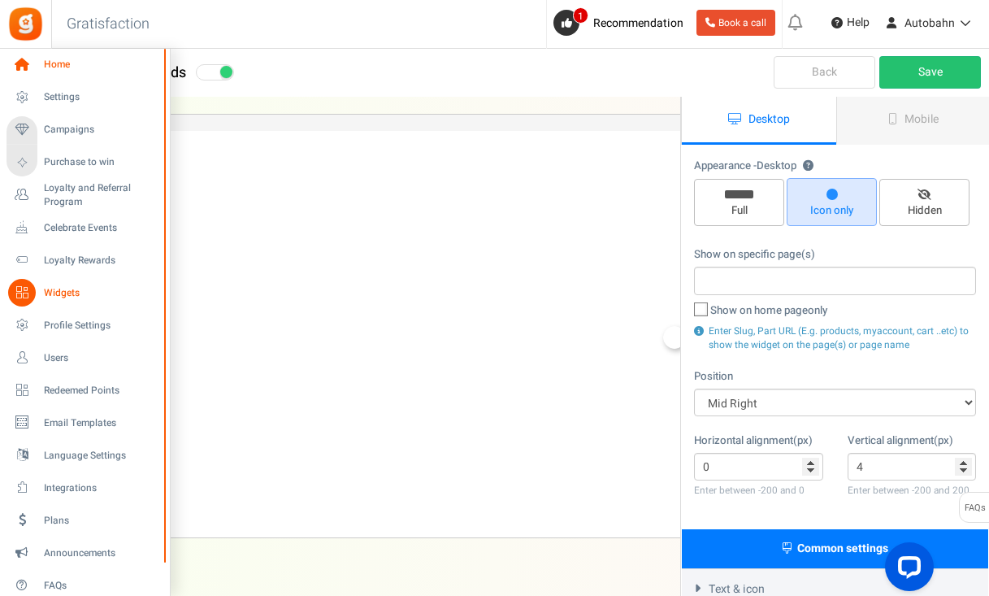
click at [11, 65] on icon at bounding box center [22, 65] width 28 height 28
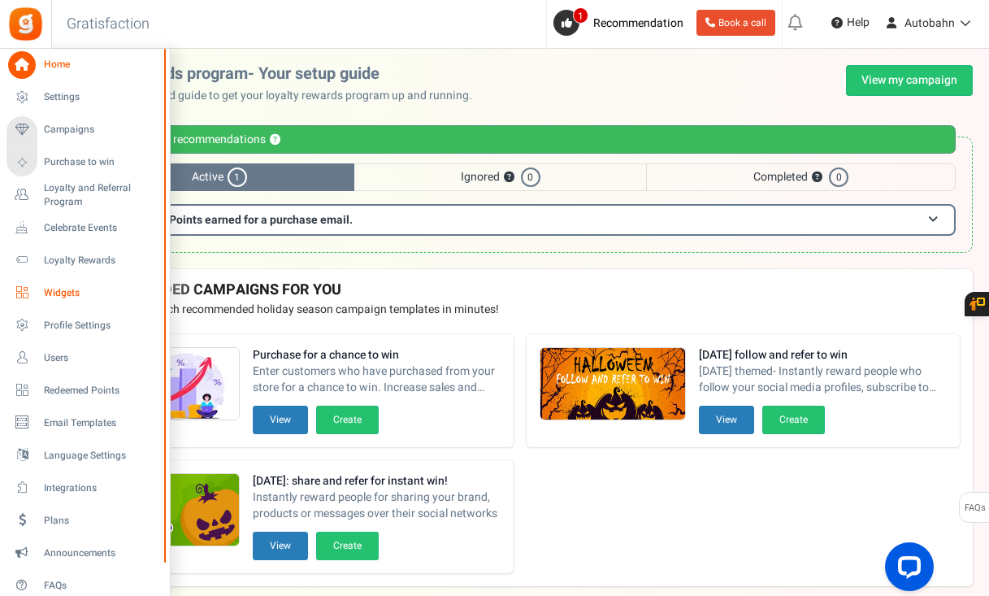
click at [60, 298] on span "Widgets" at bounding box center [101, 293] width 114 height 14
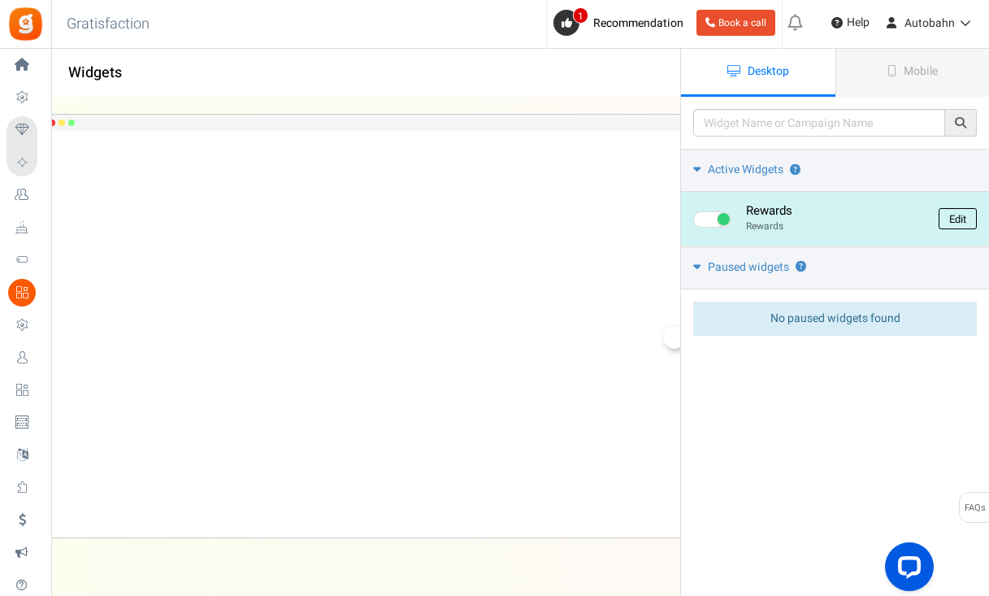
click at [838, 223] on link "Edit" at bounding box center [958, 218] width 38 height 21
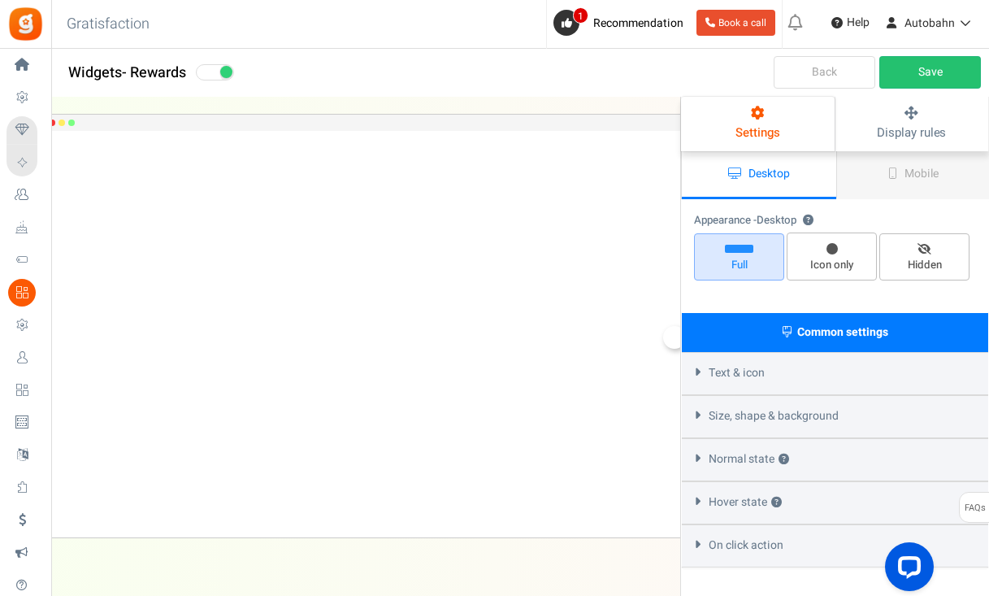
radio input "true"
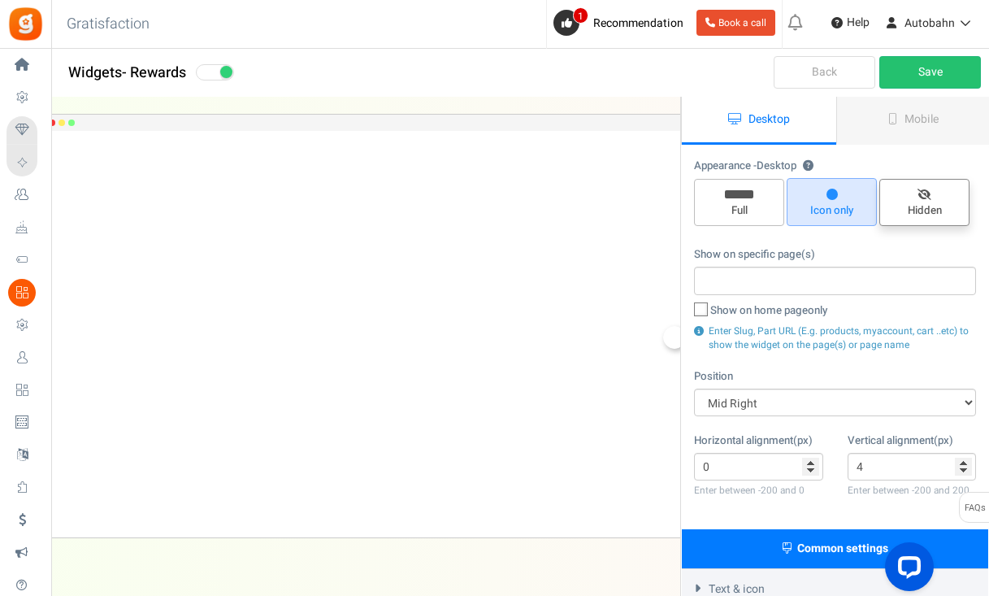
click at [838, 203] on span "Hidden" at bounding box center [925, 210] width 76 height 15
click at [838, 193] on input "Hidden" at bounding box center [930, 187] width 11 height 11
radio input "true"
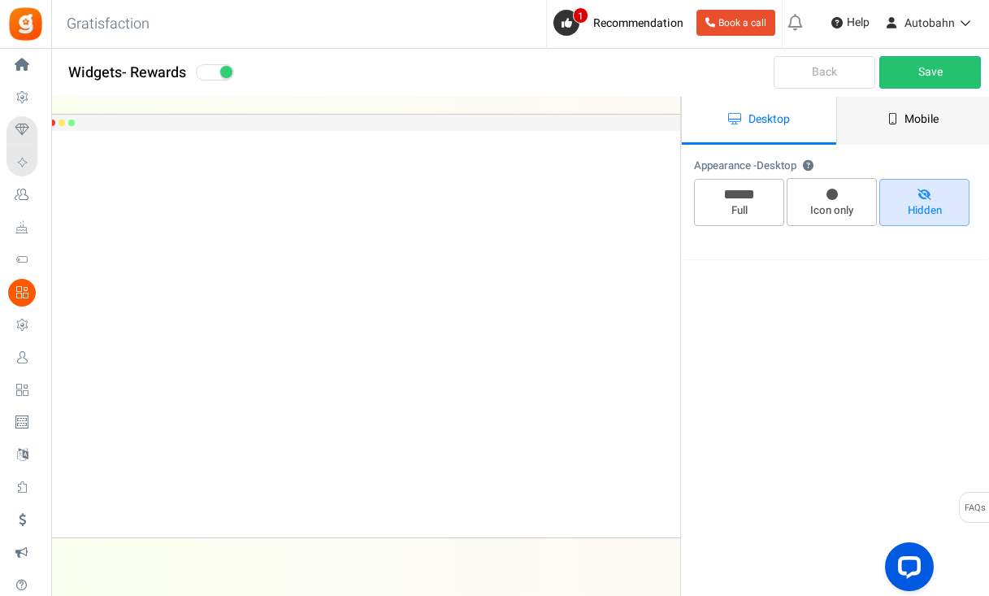
click at [838, 119] on span "Mobile" at bounding box center [922, 119] width 34 height 17
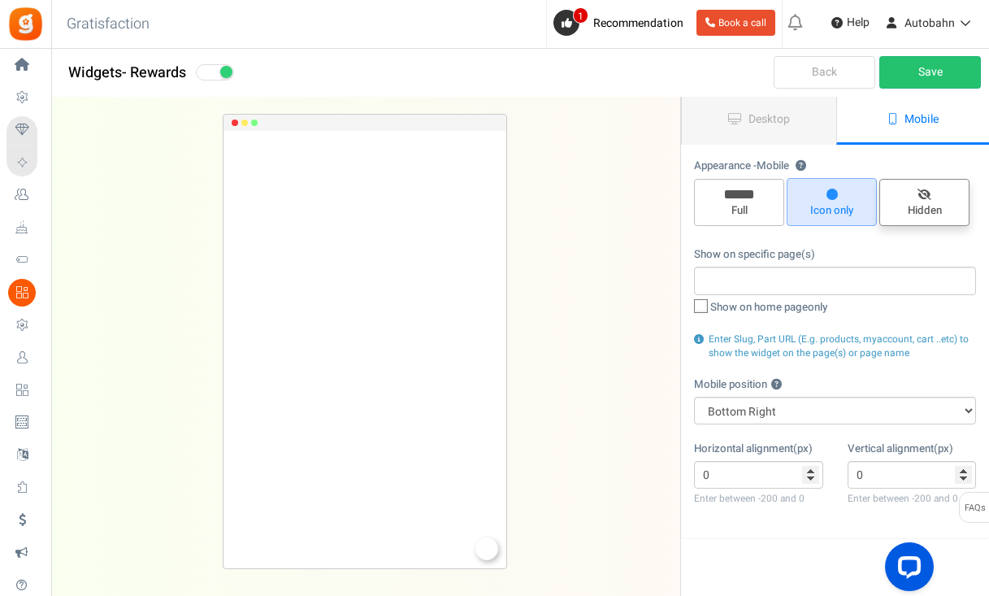
click at [838, 209] on span "Hidden" at bounding box center [925, 210] width 76 height 15
click at [838, 193] on input "Hidden" at bounding box center [930, 187] width 11 height 11
radio input "true"
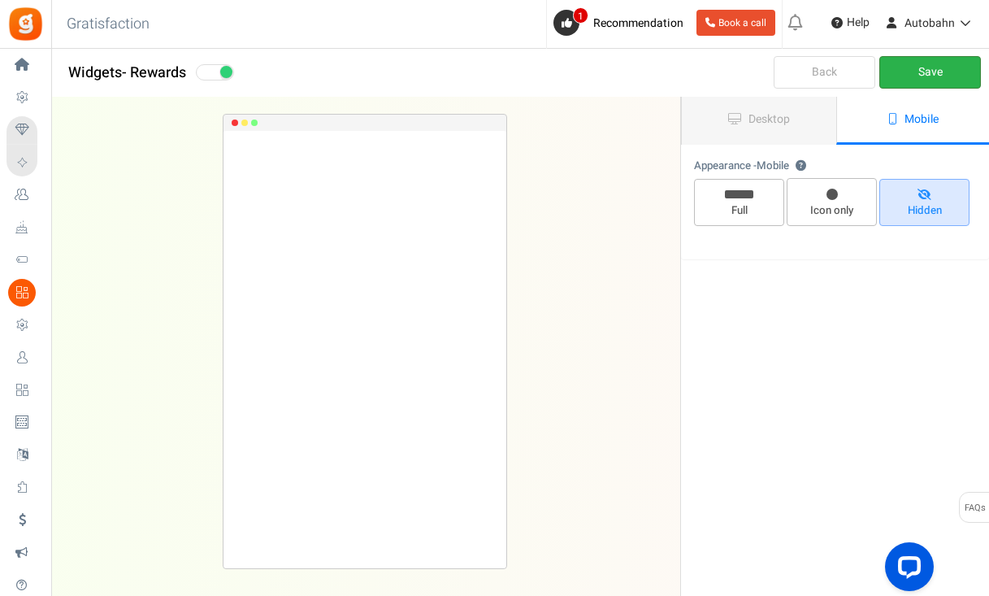
click at [838, 77] on link "Save" at bounding box center [931, 72] width 102 height 33
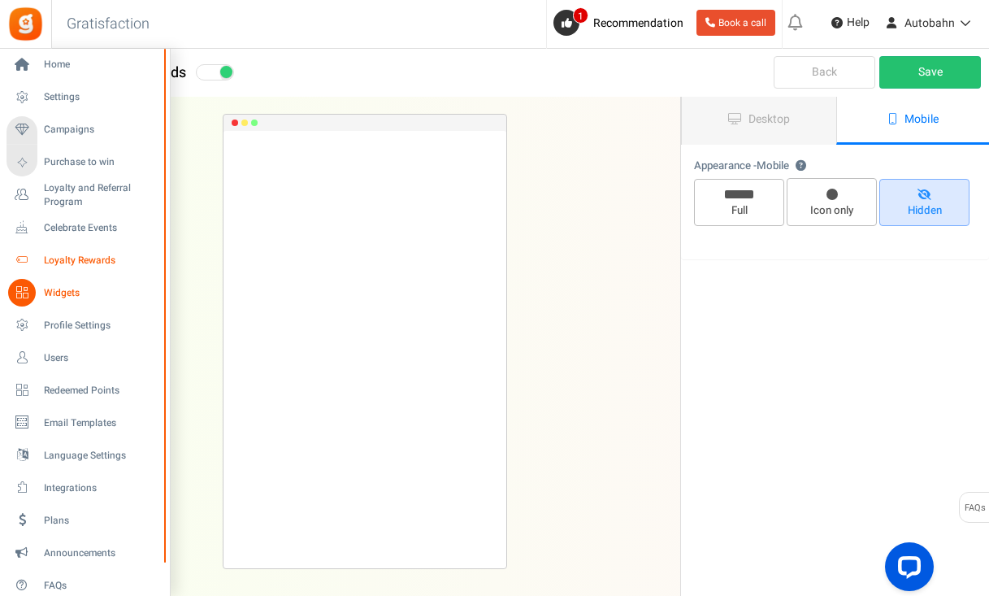
click at [73, 250] on link "Loyalty Rewards" at bounding box center [85, 260] width 156 height 28
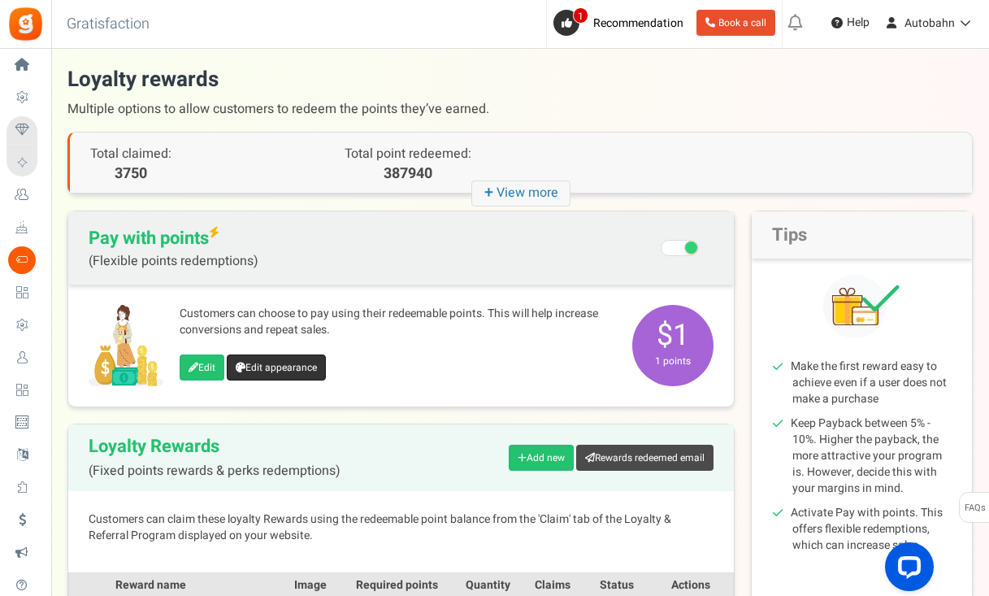
click at [286, 358] on link "Edit appearance" at bounding box center [276, 367] width 99 height 26
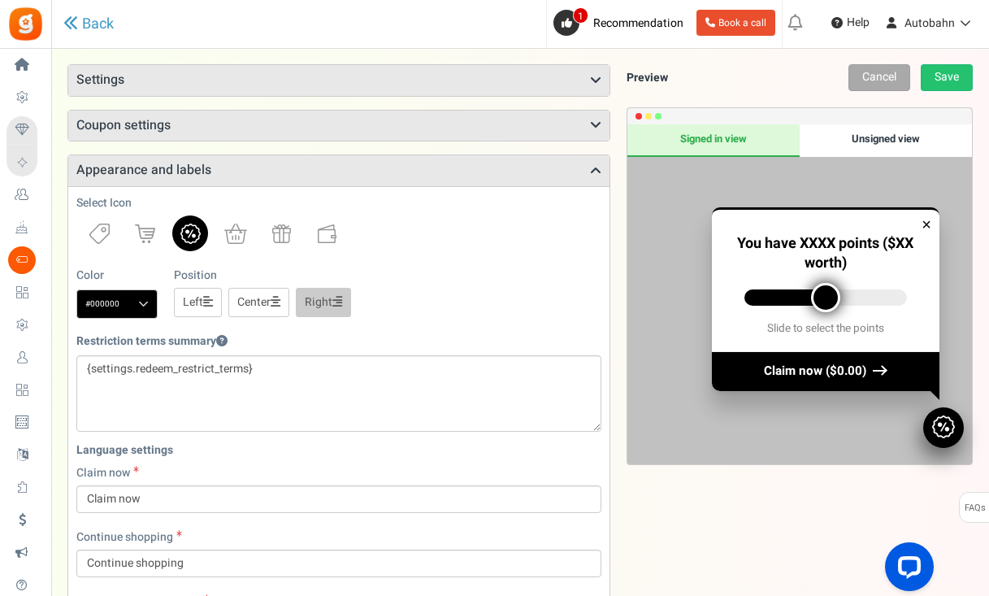
scroll to position [162, 0]
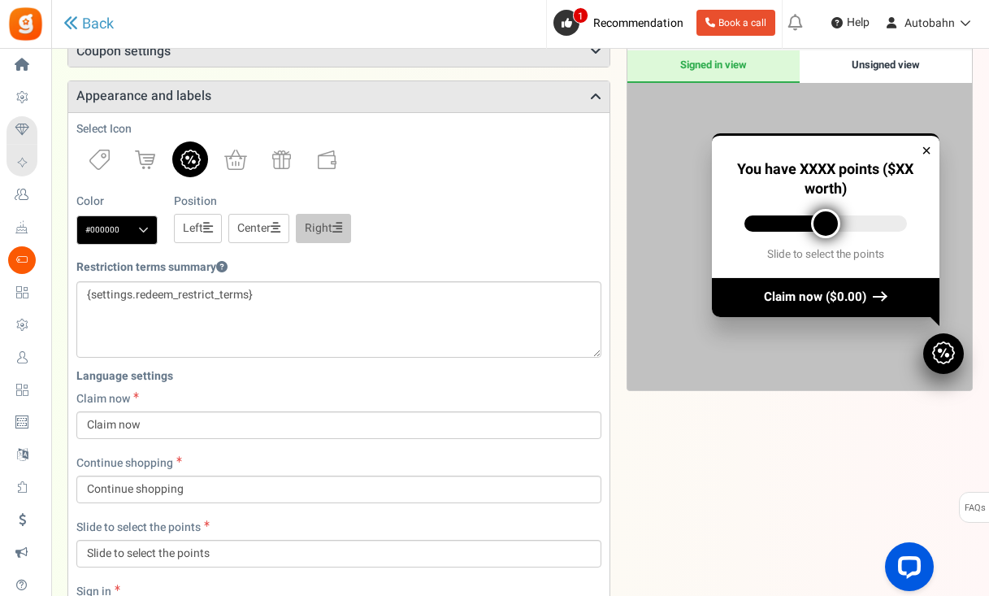
click at [200, 222] on link "Left" at bounding box center [198, 228] width 48 height 29
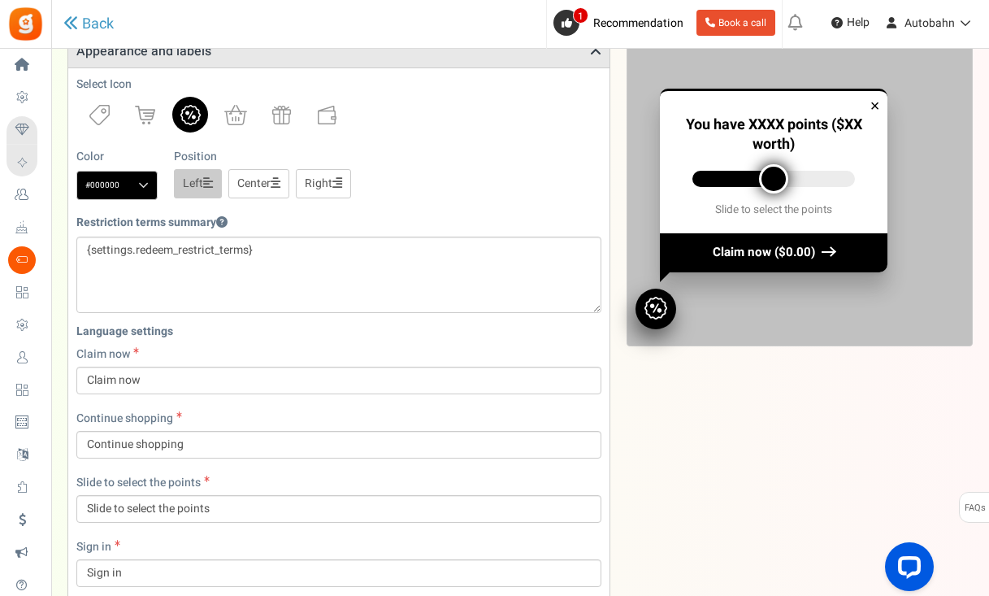
scroll to position [0, 0]
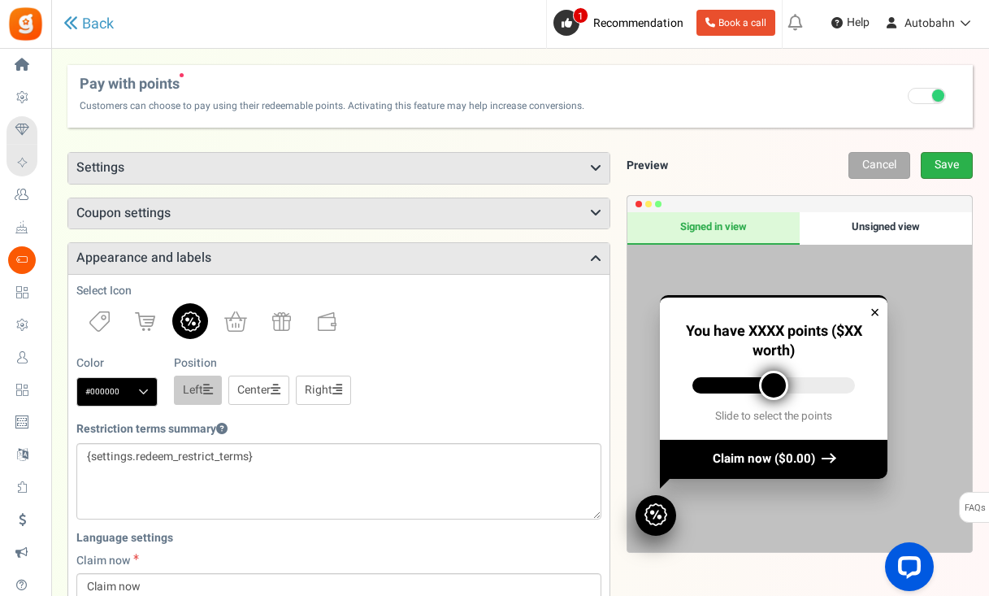
click at [838, 157] on link "Save" at bounding box center [947, 165] width 52 height 27
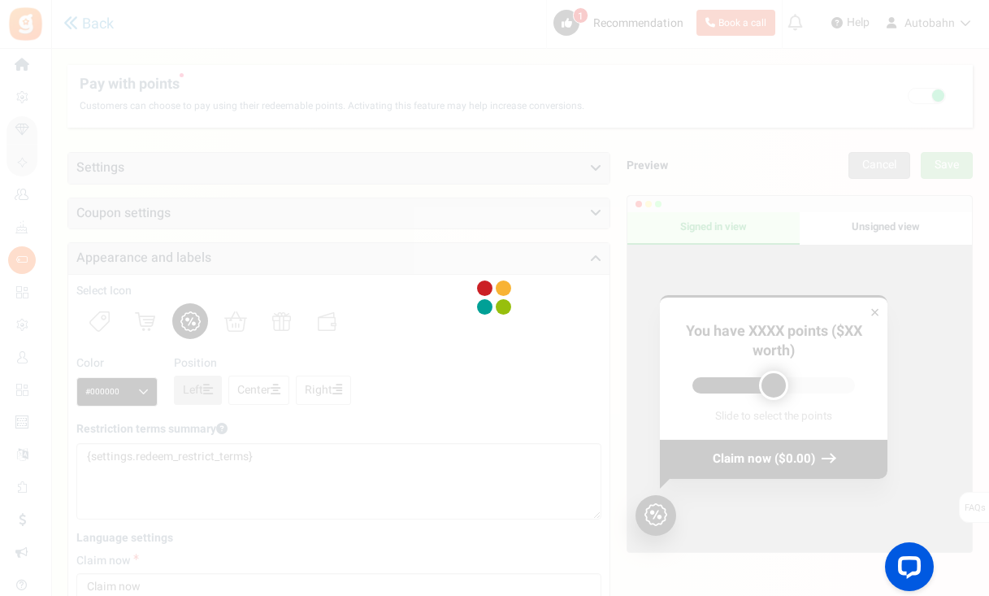
scroll to position [54, 0]
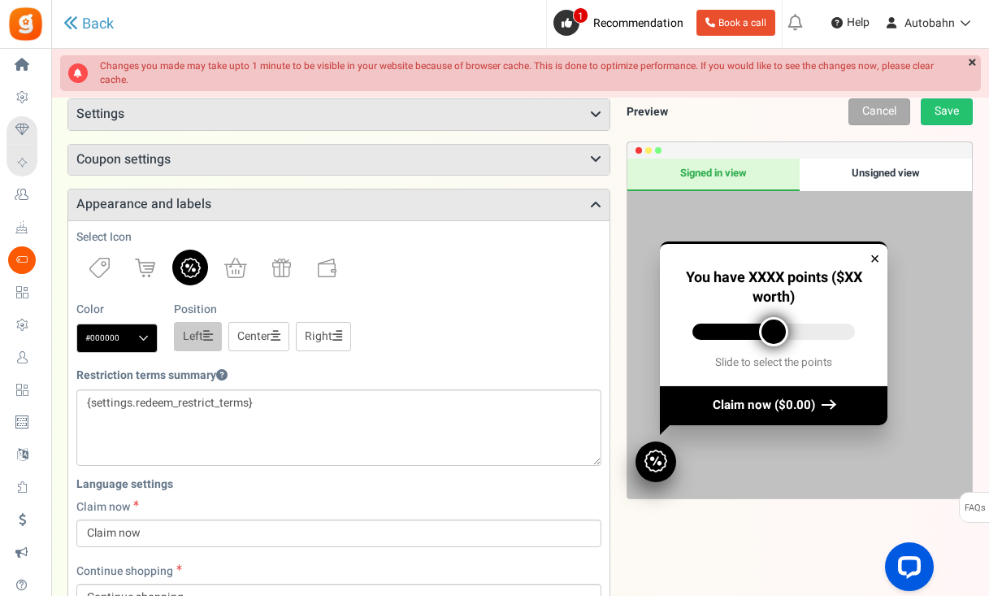
click at [342, 335] on icon at bounding box center [337, 335] width 10 height 11
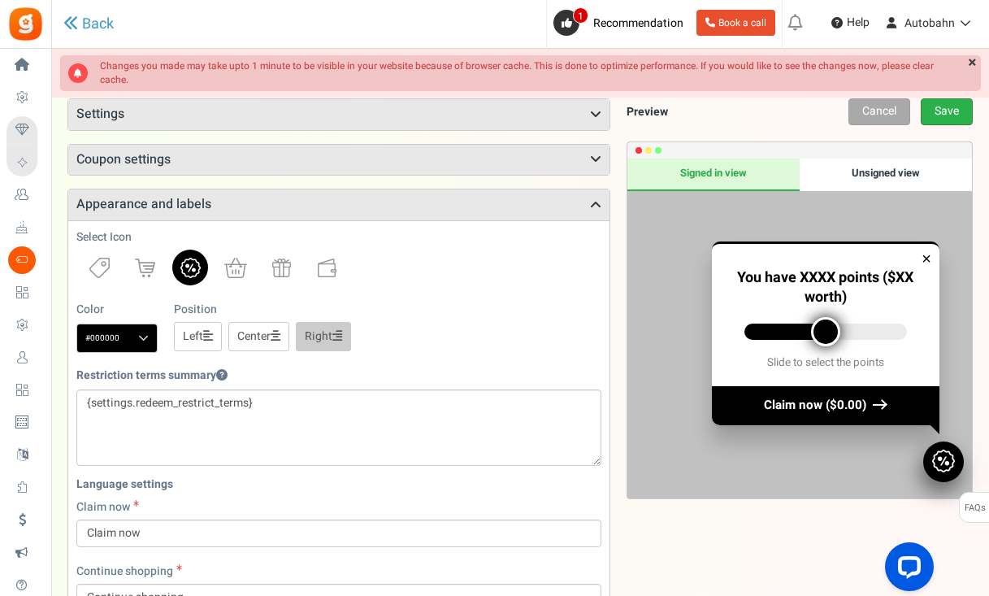
click at [838, 119] on link "Save" at bounding box center [947, 111] width 52 height 27
